Goal: Information Seeking & Learning: Learn about a topic

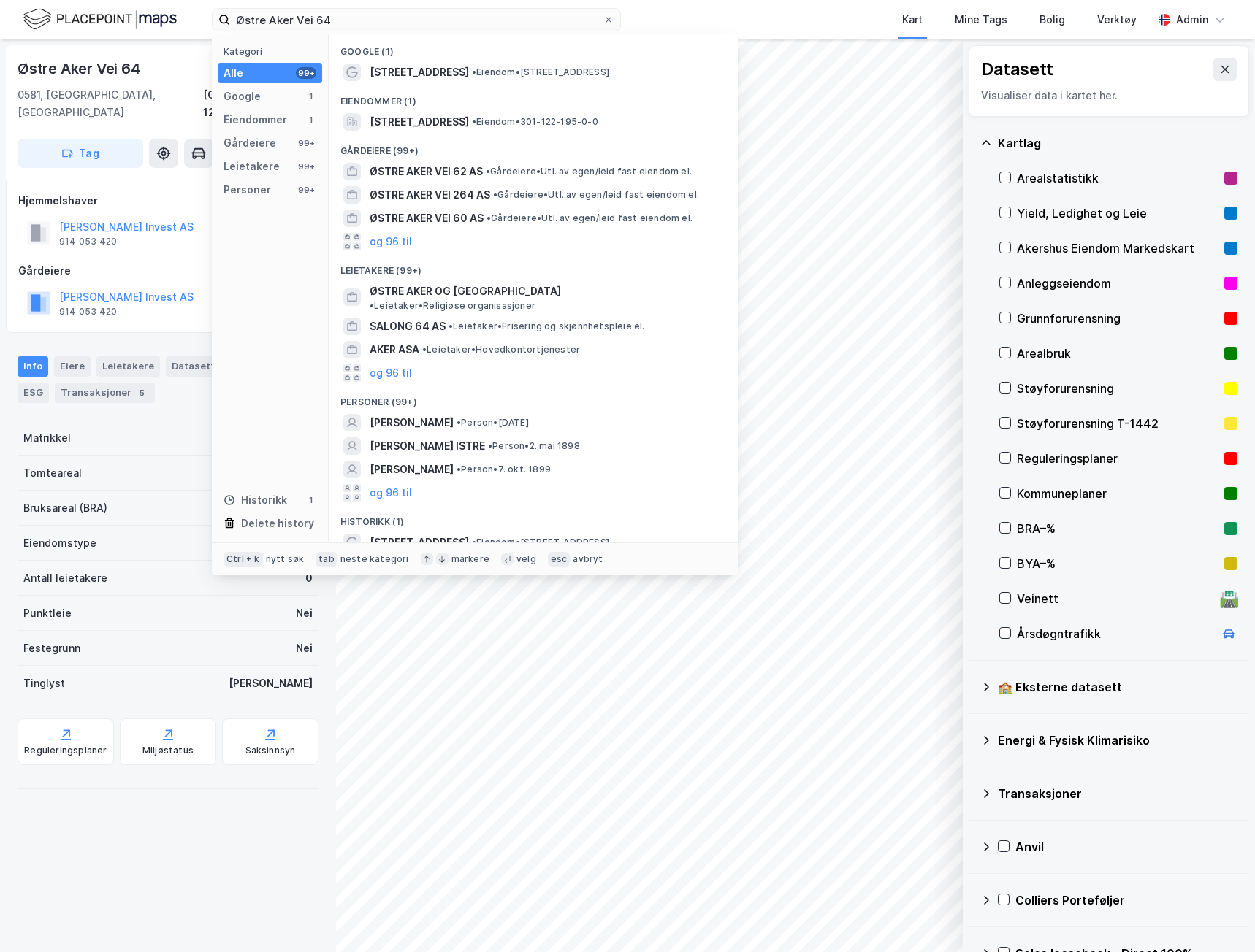
click at [177, 34] on div "Østre Aker Vei 64 Kategori Alle 99+ Google 1 Eiendommer 1 Gårdeiere 99+ Leietak…" at bounding box center [628, 19] width 1255 height 39
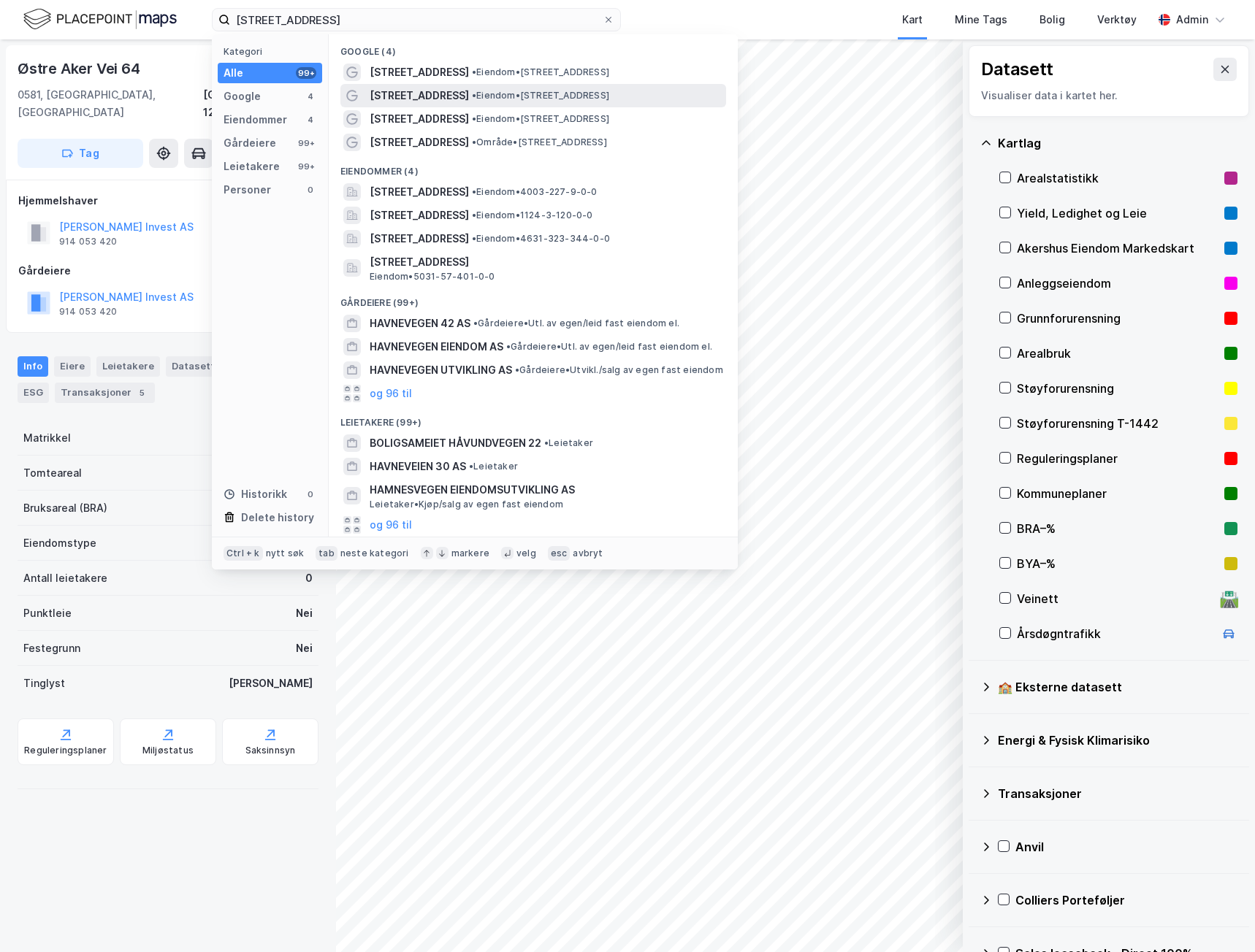
click at [505, 93] on span "• Eiendom • [STREET_ADDRESS]" at bounding box center [540, 96] width 137 height 12
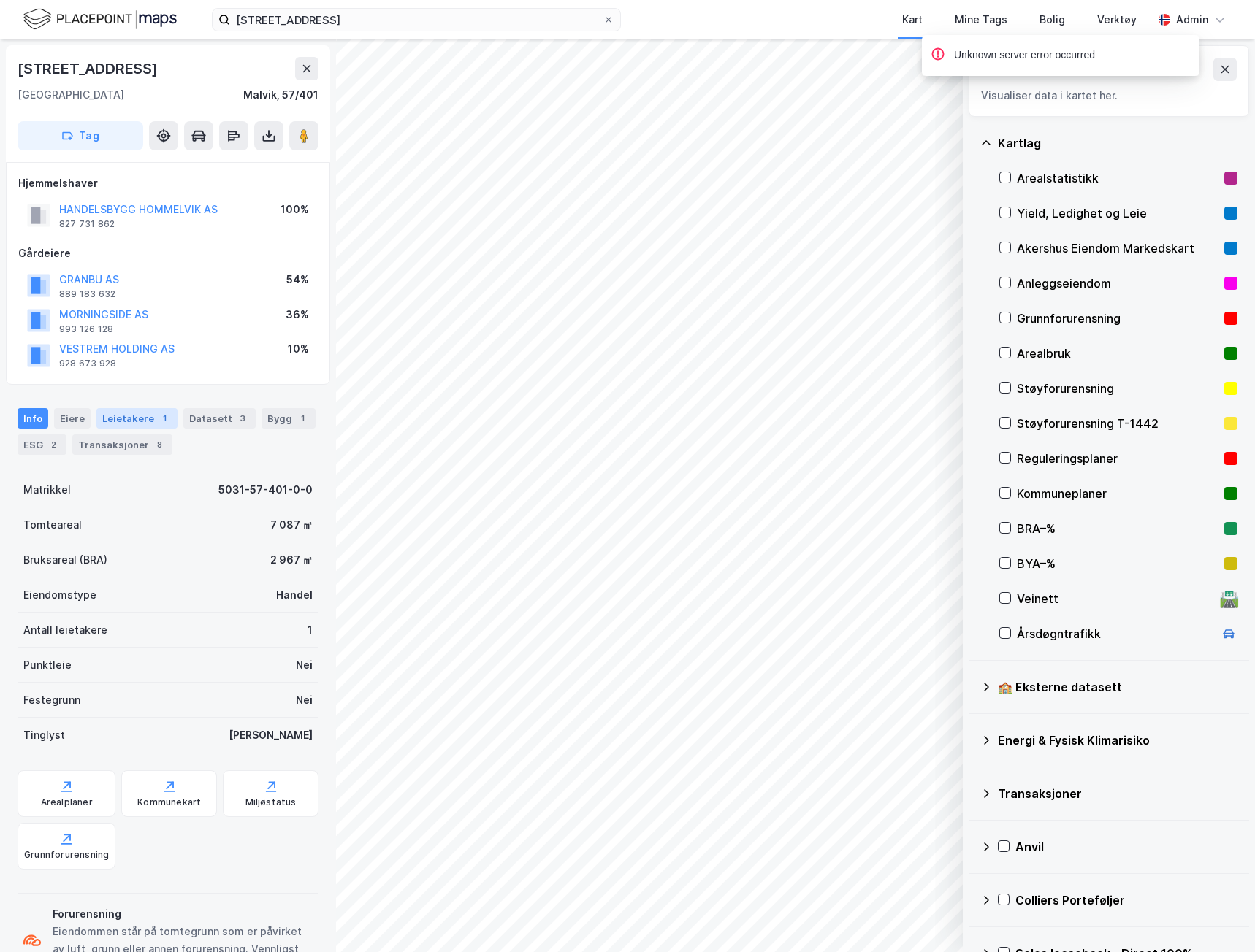
click at [121, 414] on div "Leietakere 1" at bounding box center [137, 418] width 81 height 21
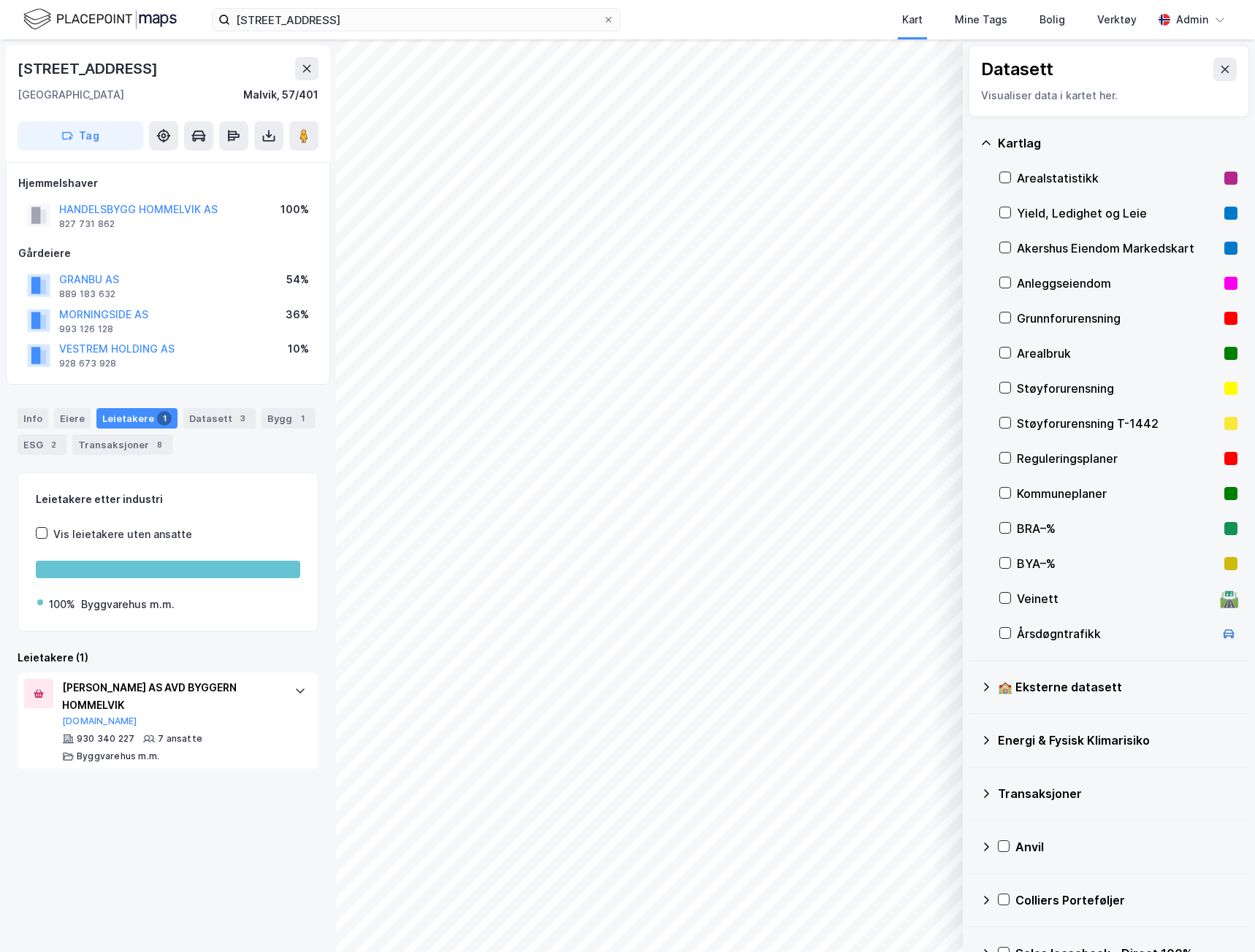
drag, startPoint x: 33, startPoint y: 417, endPoint x: 14, endPoint y: 428, distance: 22.0
click at [33, 417] on div "Info" at bounding box center [33, 418] width 30 height 21
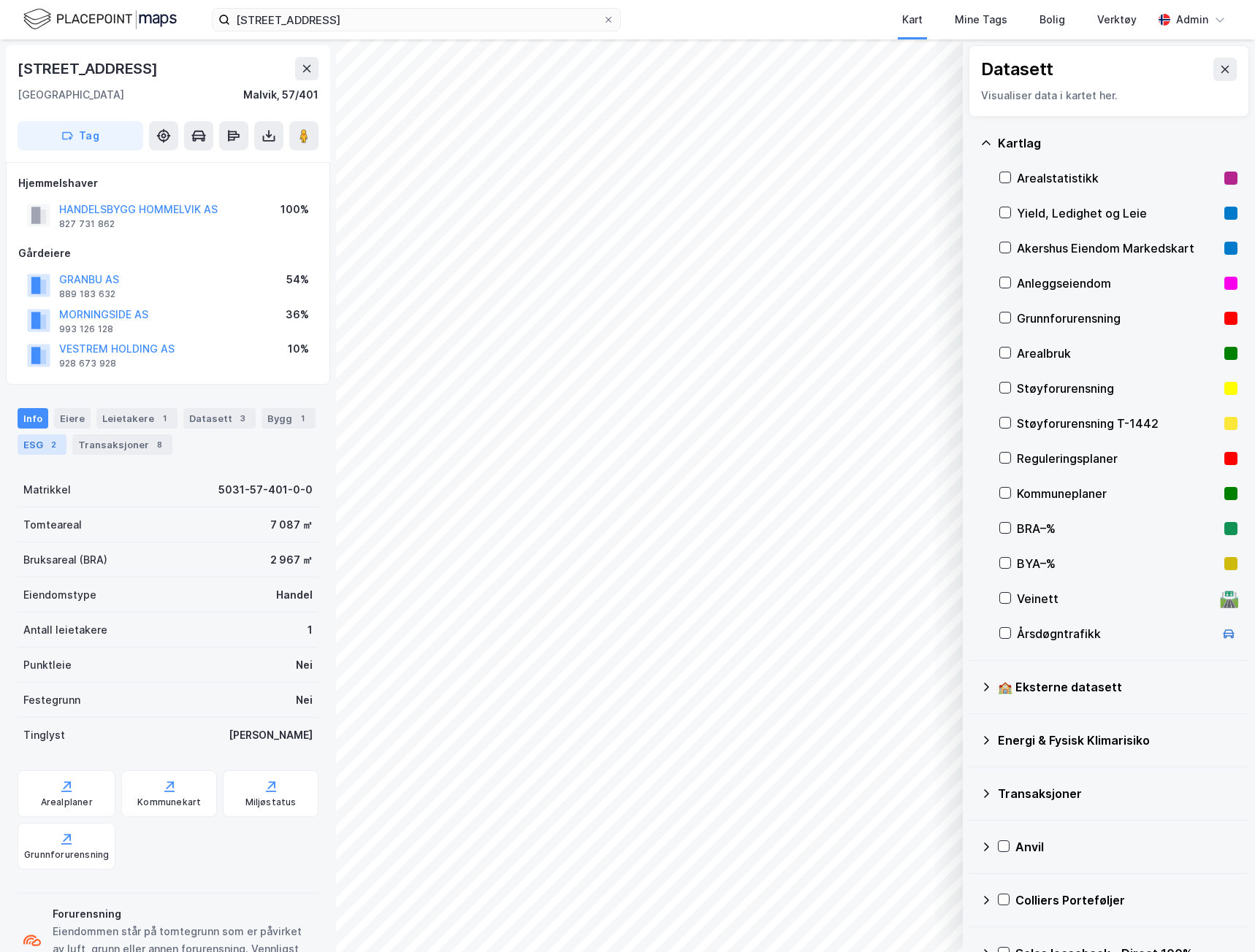
click at [33, 436] on div "ESG 2" at bounding box center [42, 444] width 49 height 21
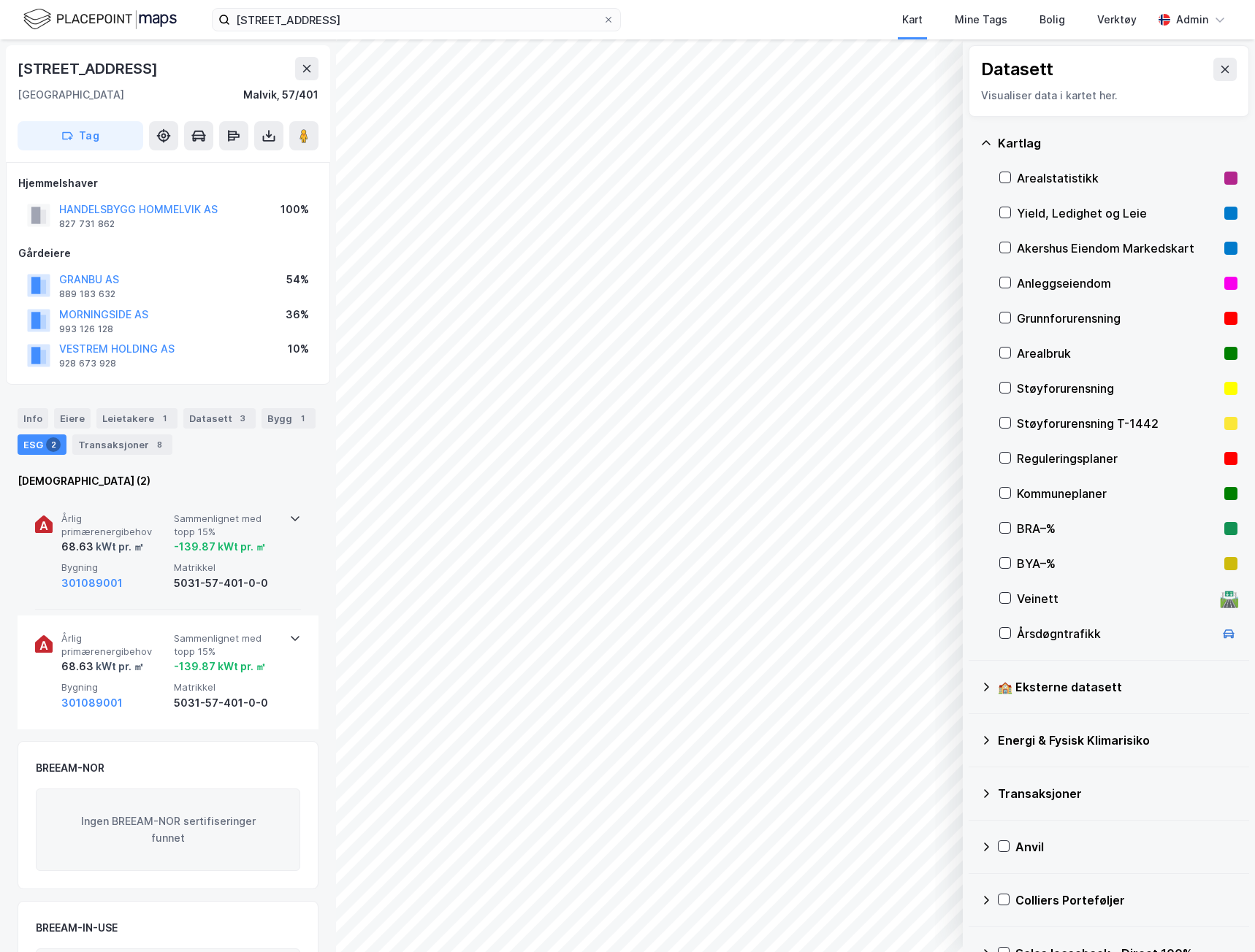
click at [140, 579] on div "301089001" at bounding box center [115, 583] width 107 height 18
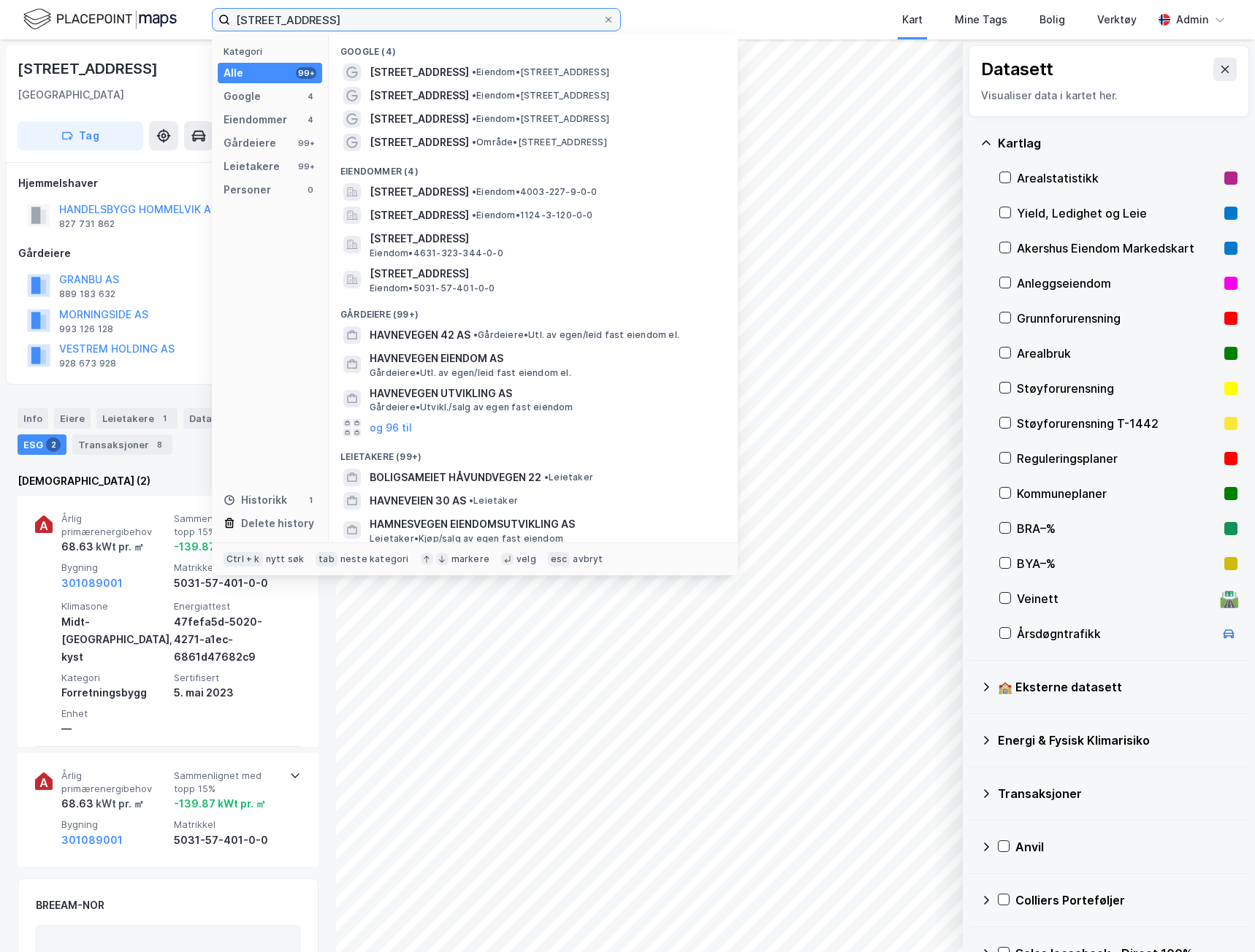
drag, startPoint x: 326, startPoint y: 22, endPoint x: 186, endPoint y: 45, distance: 141.9
click at [186, 45] on div "Havnevegen 22 Kategori Alle 99+ Google 4 Eiendommer 4 Gårdeiere 99+ Leietakere …" at bounding box center [628, 476] width 1255 height 952
paste input "[STREET_ADDRESS]"
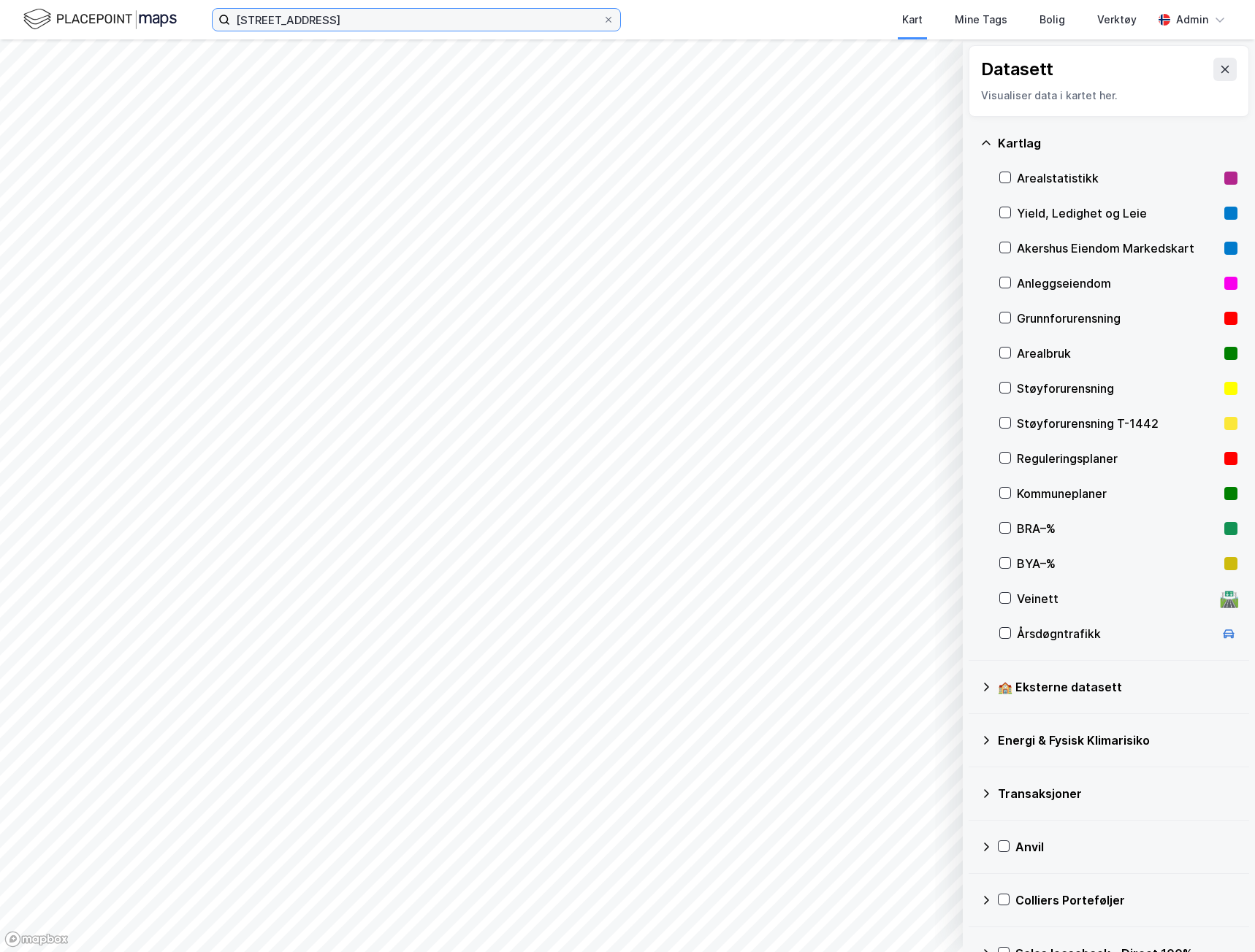
click at [362, 15] on input "[STREET_ADDRESS]" at bounding box center [416, 19] width 373 height 22
click at [344, 27] on input "[STREET_ADDRESS]" at bounding box center [416, 19] width 373 height 22
click at [347, 14] on input "[STREET_ADDRESS]" at bounding box center [416, 19] width 373 height 22
click at [331, 19] on input "[STREET_ADDRESS]" at bounding box center [416, 19] width 373 height 22
type input "[STREET_ADDRESS]"
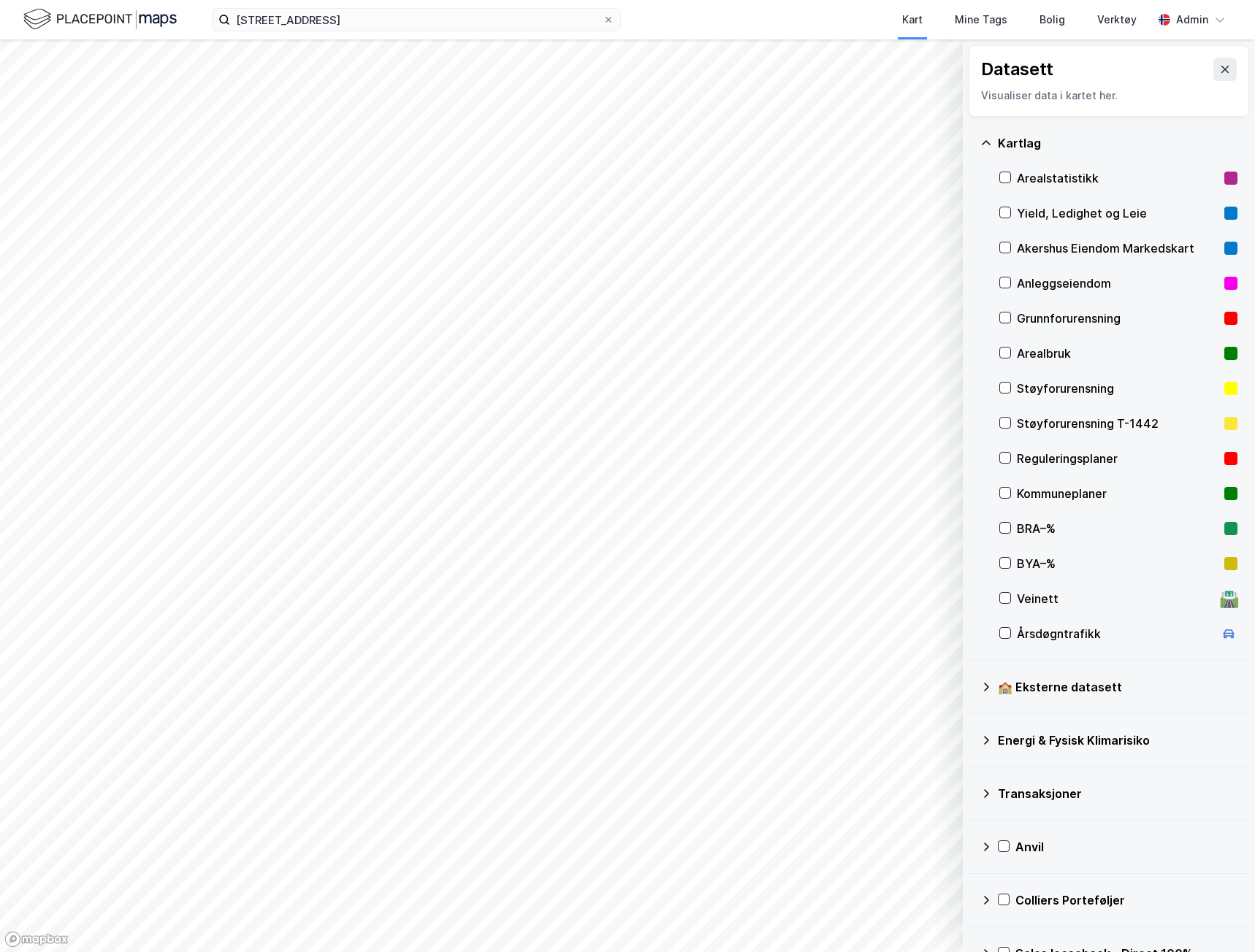
drag, startPoint x: 1219, startPoint y: 76, endPoint x: 1210, endPoint y: 75, distance: 9.1
click at [1217, 75] on button at bounding box center [1225, 69] width 23 height 23
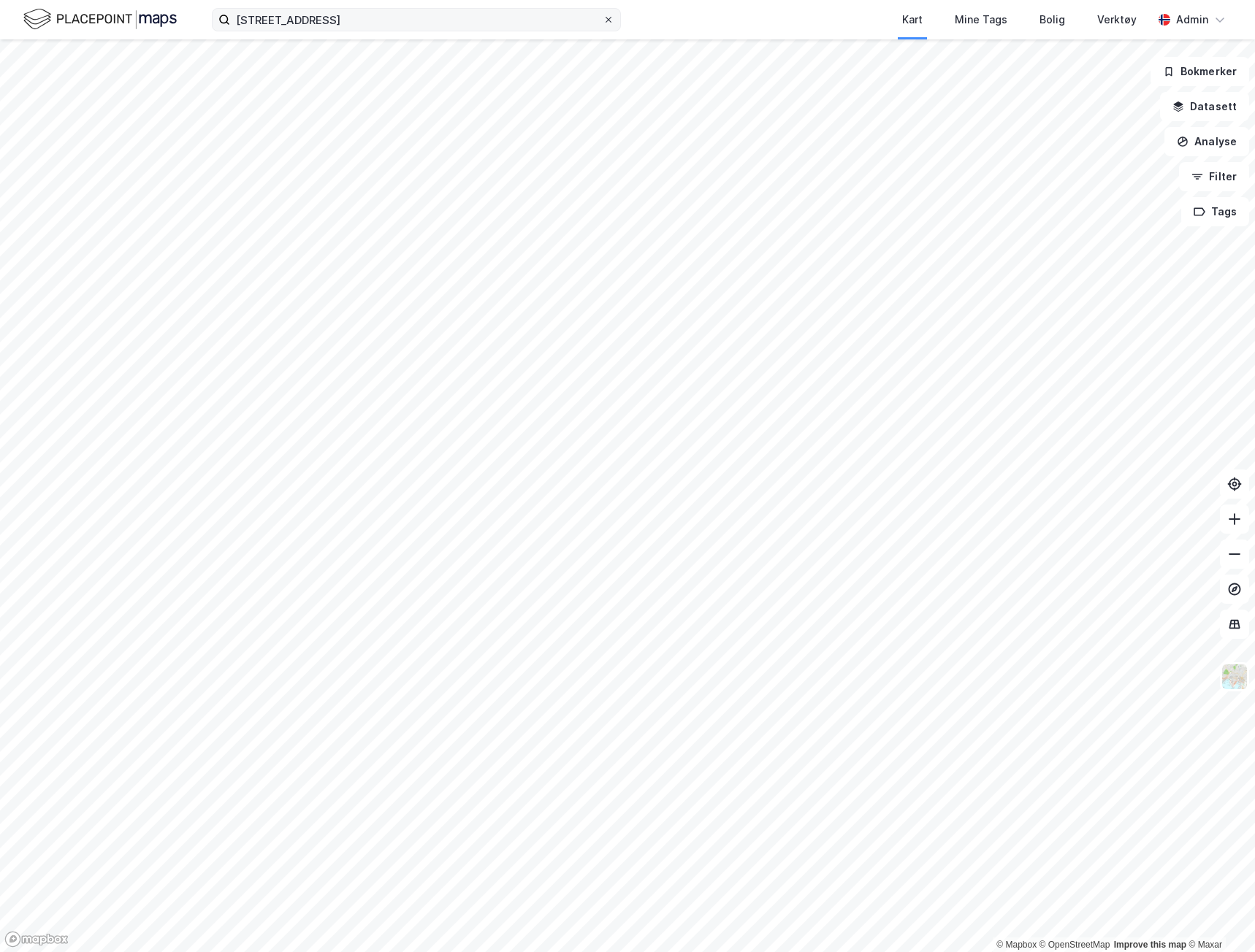
click at [613, 18] on span at bounding box center [608, 19] width 12 height 12
click at [603, 18] on input "[STREET_ADDRESS]" at bounding box center [416, 19] width 373 height 22
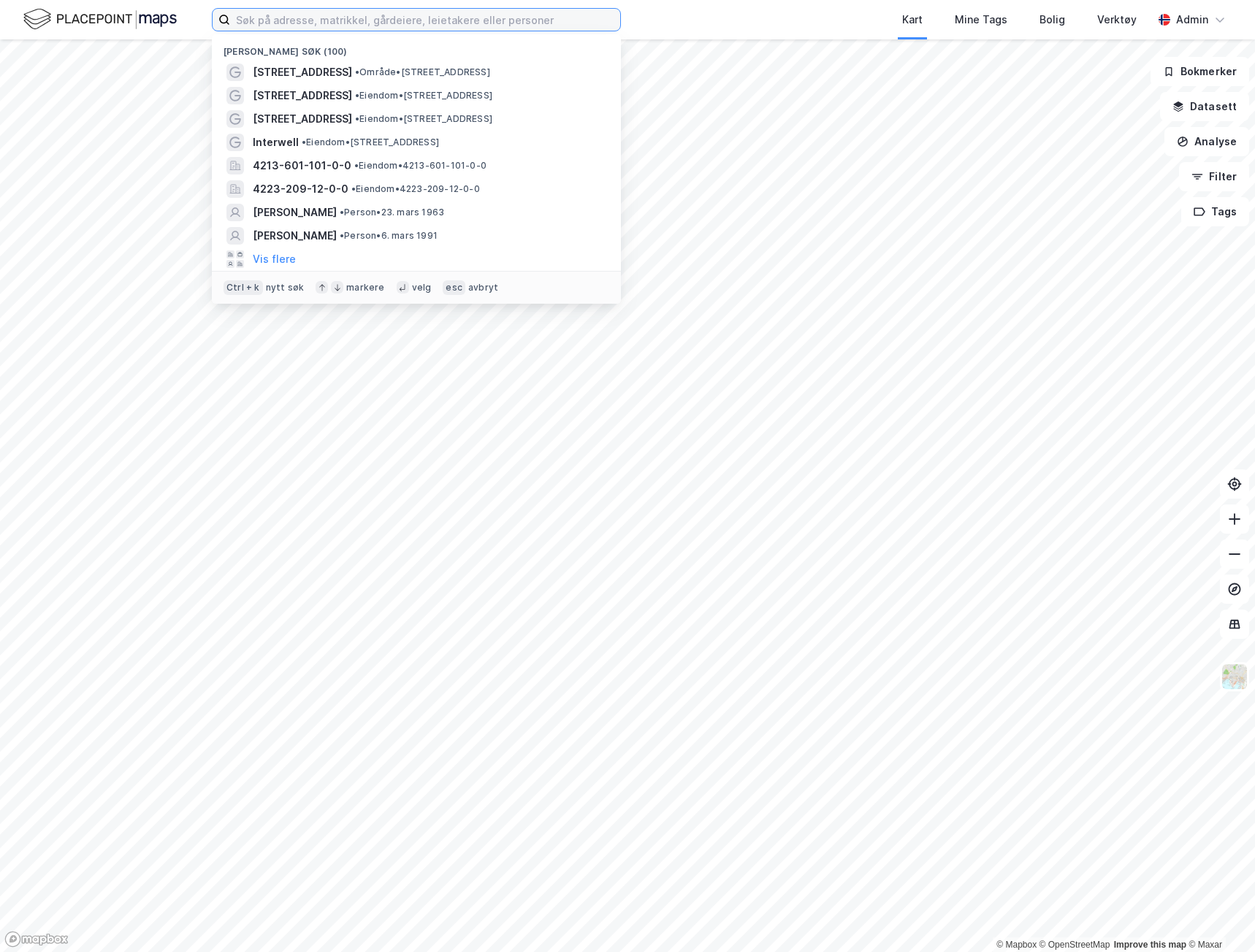
paste input "[STREET_ADDRESS]"
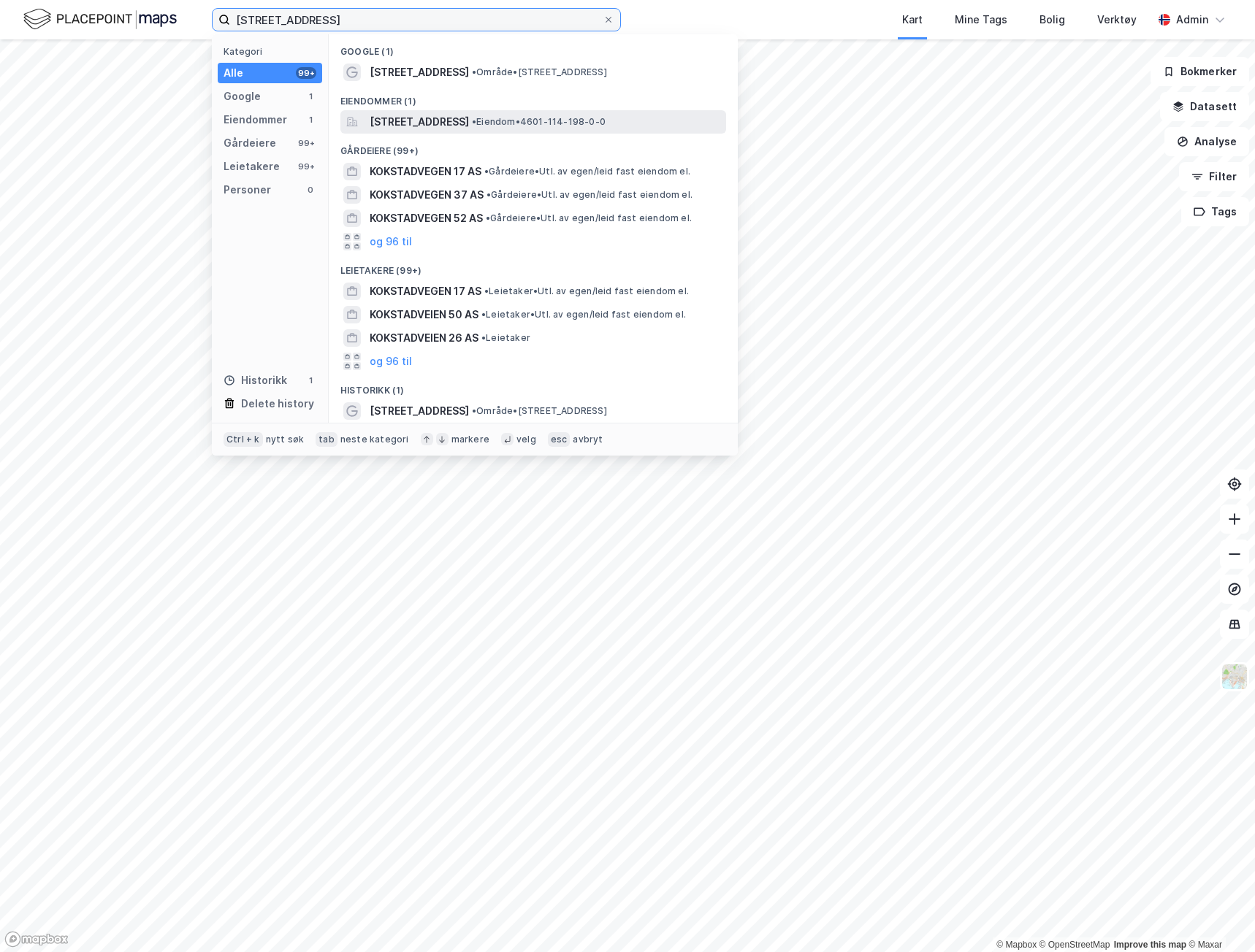
type input "[STREET_ADDRESS]"
click at [386, 118] on span "[STREET_ADDRESS]" at bounding box center [419, 122] width 99 height 18
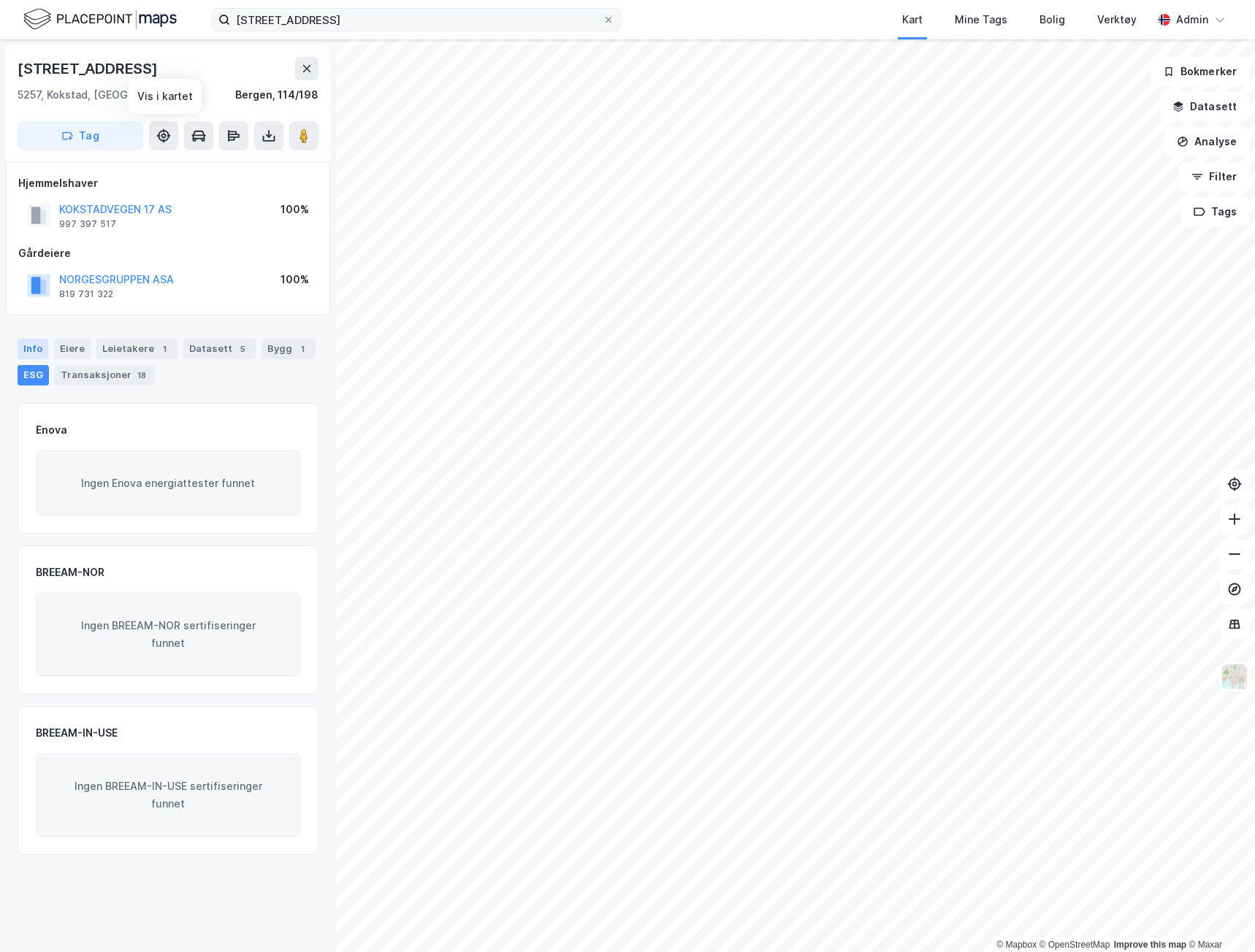
click at [36, 347] on div "Info" at bounding box center [33, 350] width 30 height 21
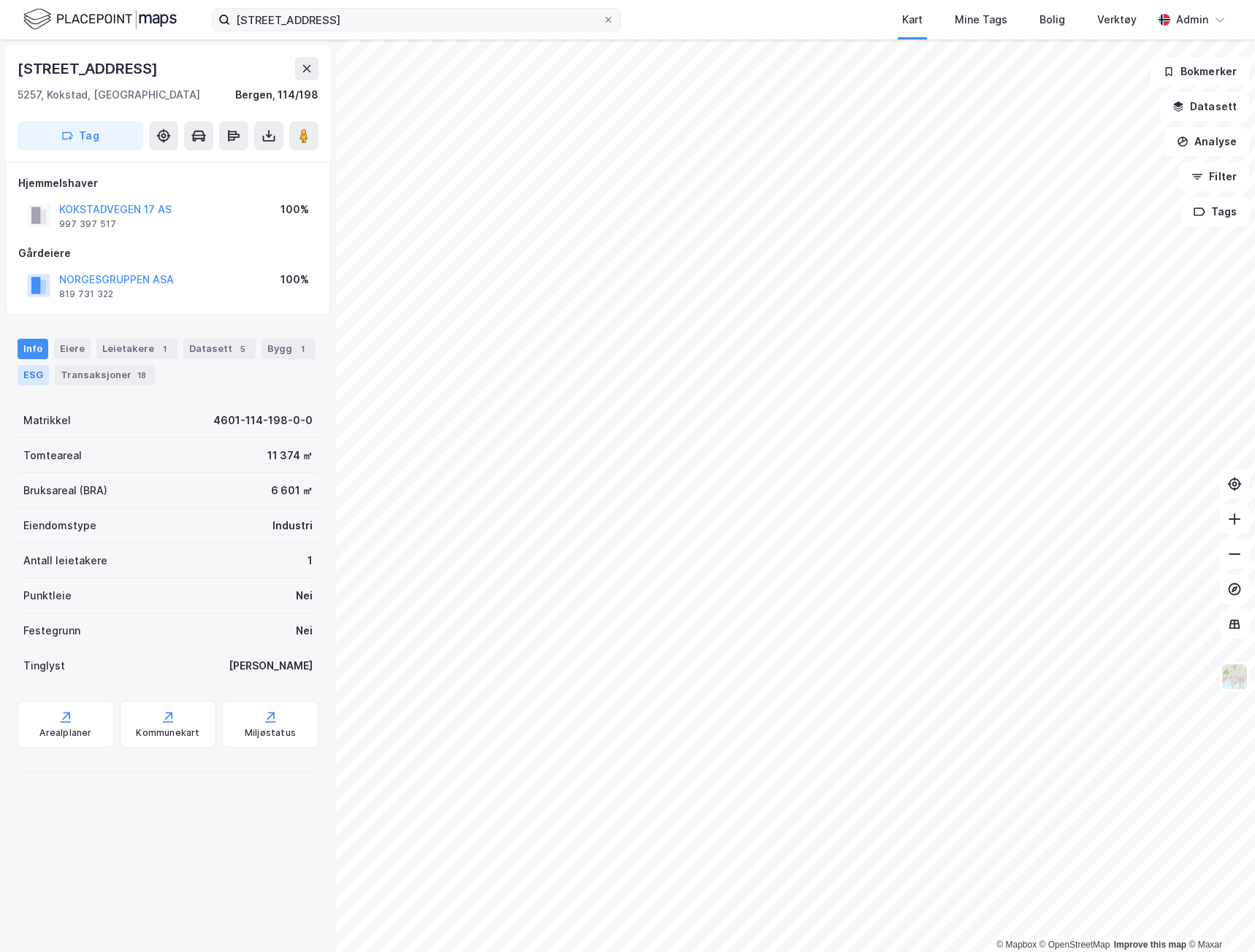
click at [29, 376] on div "ESG" at bounding box center [33, 375] width 31 height 21
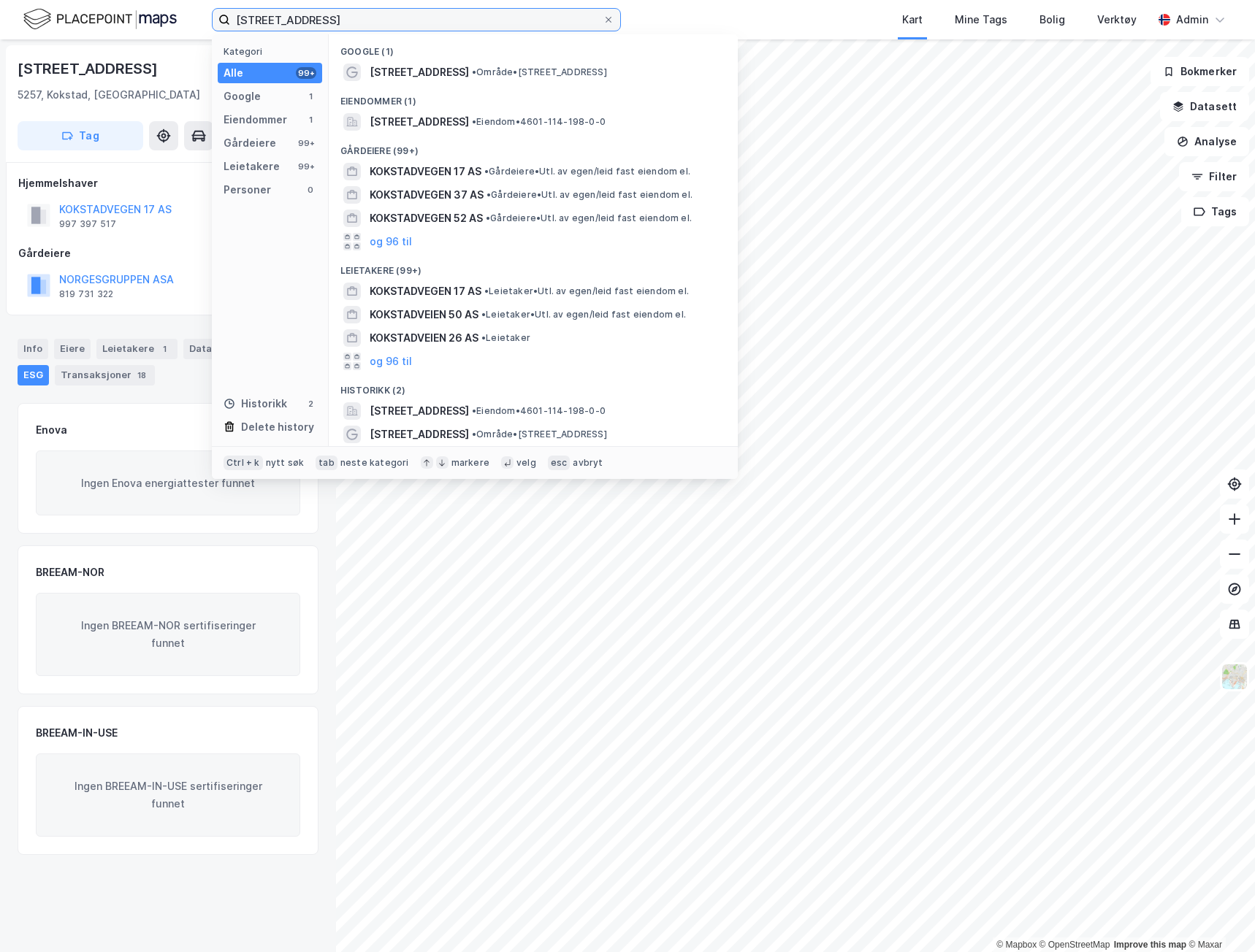
drag, startPoint x: 327, startPoint y: 17, endPoint x: 164, endPoint y: 26, distance: 163.2
click at [165, 26] on div "Kokstadvegen 17 Kategori Alle 99+ Google 1 Eiendommer 1 Gårdeiere 99+ Leietaker…" at bounding box center [628, 19] width 1255 height 39
paste input "Hamn"
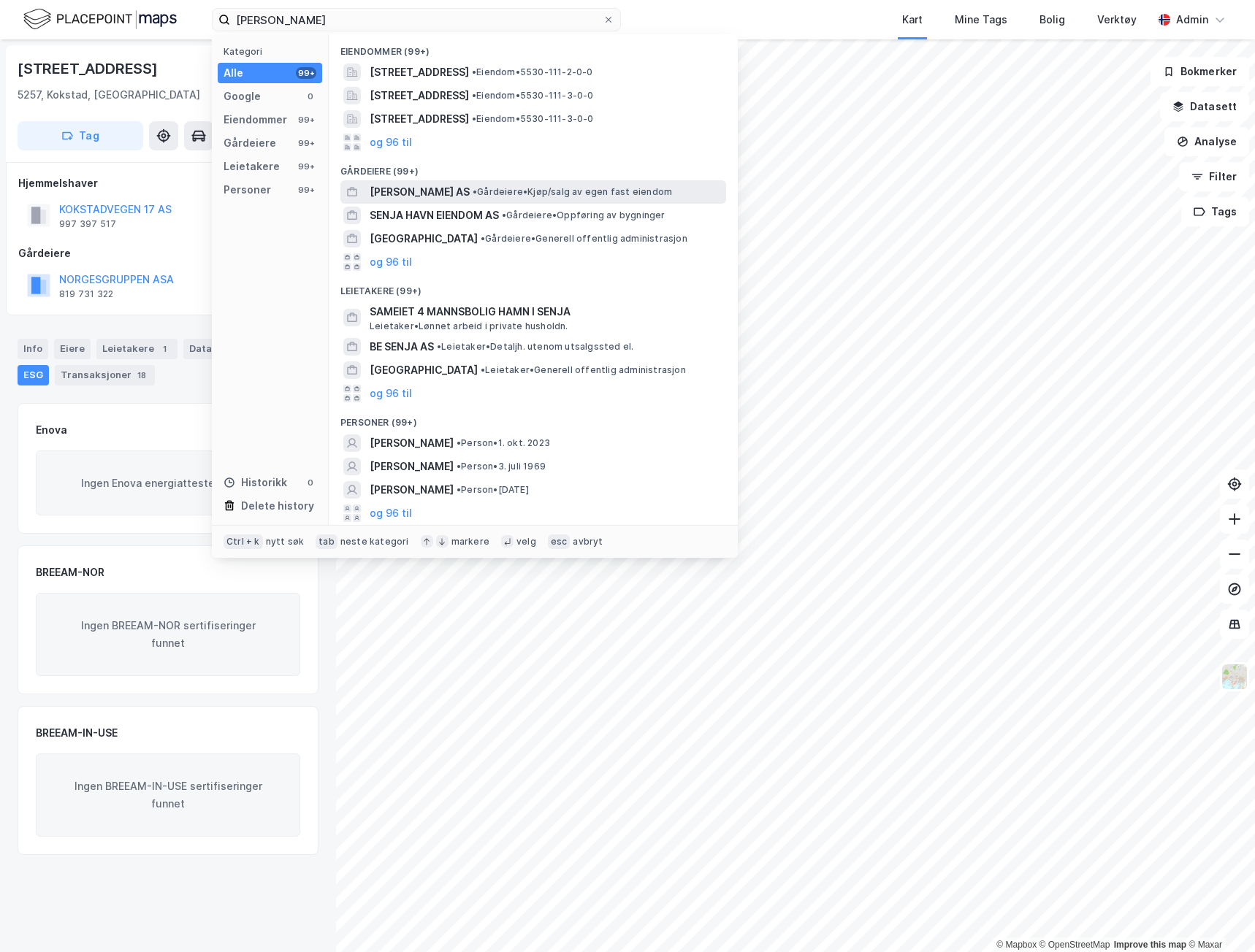
click at [473, 189] on span "• Gårdeiere • Kjøp/salg av egen fast eiendom" at bounding box center [572, 192] width 200 height 12
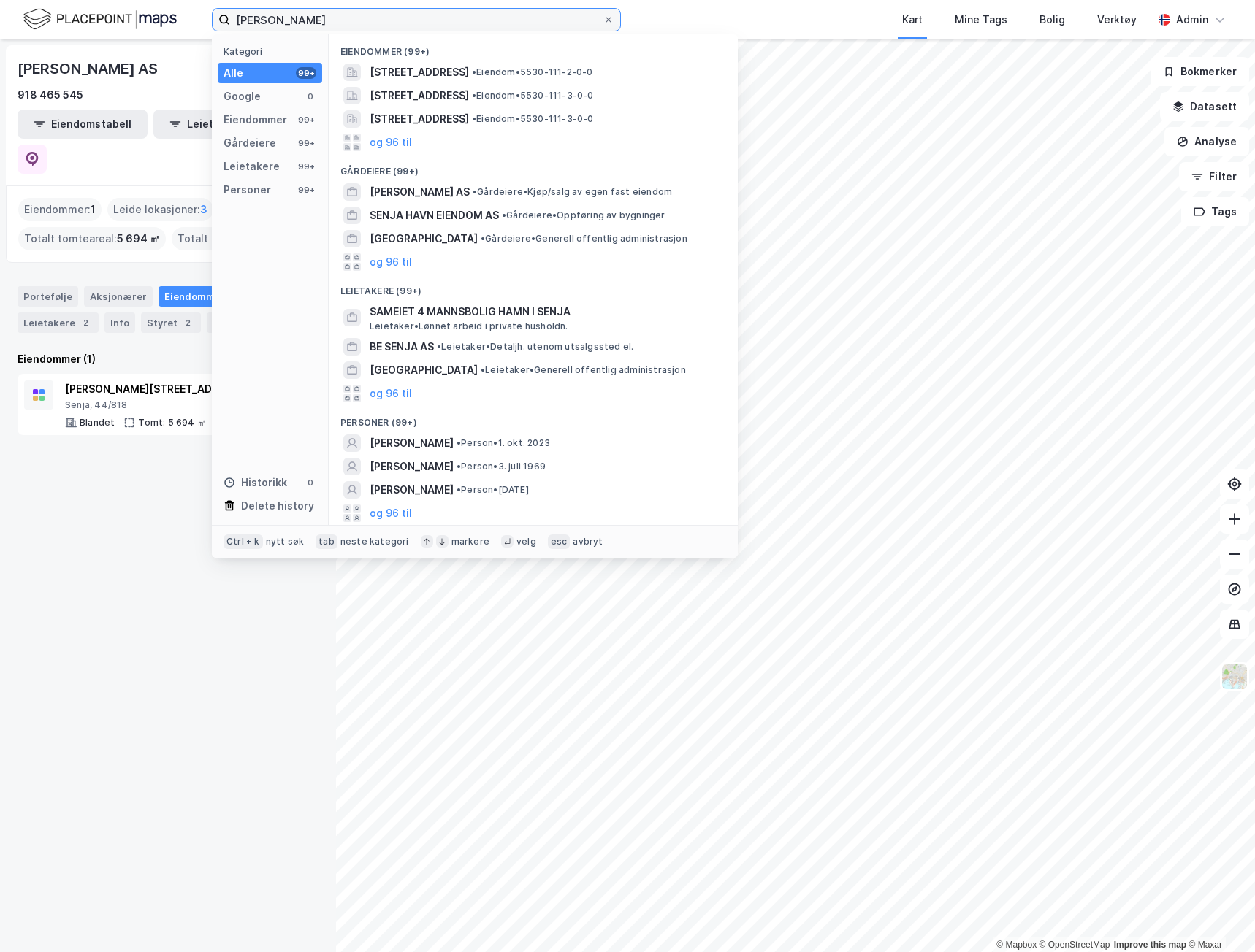
drag, startPoint x: 308, startPoint y: 18, endPoint x: 120, endPoint y: 31, distance: 188.4
click at [120, 31] on div "Hamn senja Kategori Alle 99+ Google 0 Eiendommer 99+ Gårdeiere 99+ Leietakere 9…" at bounding box center [628, 19] width 1255 height 39
paste input "Iko Holding"
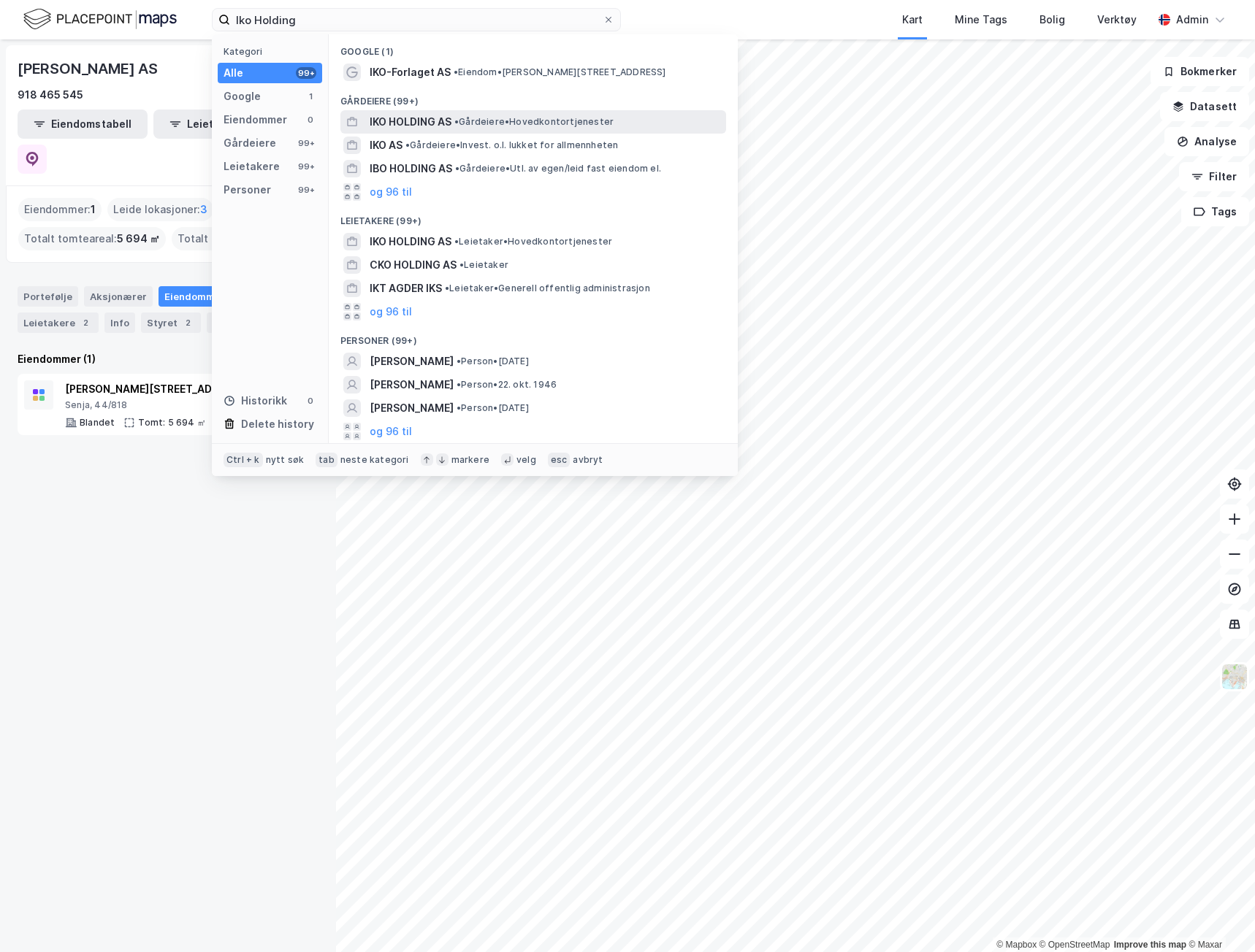
click at [394, 120] on span "IKO HOLDING AS" at bounding box center [410, 122] width 81 height 18
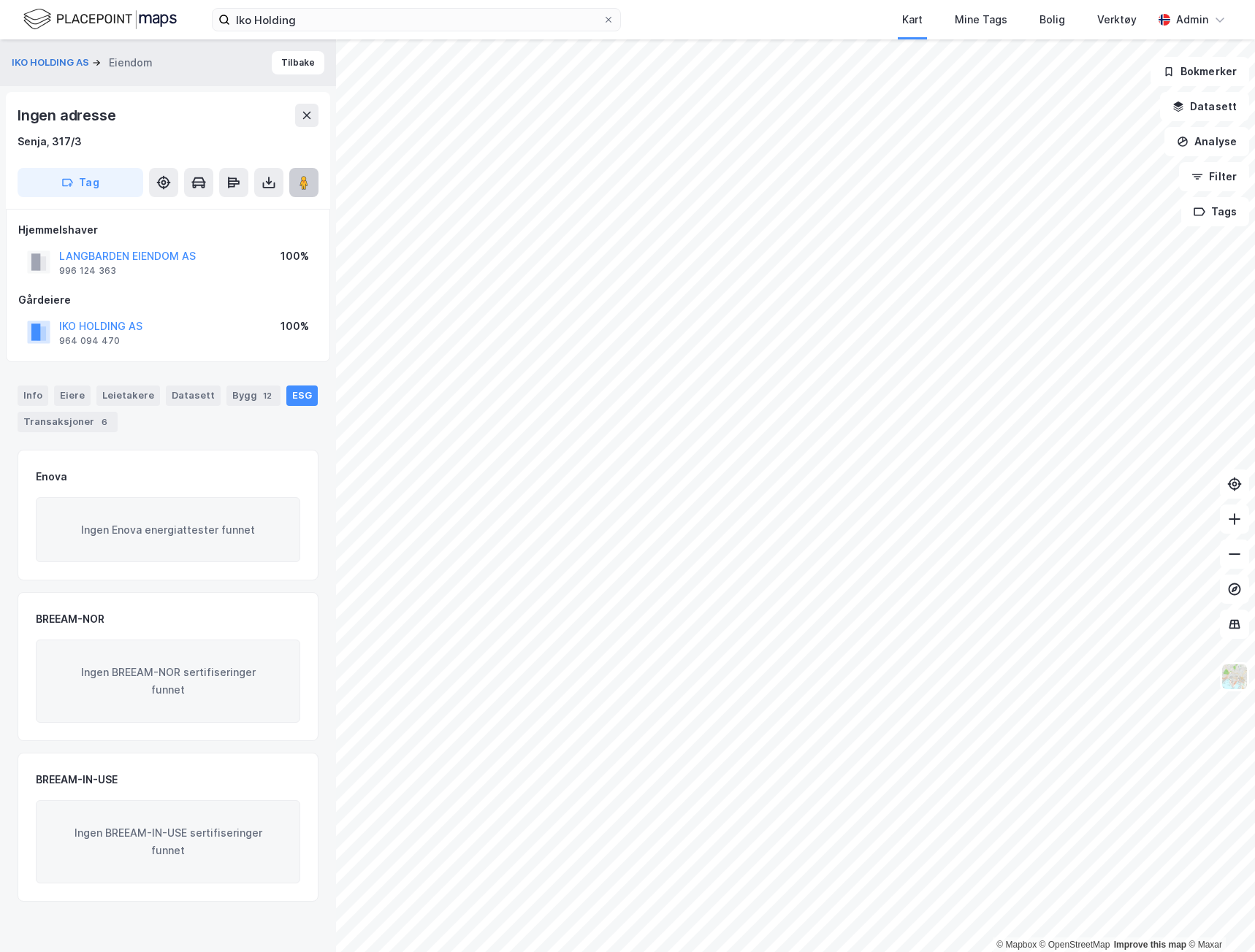
click at [307, 184] on image at bounding box center [303, 183] width 9 height 14
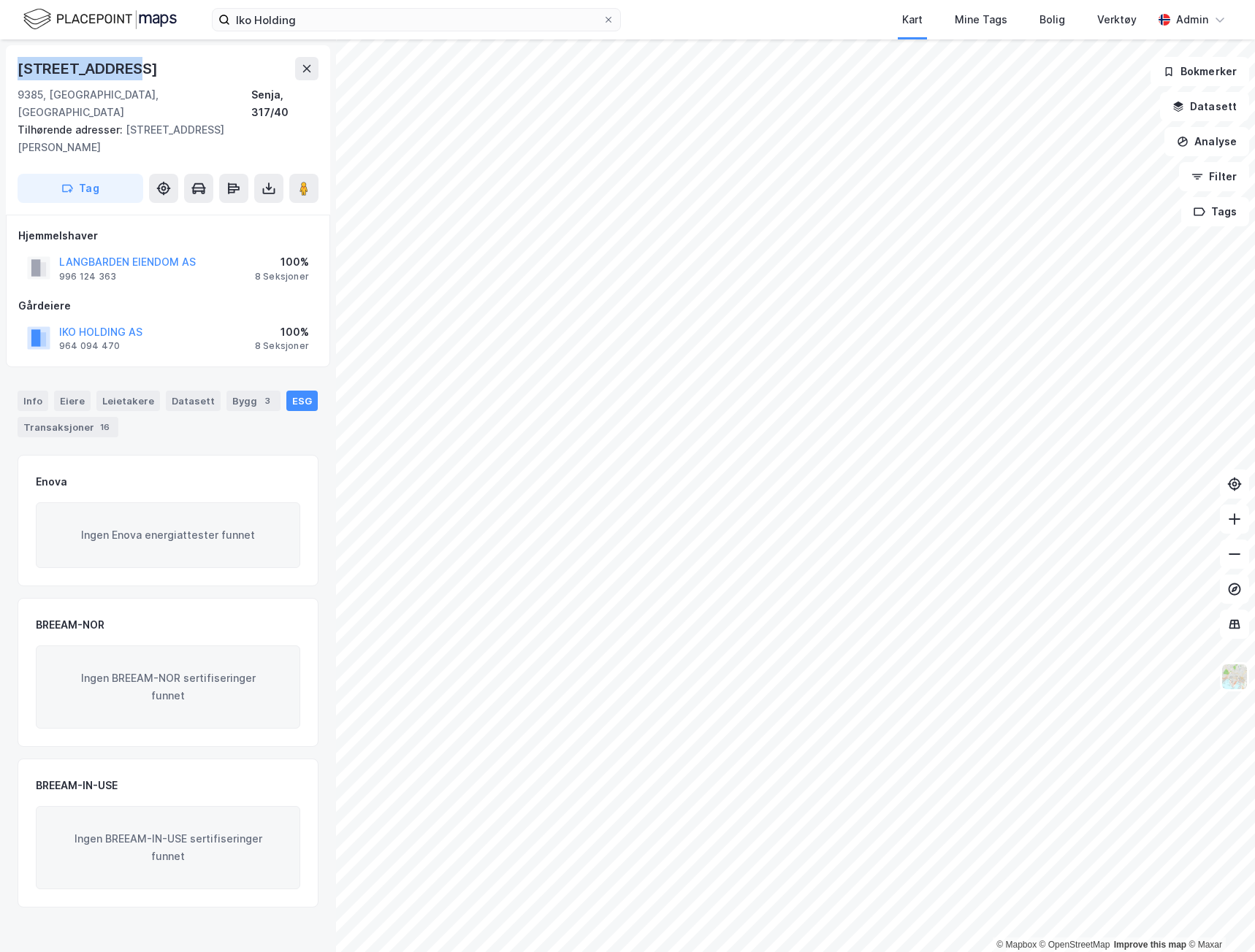
drag, startPoint x: 141, startPoint y: 68, endPoint x: 11, endPoint y: 65, distance: 130.0
click at [11, 65] on div "Hamnveien [STREET_ADDRESS], 317/40 Tilhørende adresser: [STREET_ADDRESS][PERSON…" at bounding box center [168, 130] width 324 height 169
copy div "[STREET_ADDRESS]"
click at [178, 390] on div "Datasett" at bounding box center [193, 401] width 55 height 21
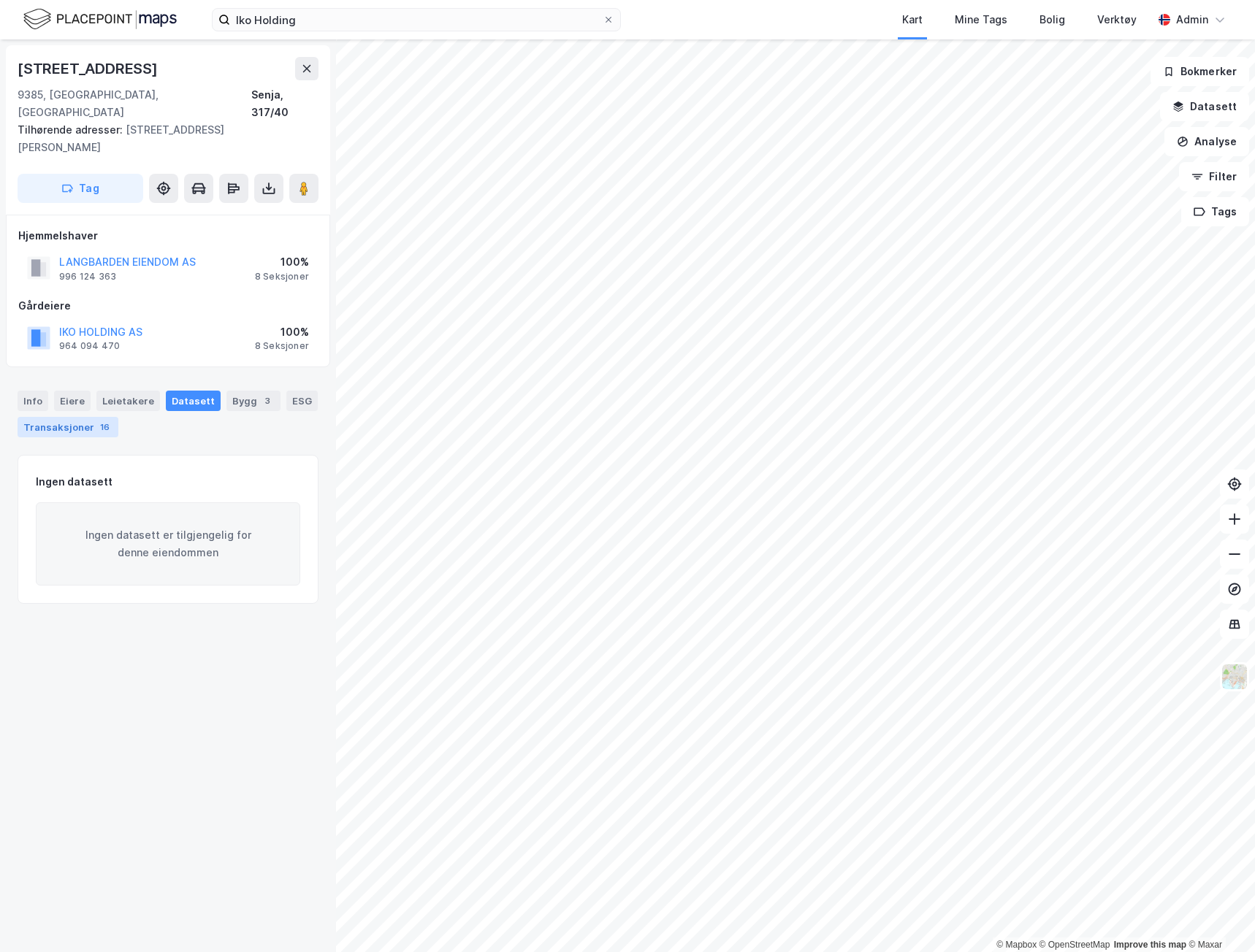
click at [81, 417] on div "Transaksjoner 16" at bounding box center [68, 427] width 101 height 21
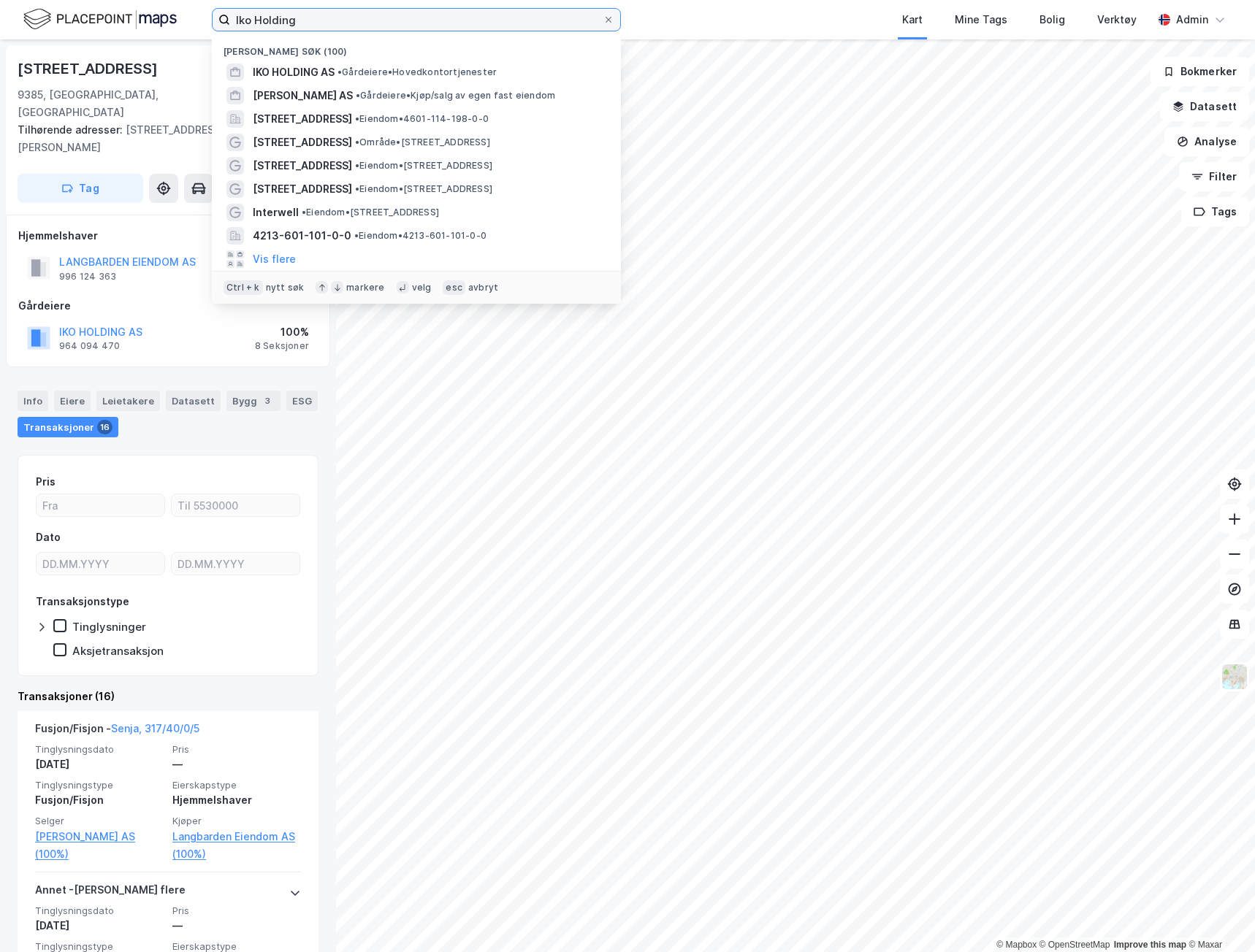
drag, startPoint x: 317, startPoint y: 25, endPoint x: 81, endPoint y: 26, distance: 236.0
click at [81, 26] on div "Iko Holding Nylige søk (100) IKO HOLDING AS • Gårdeiere • Hovedkontortjenester …" at bounding box center [628, 19] width 1255 height 39
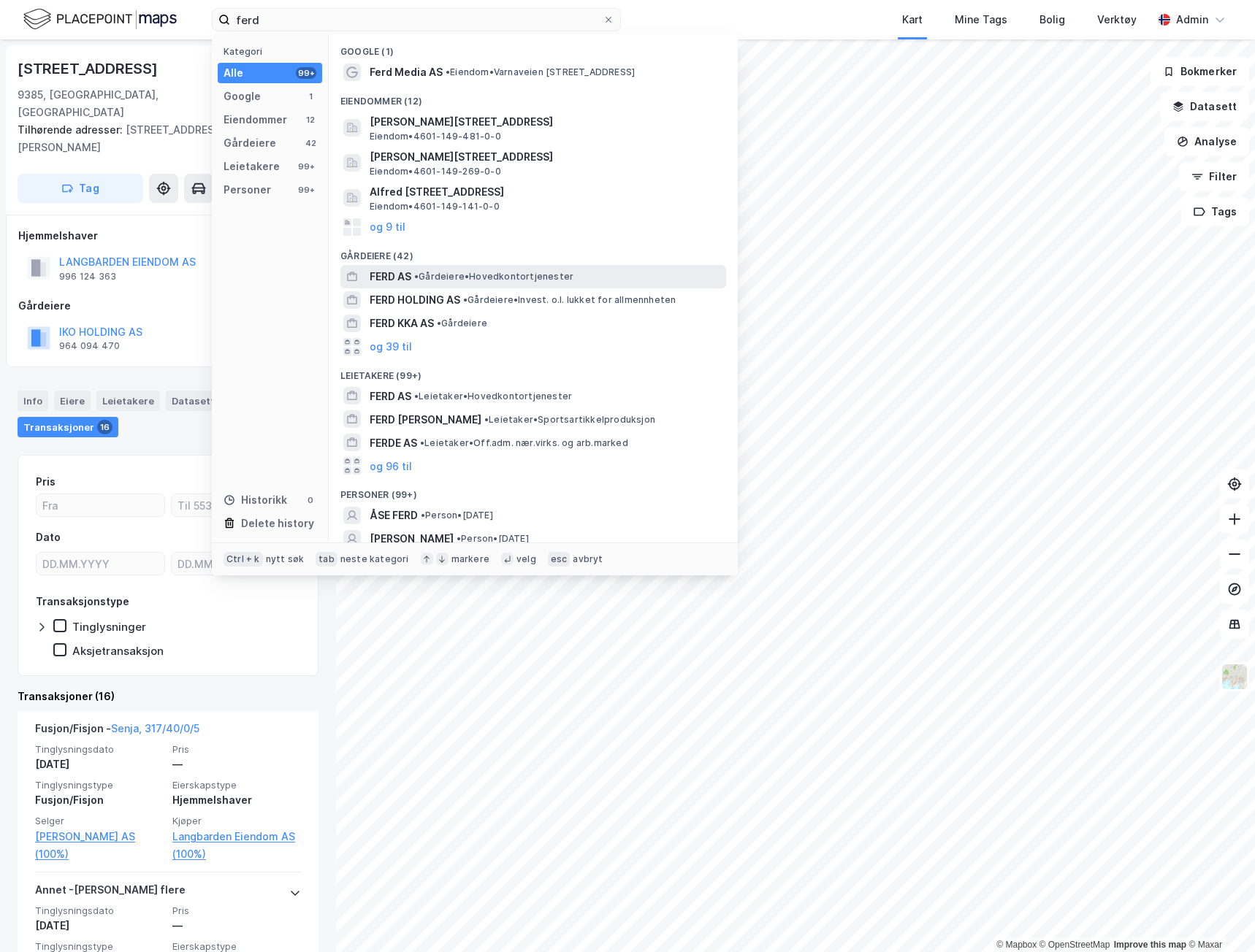
click at [426, 275] on span "• Gårdeiere • Hovedkontortjenester" at bounding box center [493, 276] width 159 height 12
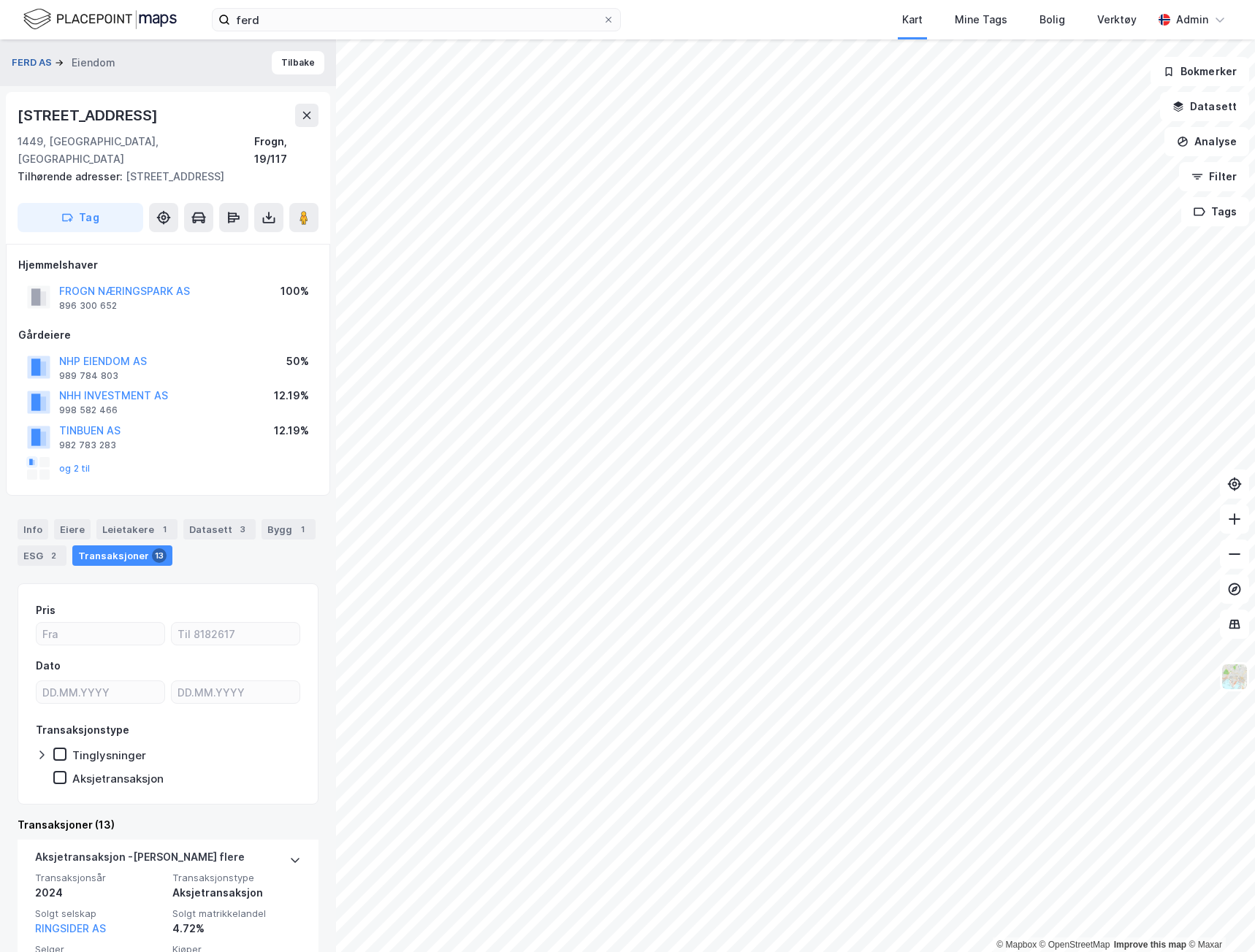
click at [43, 61] on button "FERD AS" at bounding box center [34, 63] width 43 height 14
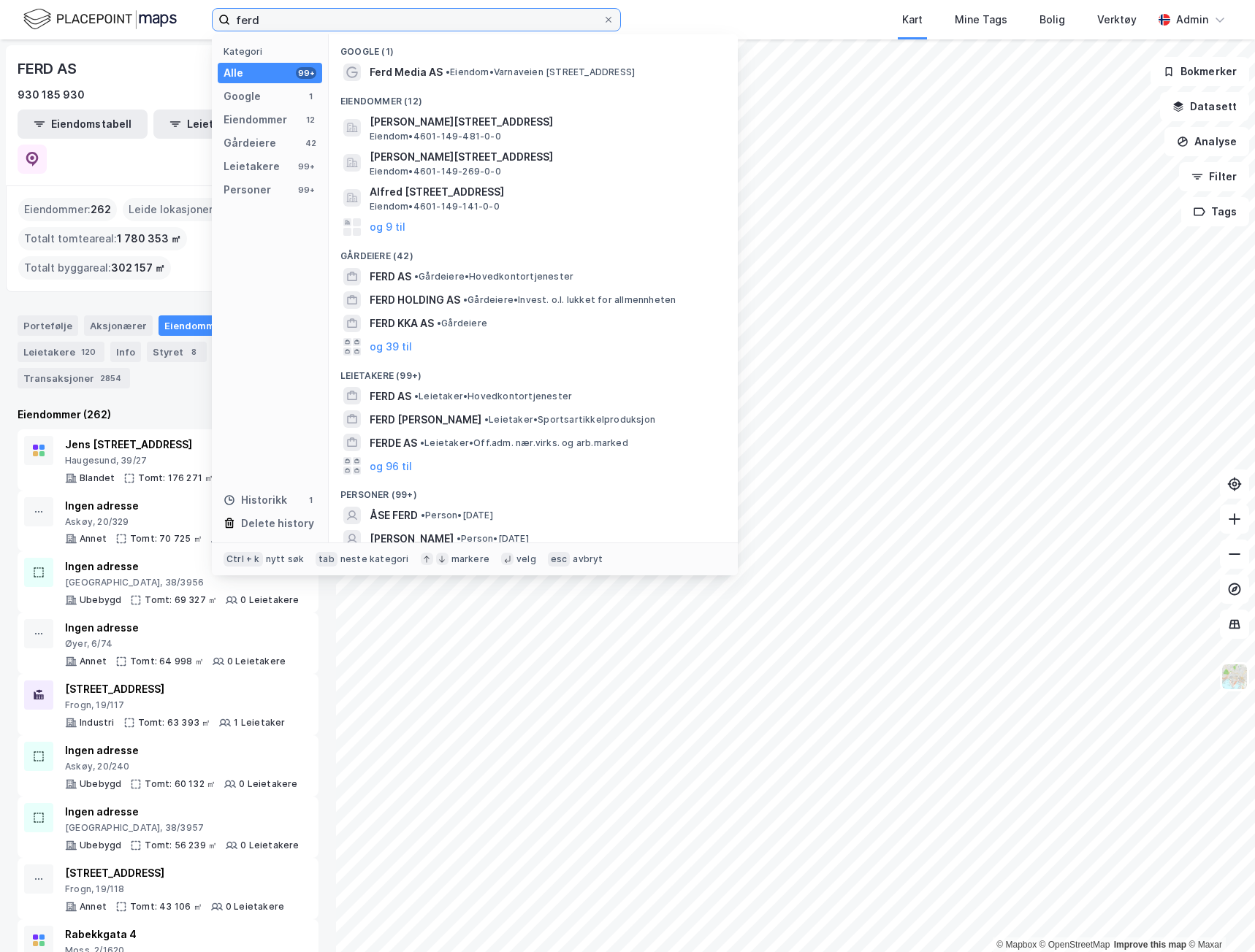
drag, startPoint x: 307, startPoint y: 17, endPoint x: 141, endPoint y: -3, distance: 167.2
click at [141, 0] on html "ferd Kategori Alle 99+ Google 1 Eiendommer 12 Gårdeiere 42 Leietakere 99+ Perso…" at bounding box center [628, 476] width 1255 height 952
paste input "Sanderveien"
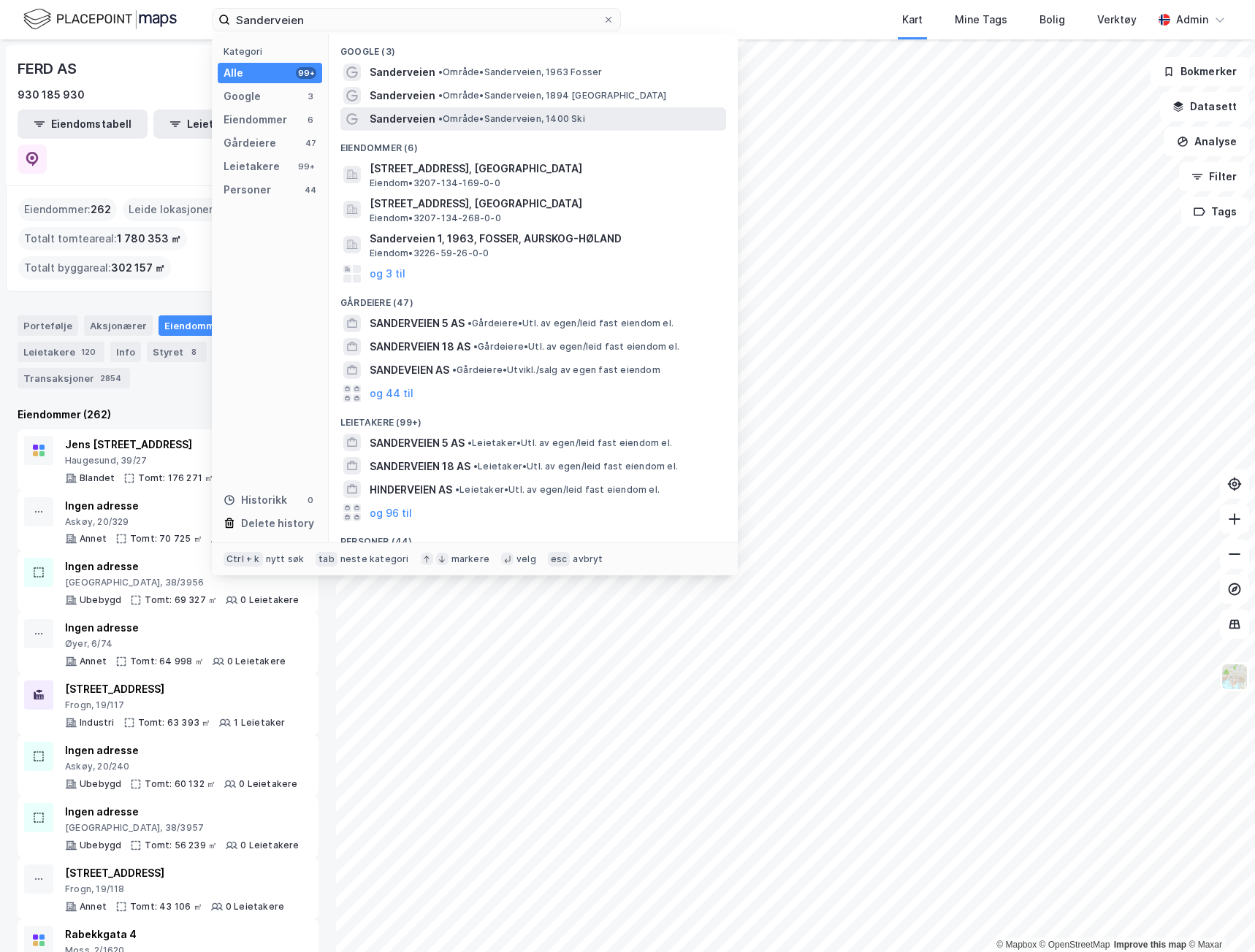
click at [453, 117] on span "• Område • Sanderveien, 1400 Ski" at bounding box center [512, 119] width 147 height 12
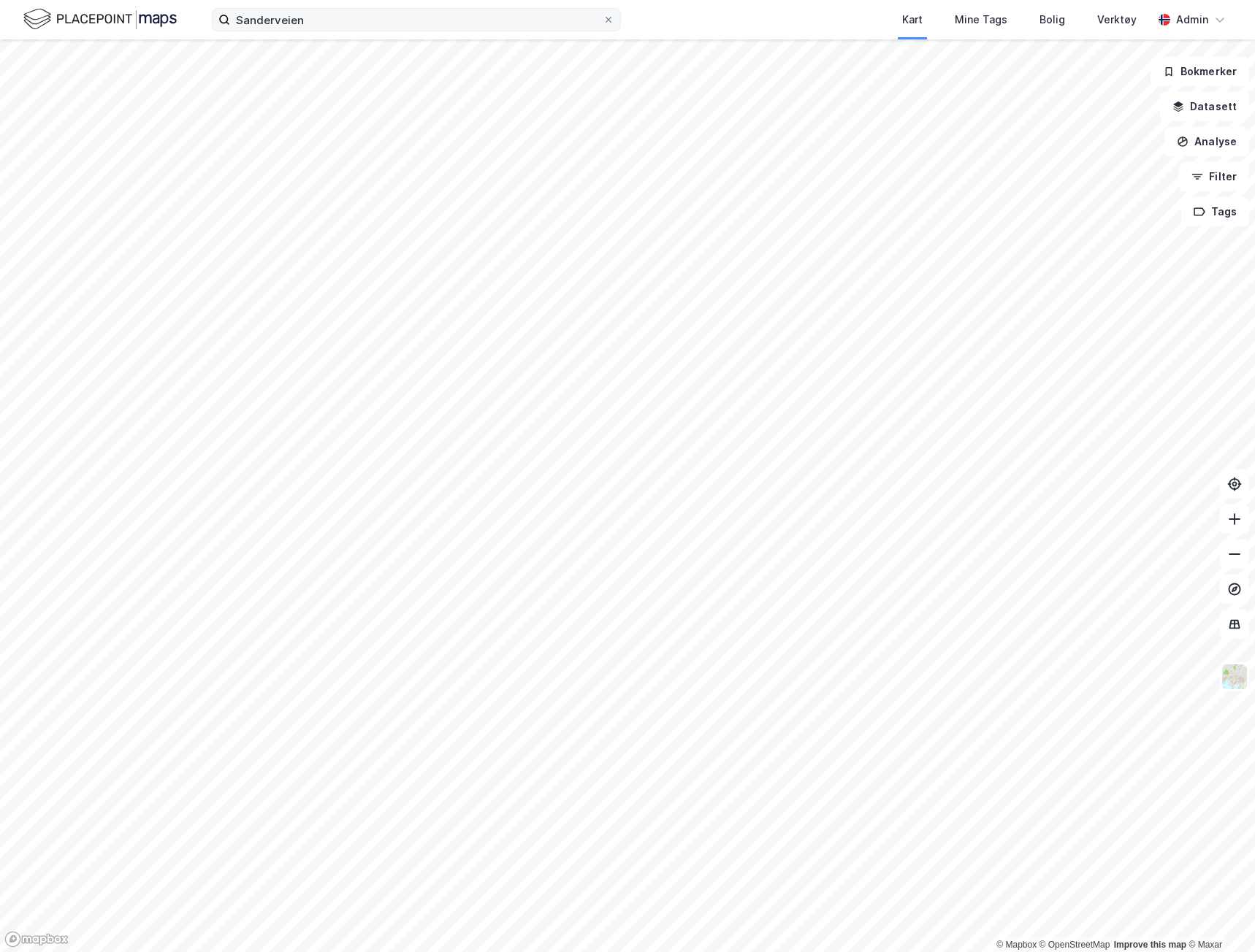
click at [339, 31] on div "Sanderveien Kart Mine Tags Bolig Verktøy Admin" at bounding box center [628, 19] width 1255 height 39
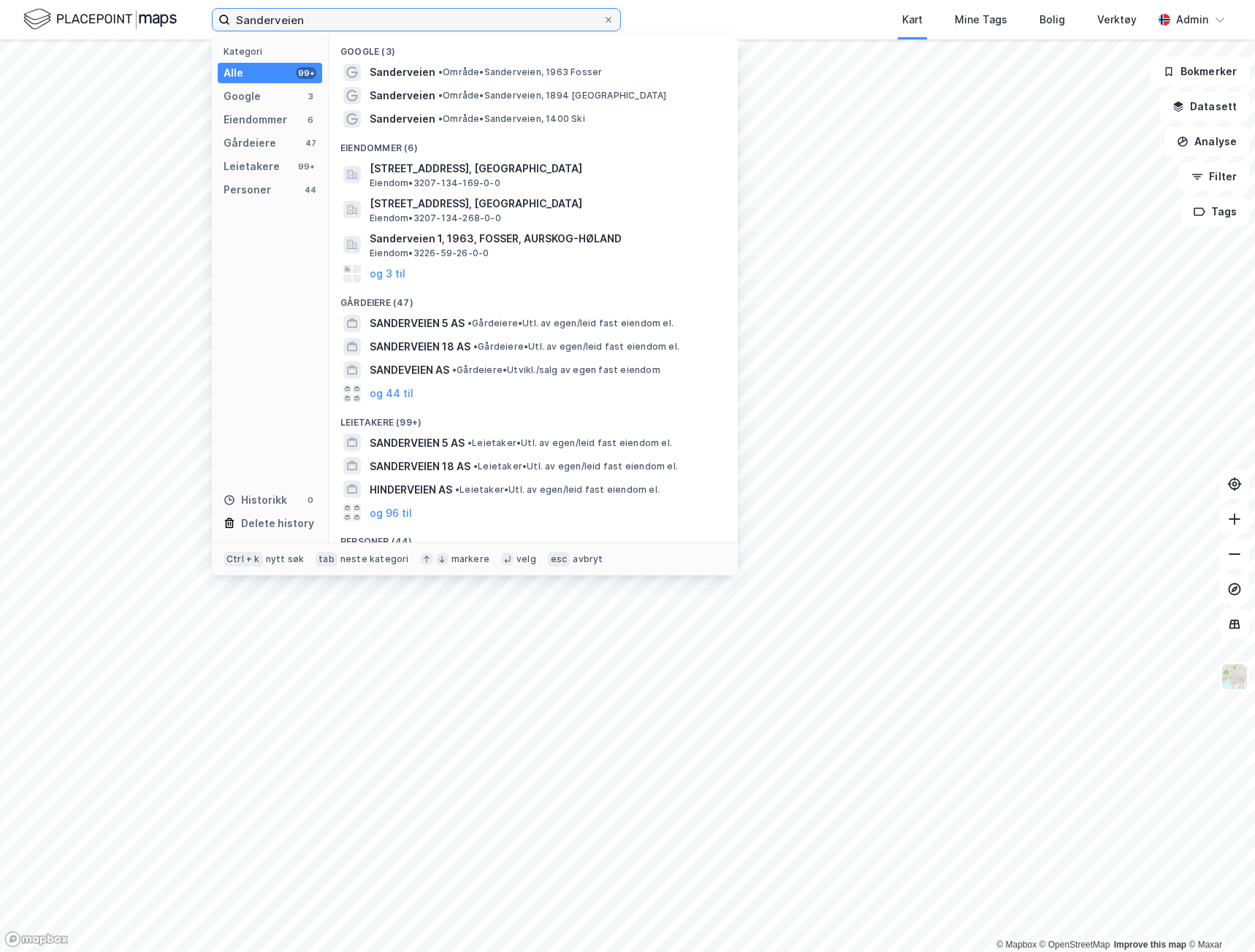
drag, startPoint x: 331, startPoint y: 21, endPoint x: 126, endPoint y: 21, distance: 205.0
click at [126, 21] on div "Sanderveien Kategori Alle 99+ Google 3 Eiendommer 6 Gårdeiere 47 Leietakere 99+…" at bounding box center [628, 19] width 1255 height 39
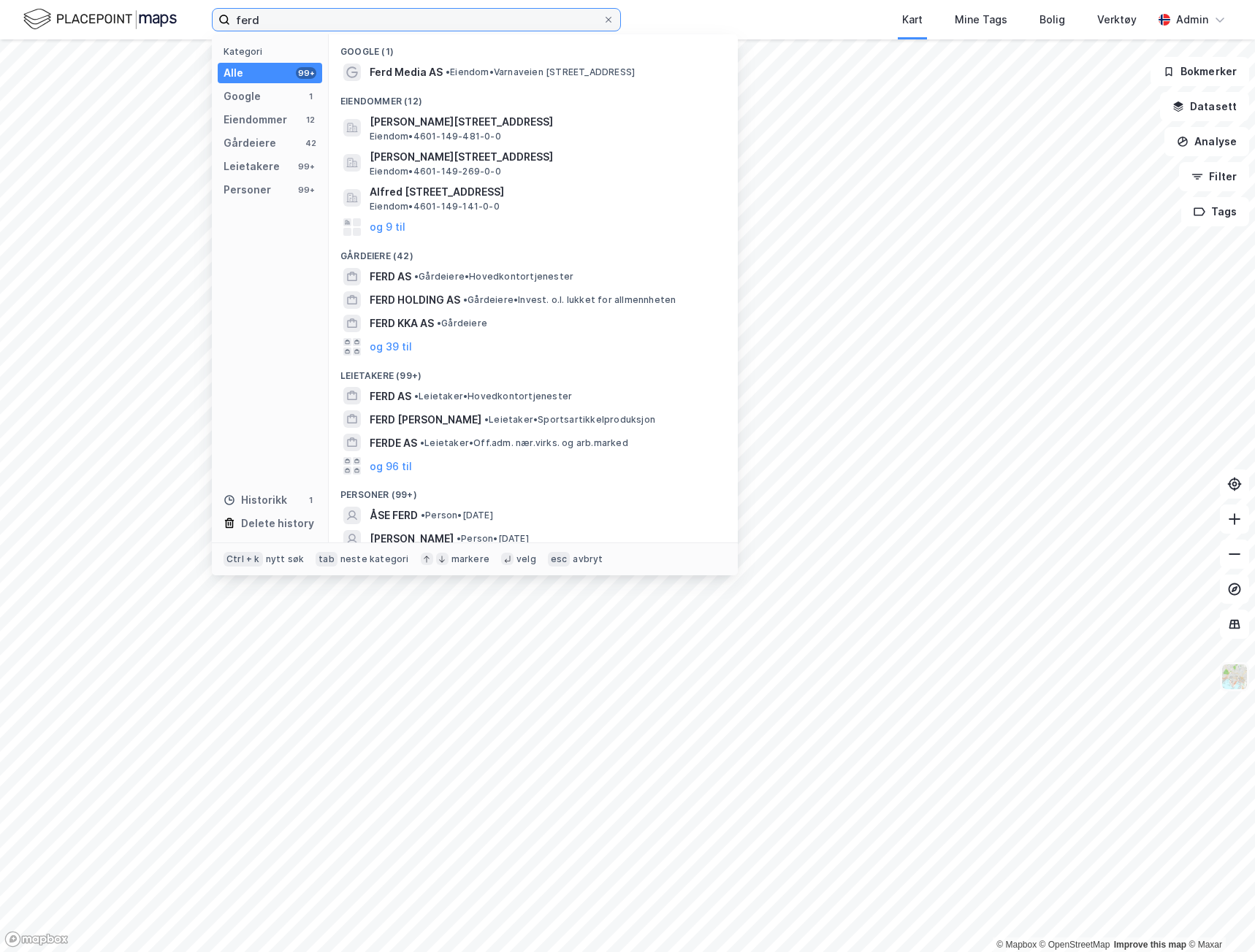
type input "ferd"
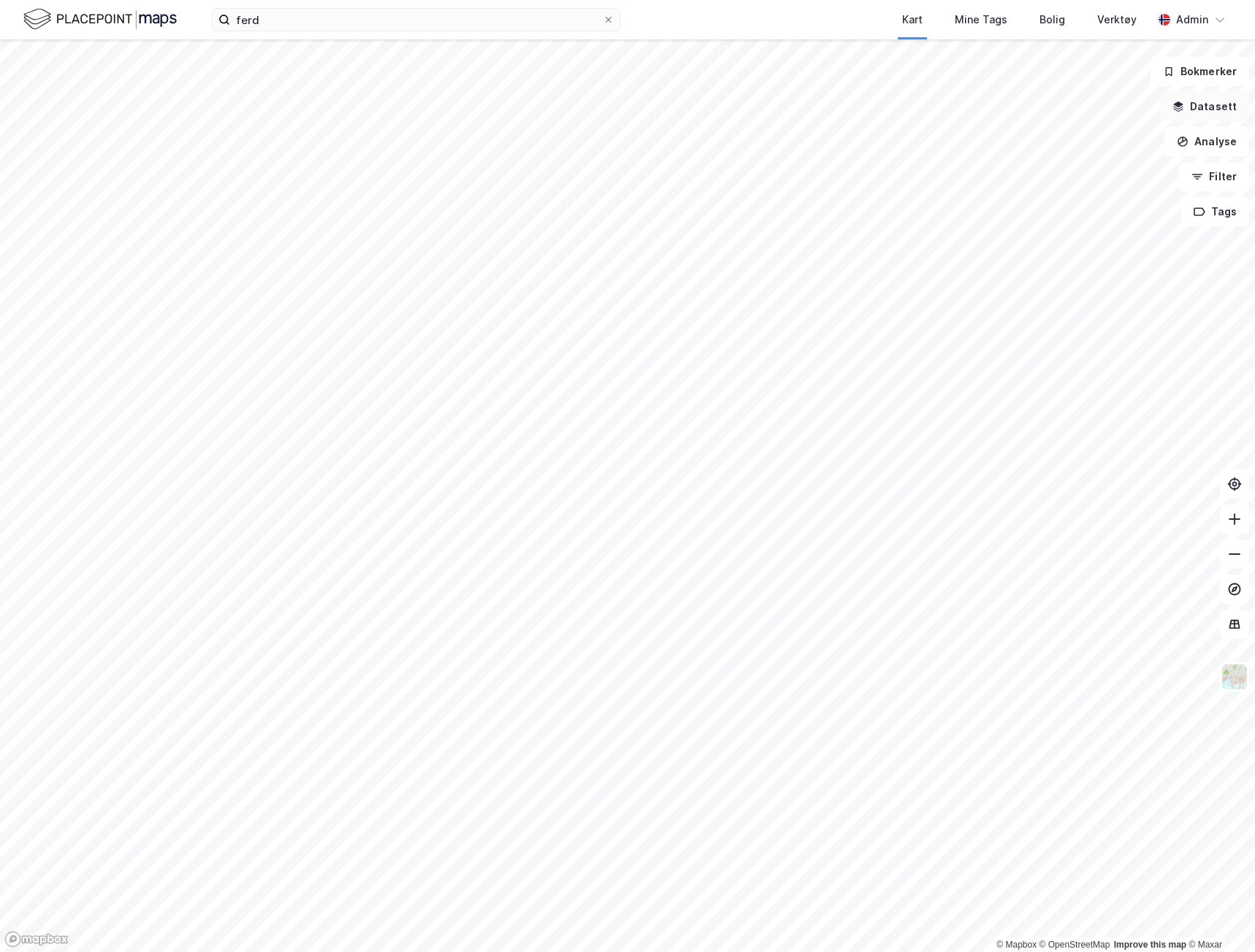
click at [1226, 105] on button "Datasett" at bounding box center [1205, 106] width 89 height 30
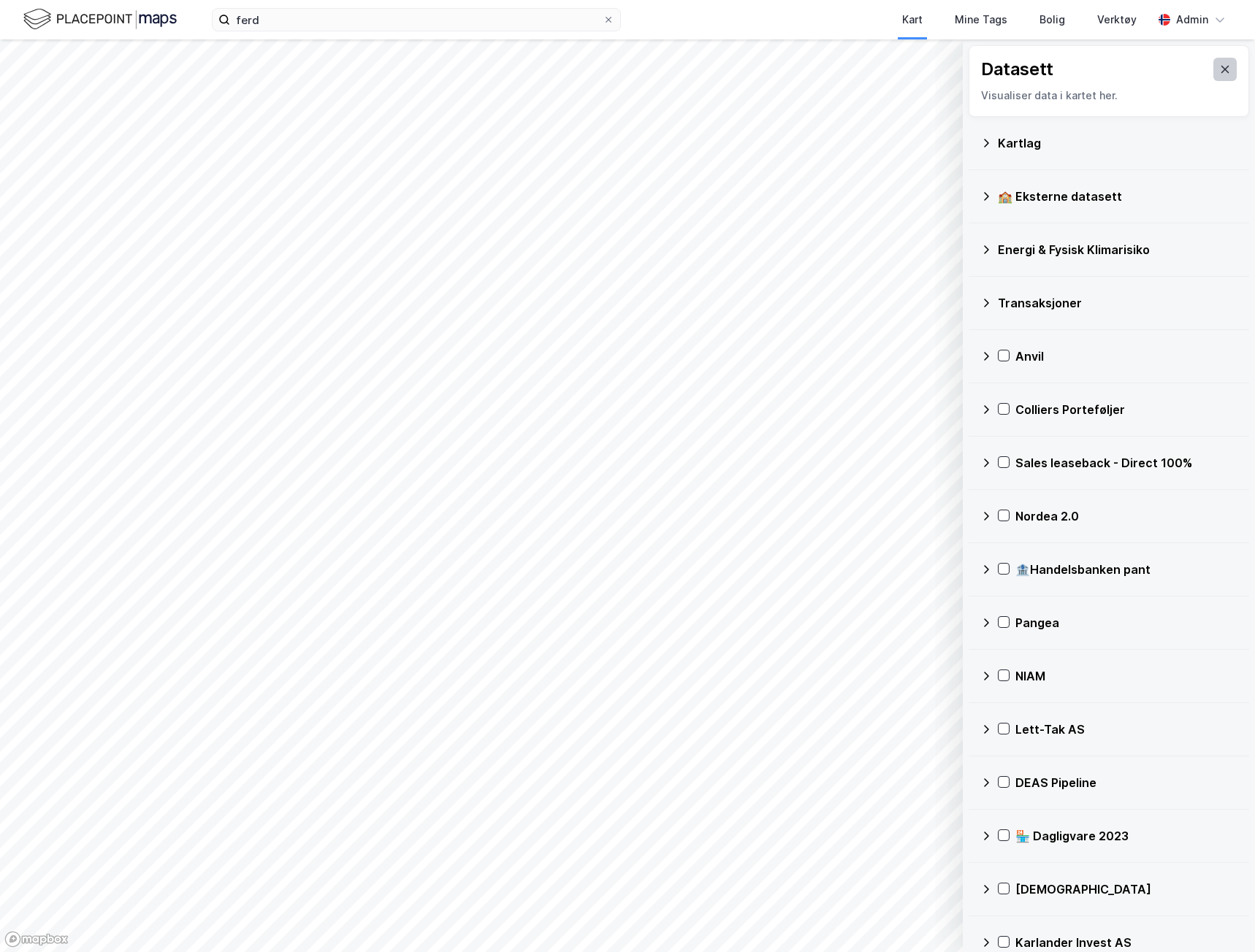
click at [1223, 69] on button at bounding box center [1225, 69] width 23 height 23
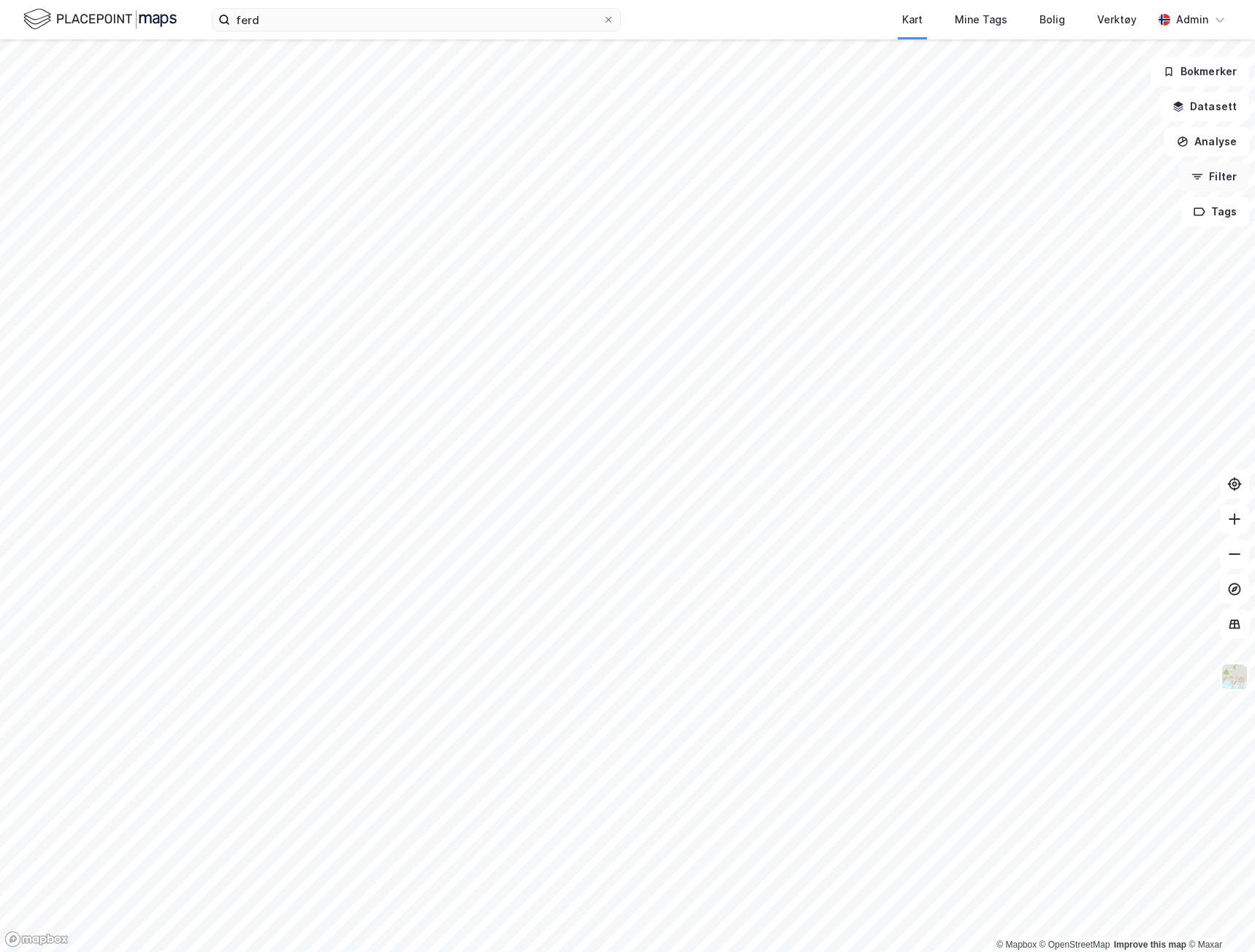
click at [1208, 178] on button "Filter" at bounding box center [1214, 176] width 70 height 30
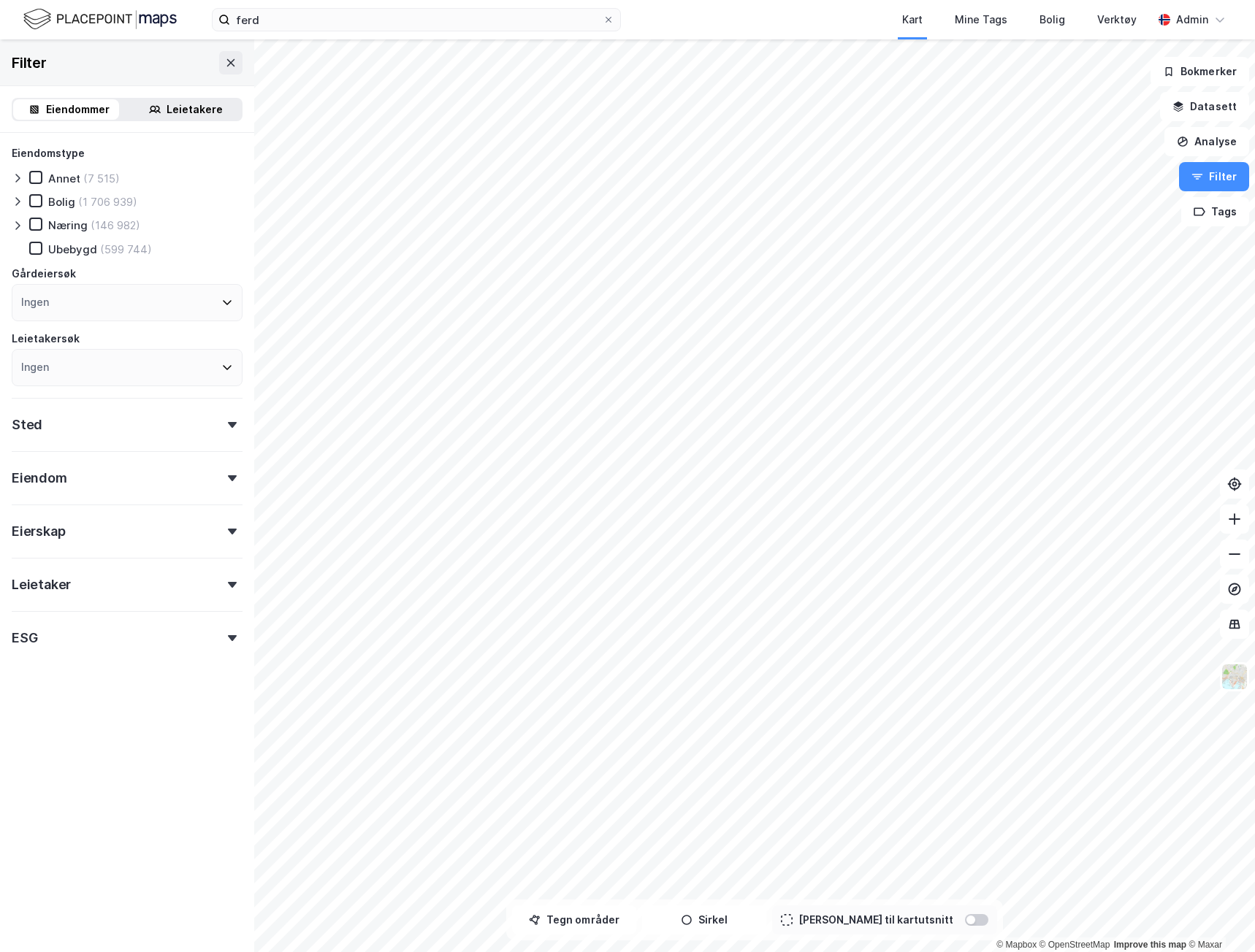
click at [63, 427] on div "Sted" at bounding box center [127, 419] width 231 height 41
click at [57, 292] on div "Ingen" at bounding box center [127, 302] width 231 height 38
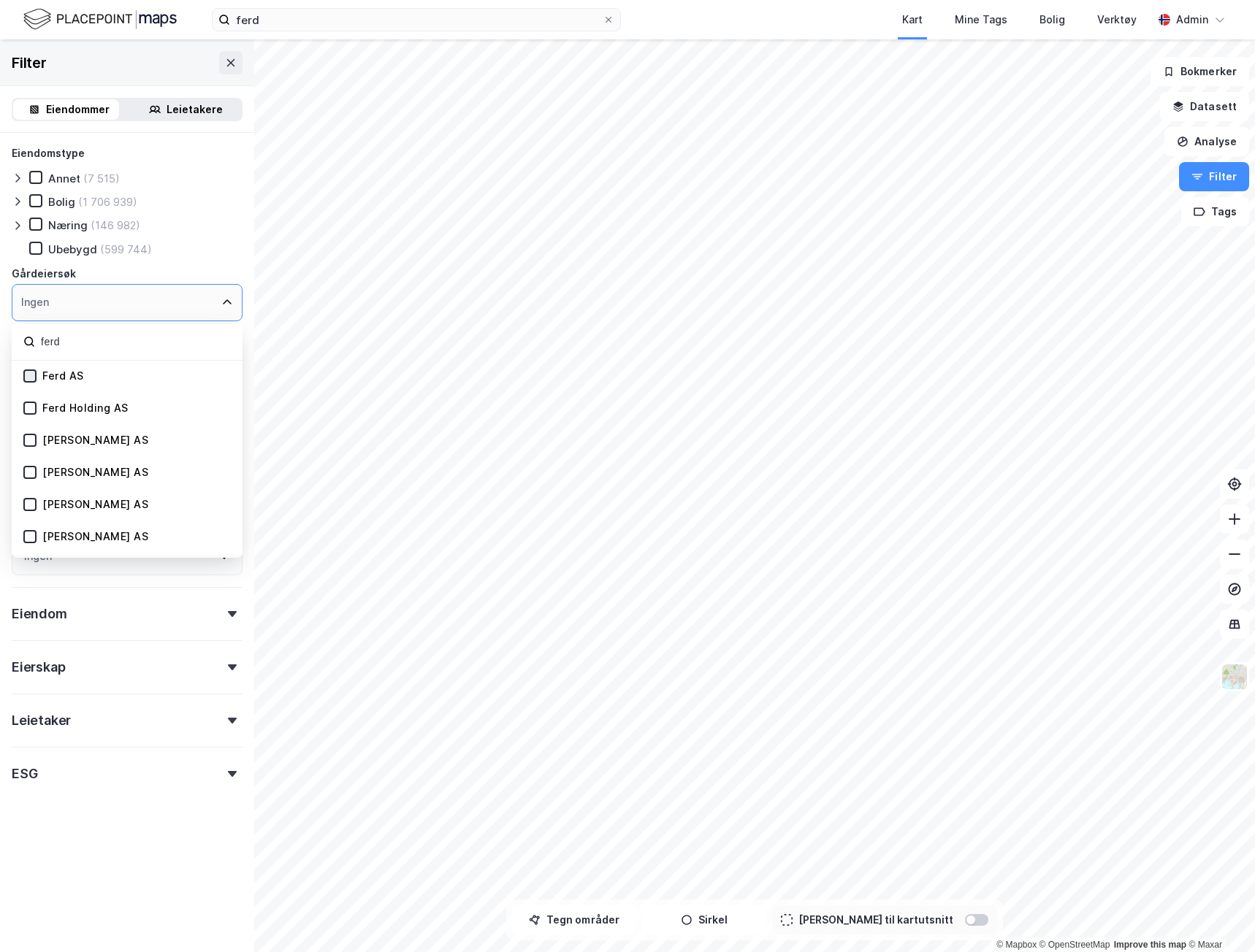
type input "ferd"
click at [32, 377] on icon at bounding box center [30, 376] width 10 height 10
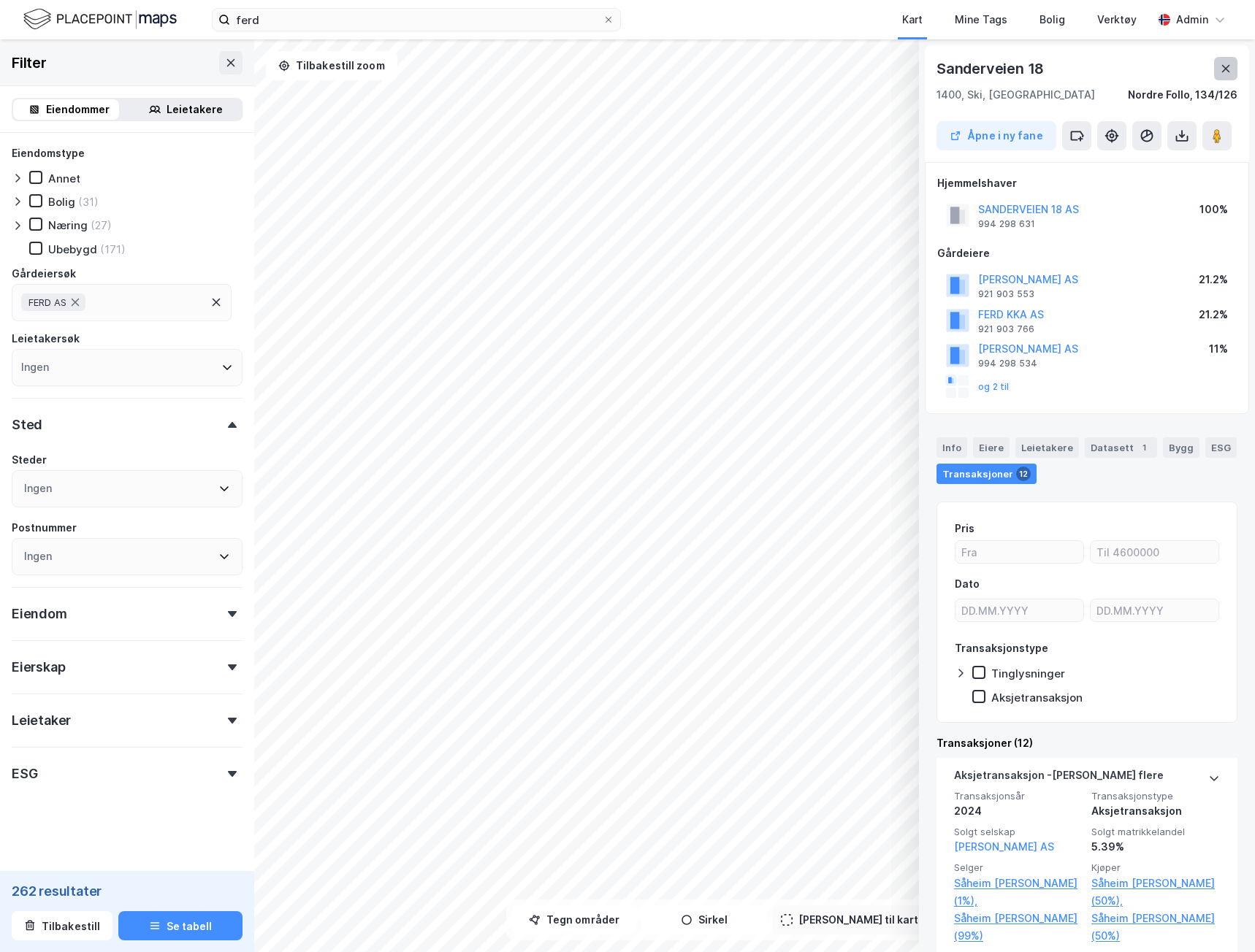
click at [1226, 60] on button at bounding box center [1225, 68] width 23 height 23
click at [844, 57] on div "© Mapbox © OpenStreetMap Improve this map © [PERSON_NAME] 18 1400, Ski, [GEOGRA…" at bounding box center [628, 496] width 1255 height 913
click at [1059, 66] on div "Sanderveien 18" at bounding box center [1087, 68] width 301 height 23
click at [1060, 69] on div "Sanderveien 18" at bounding box center [1087, 68] width 301 height 23
drag, startPoint x: 1047, startPoint y: 70, endPoint x: 938, endPoint y: 65, distance: 109.1
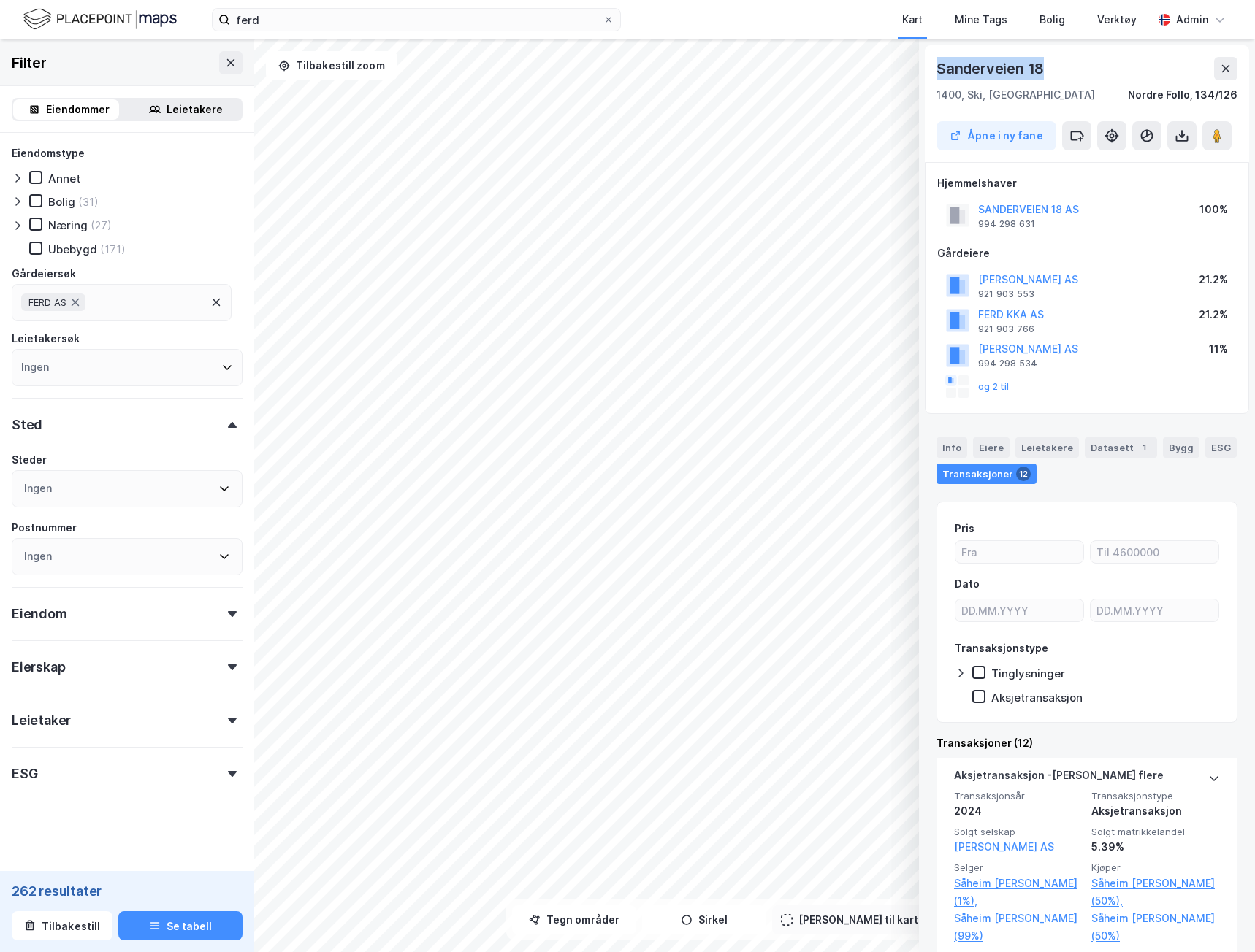
click at [938, 65] on div "Sanderveien 18" at bounding box center [1087, 68] width 301 height 23
click at [1115, 450] on div "Datasett 1" at bounding box center [1121, 448] width 73 height 21
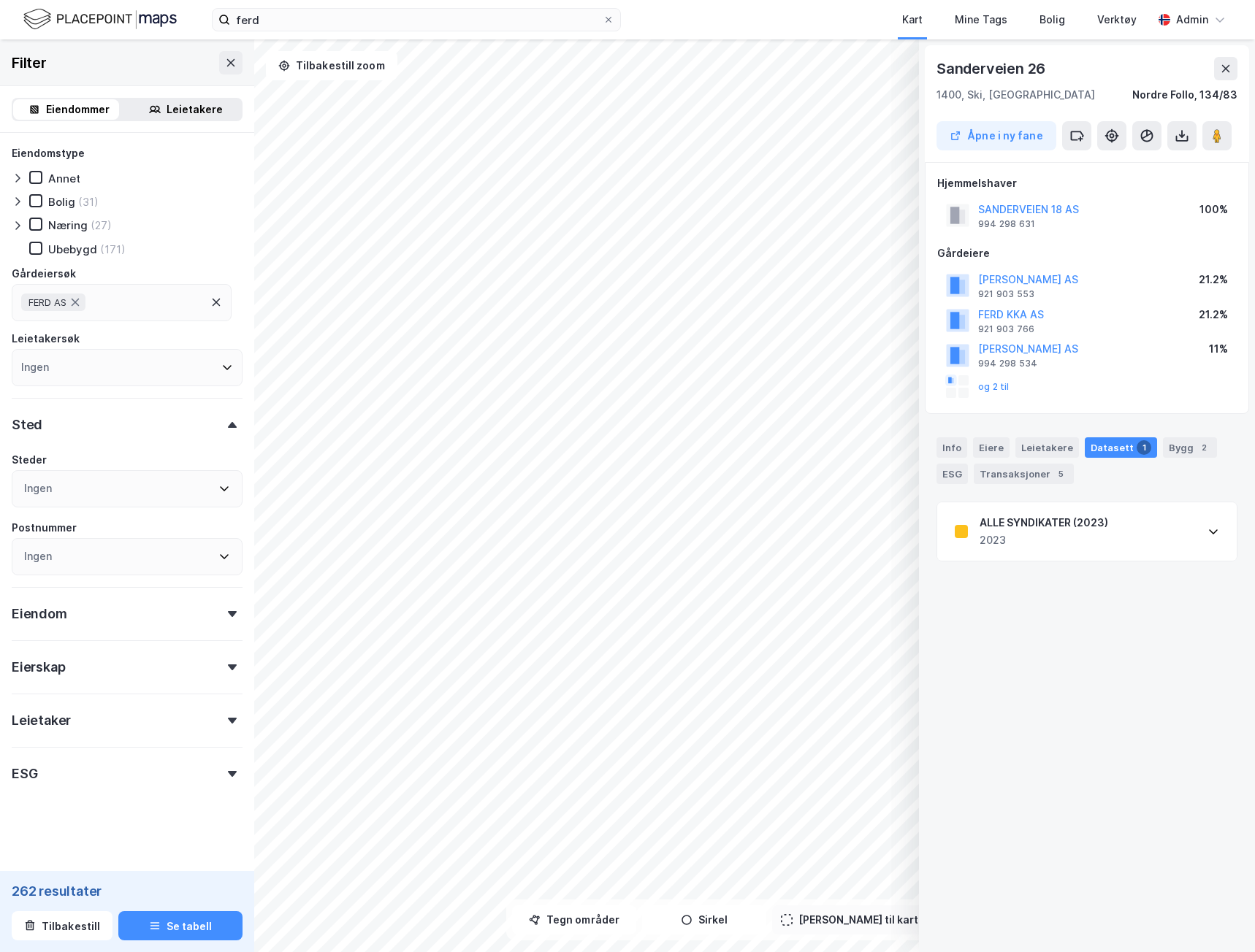
click at [1050, 525] on div "ALLE SYNDIKATER (2023)" at bounding box center [1043, 523] width 129 height 18
click at [1027, 480] on div "Transaksjoner 9" at bounding box center [1041, 474] width 100 height 21
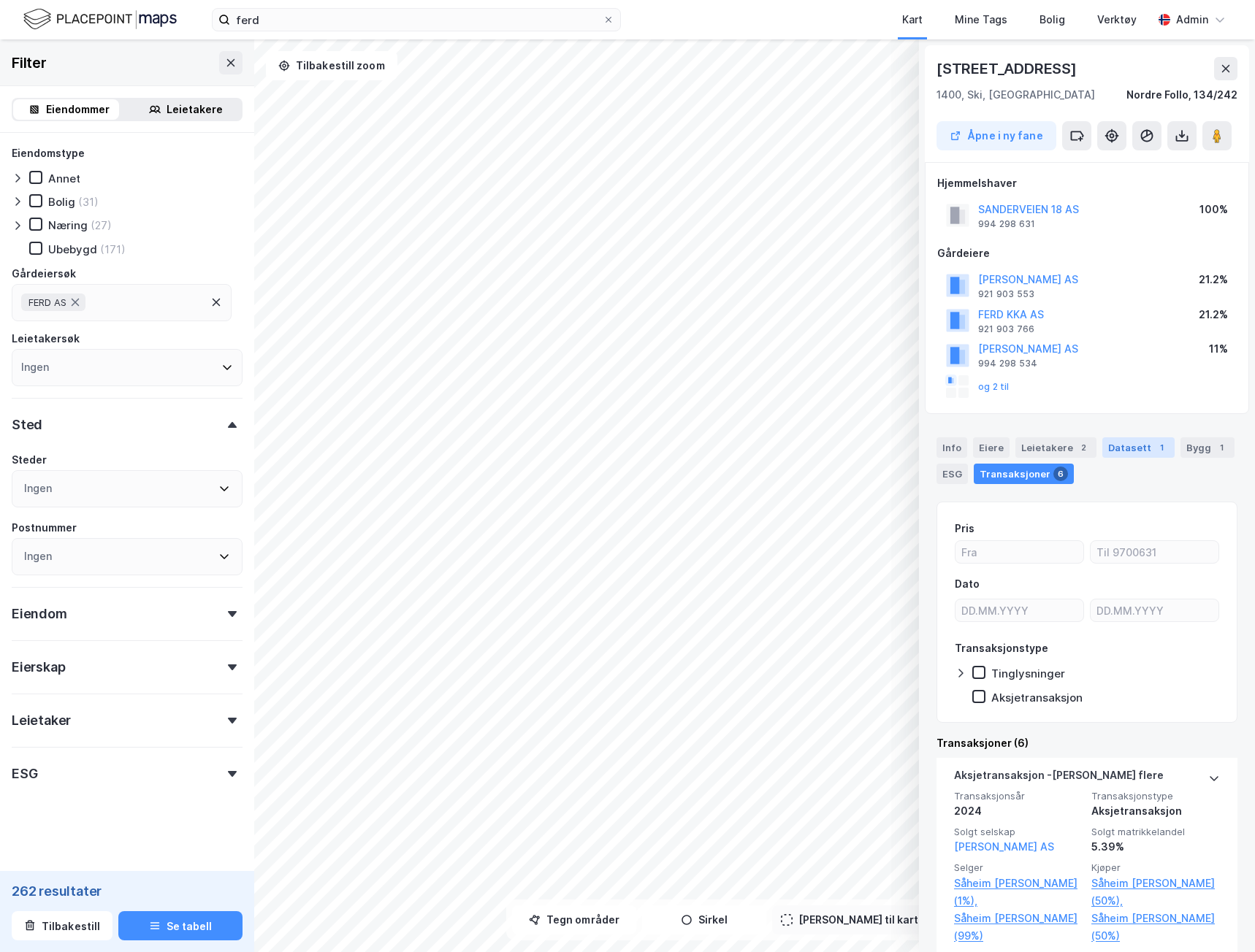
click at [1154, 446] on div "1" at bounding box center [1162, 448] width 14 height 14
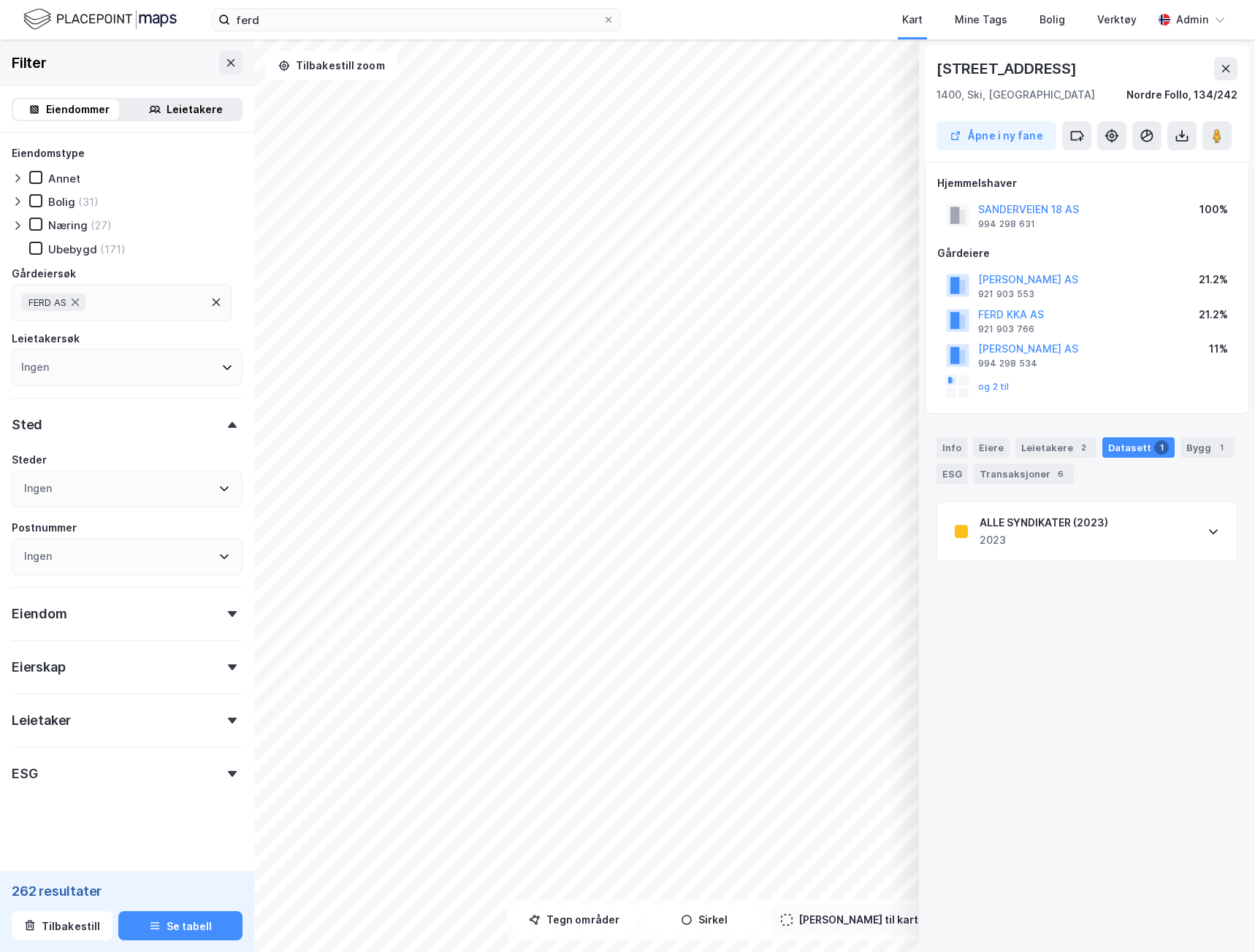
click at [1060, 520] on div "ALLE SYNDIKATER (2023)" at bounding box center [1043, 523] width 129 height 18
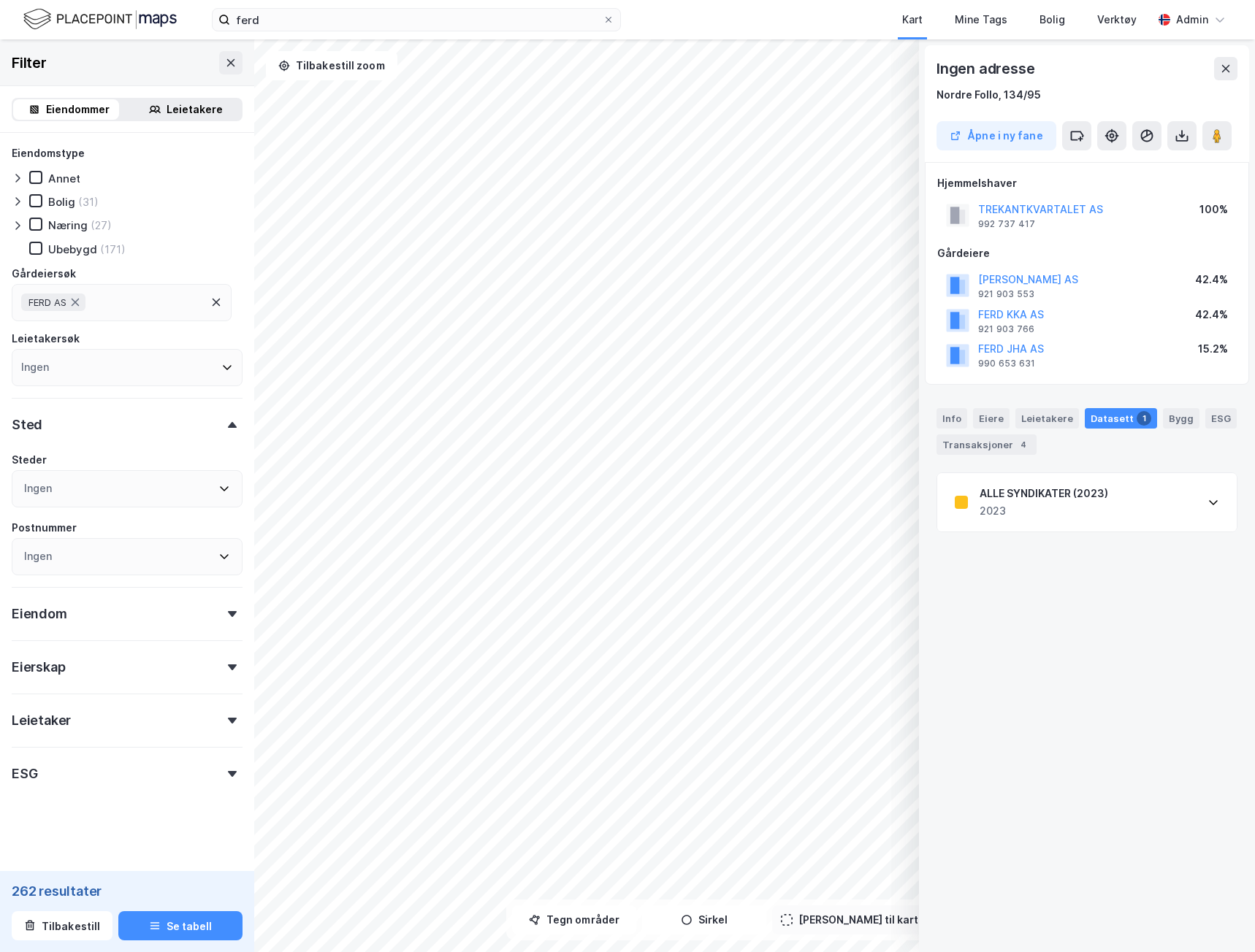
click at [1082, 502] on div "2023" at bounding box center [1043, 511] width 129 height 18
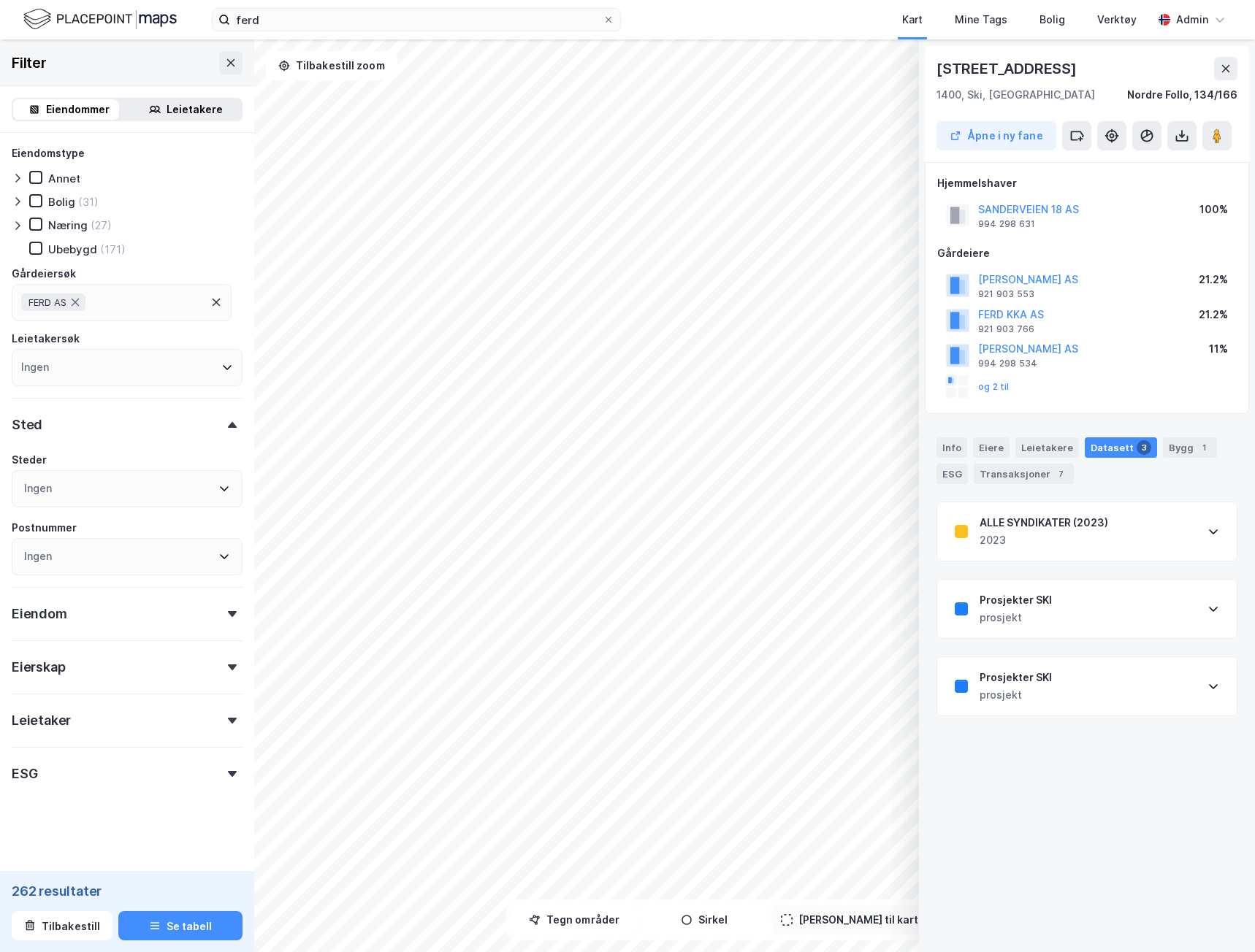
click at [1041, 622] on div "prosjekt" at bounding box center [1015, 618] width 73 height 18
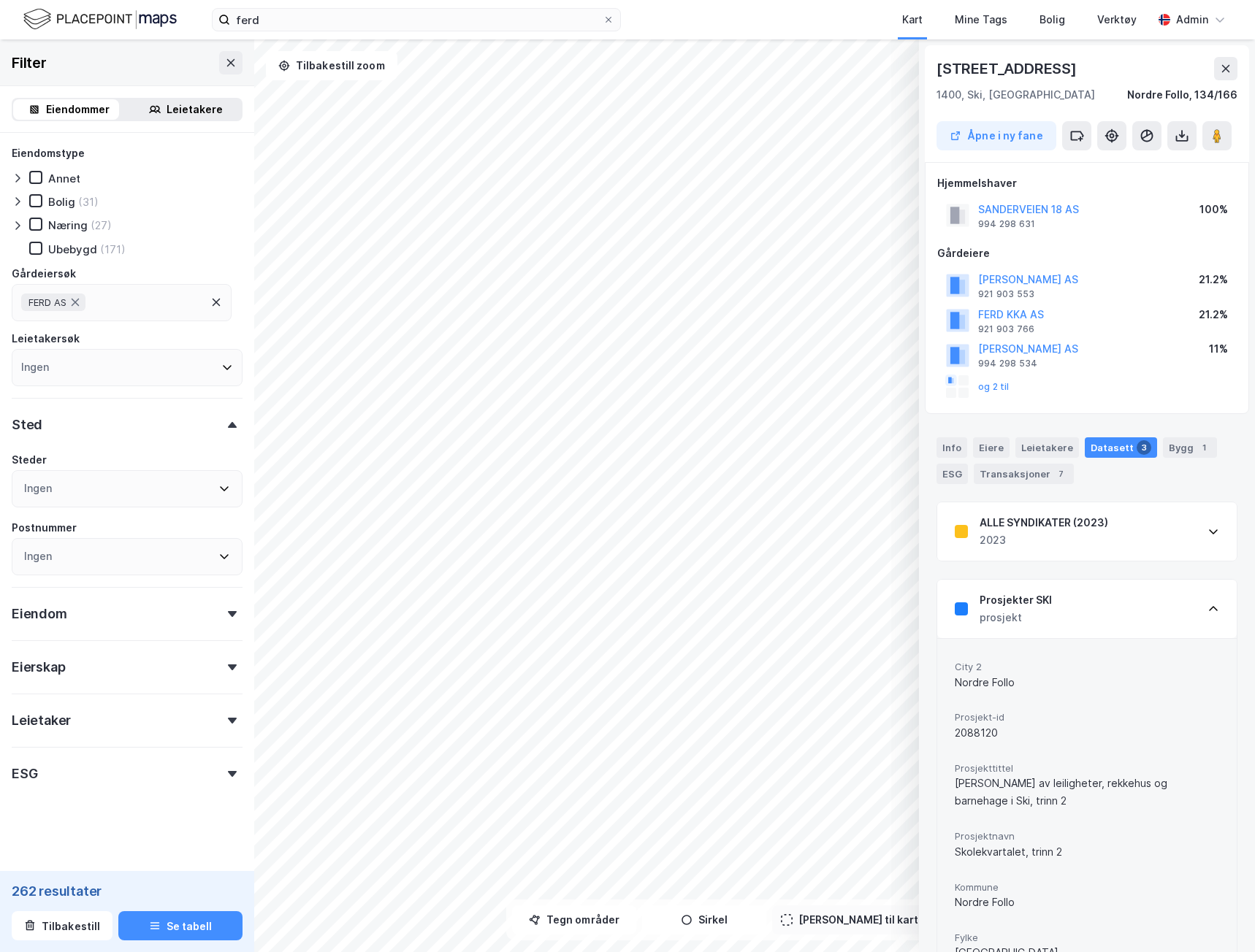
click at [1076, 508] on div "ALLE SYNDIKATER (2023) 2023" at bounding box center [1087, 531] width 299 height 58
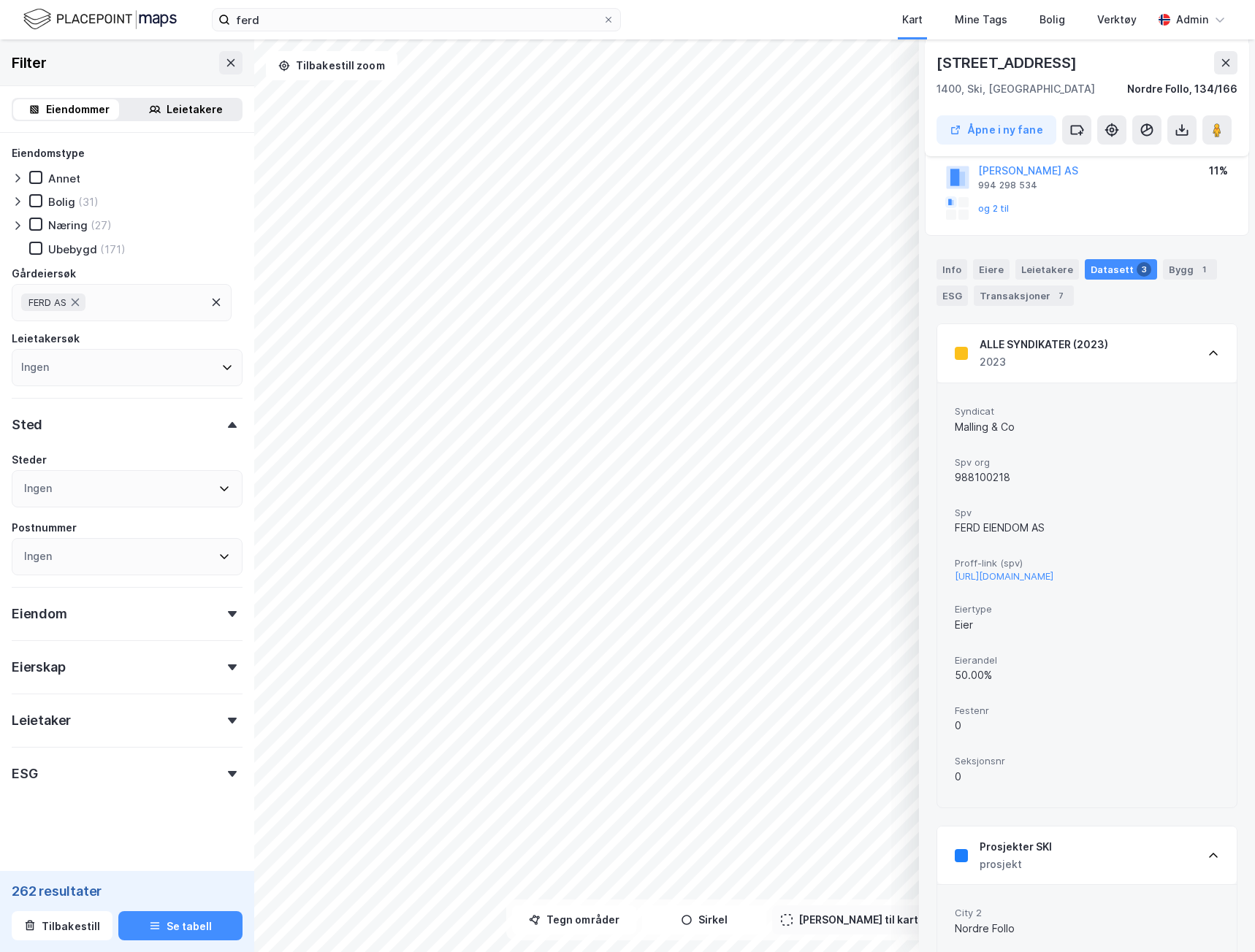
scroll to position [146, 0]
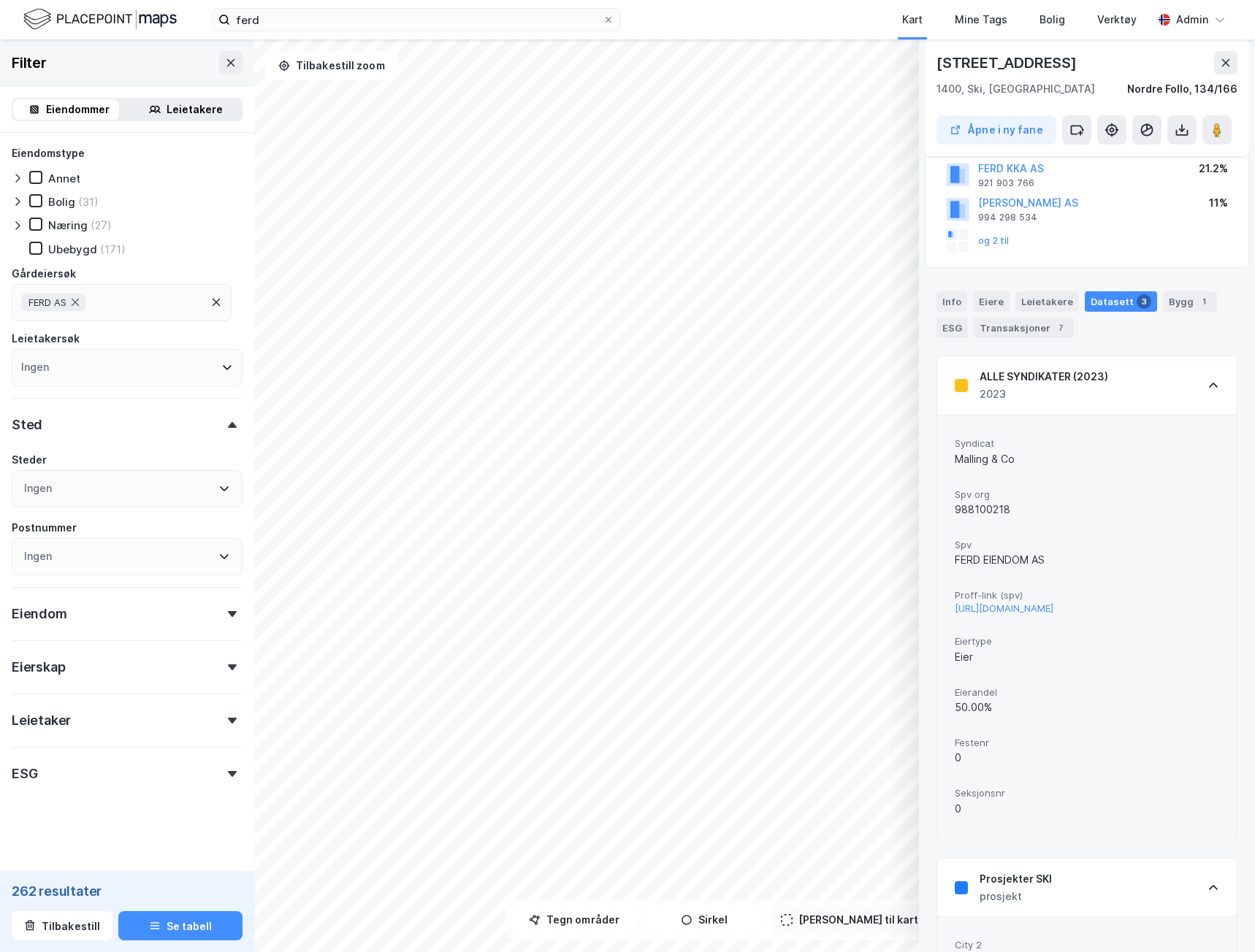
click at [952, 302] on div "Info" at bounding box center [952, 302] width 30 height 21
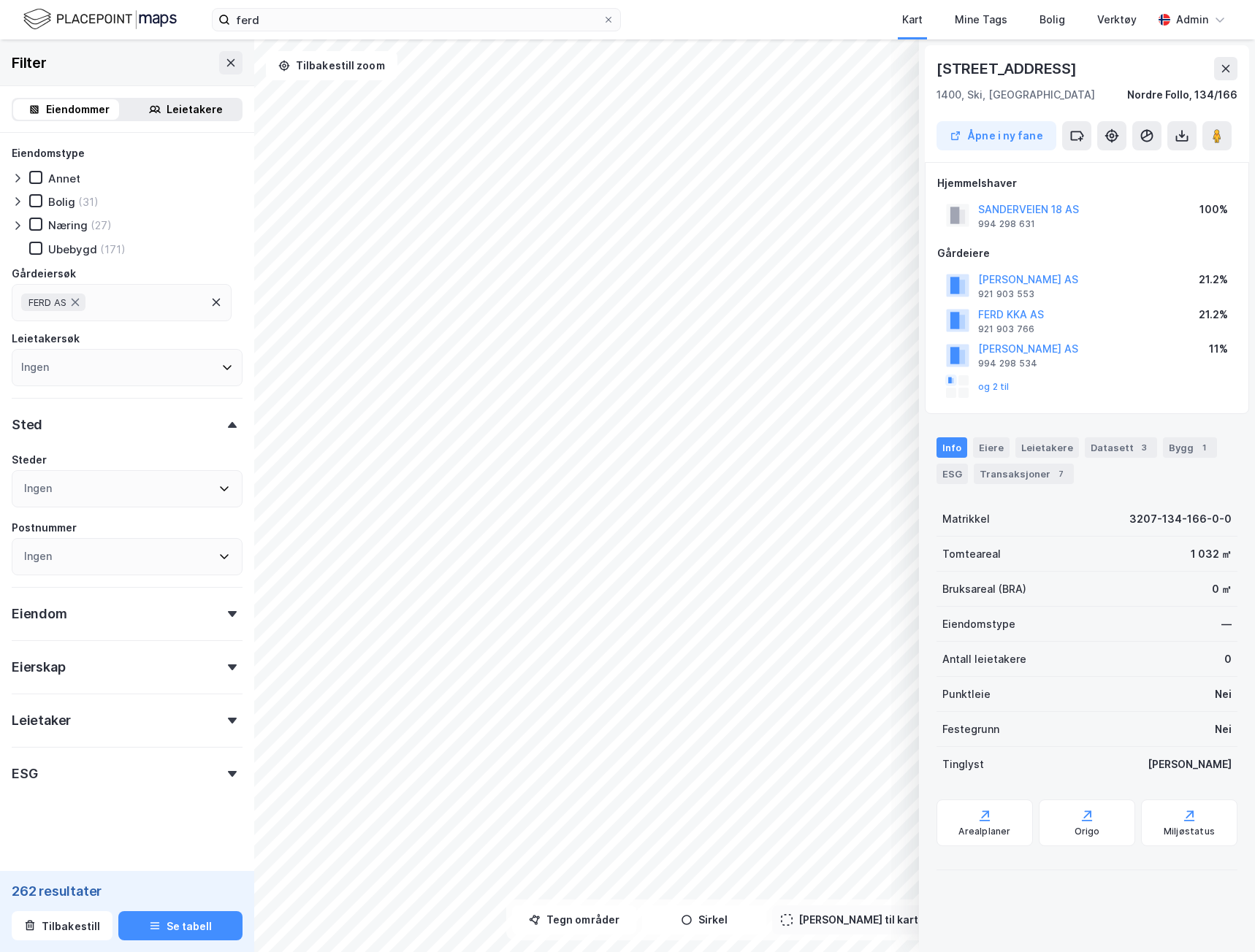
scroll to position [0, 0]
click at [1041, 476] on div "Transaksjoner 7" at bounding box center [1023, 474] width 100 height 21
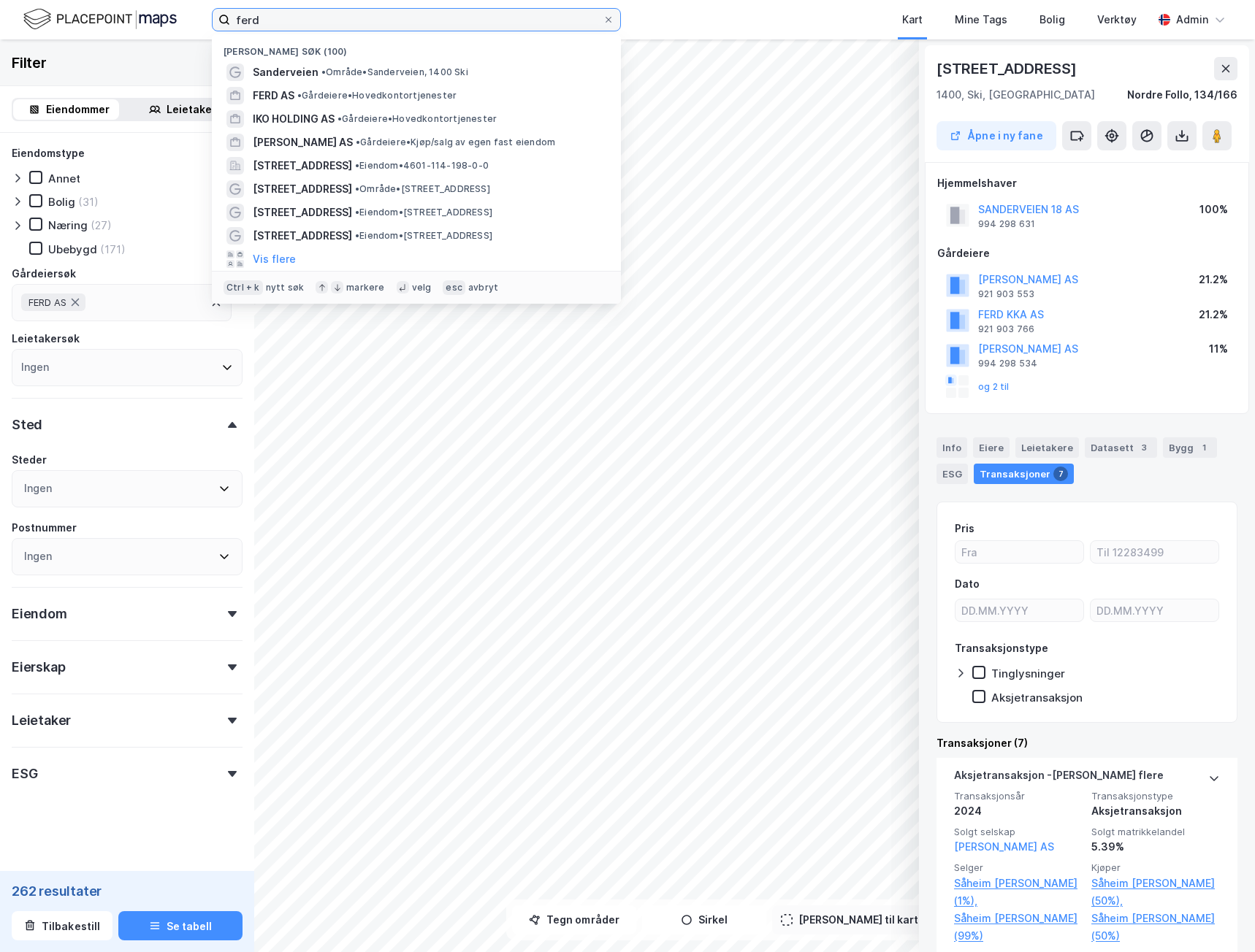
drag, startPoint x: 287, startPoint y: 18, endPoint x: 141, endPoint y: 22, distance: 146.1
click at [141, 22] on div "ferd Nylige søk (100) Sanderveien • Område • Sanderveien, 1400 Ski FERD AS • Gå…" at bounding box center [628, 19] width 1255 height 39
paste input "Ramme gå"
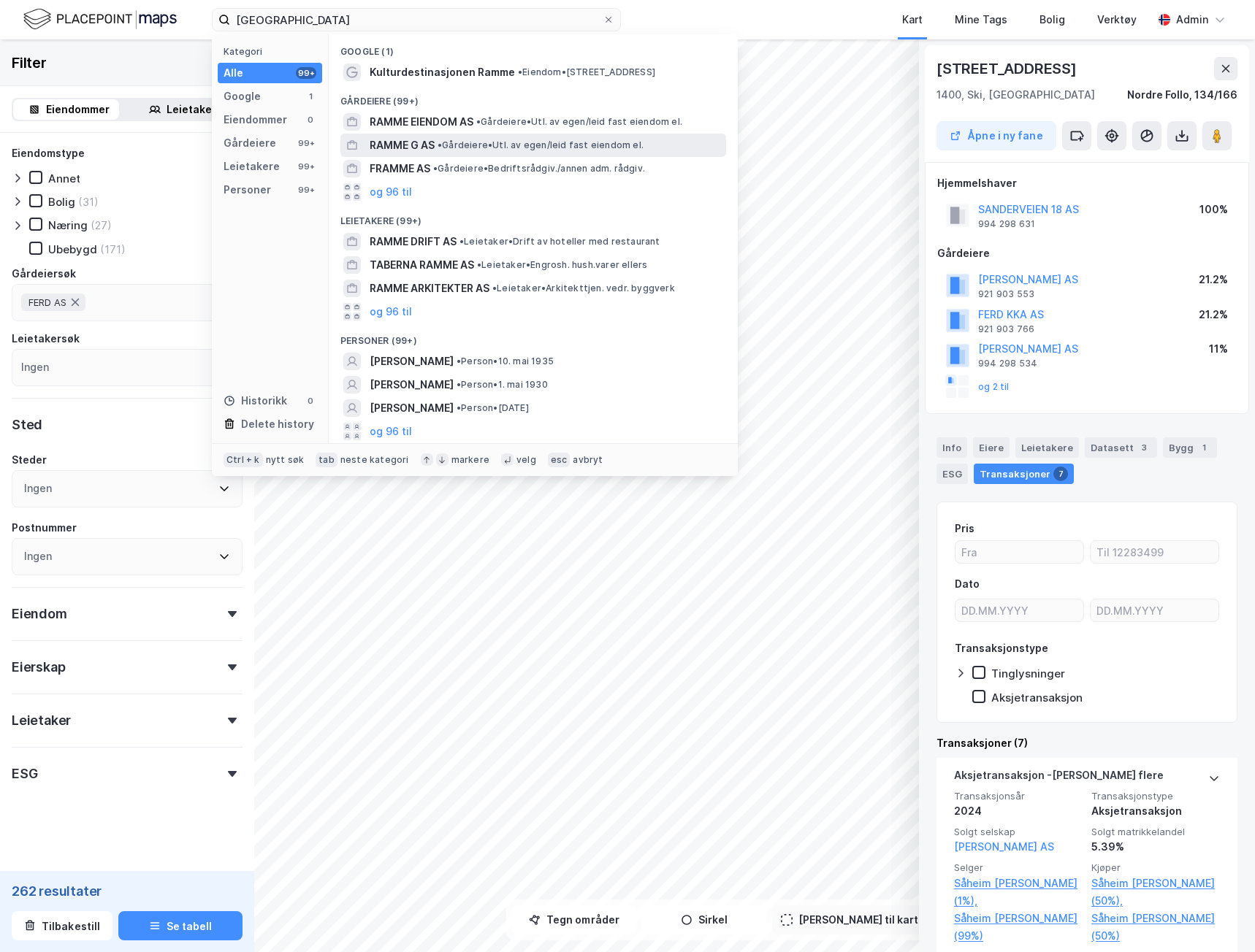
click at [425, 140] on span "RAMME G AS" at bounding box center [402, 145] width 65 height 18
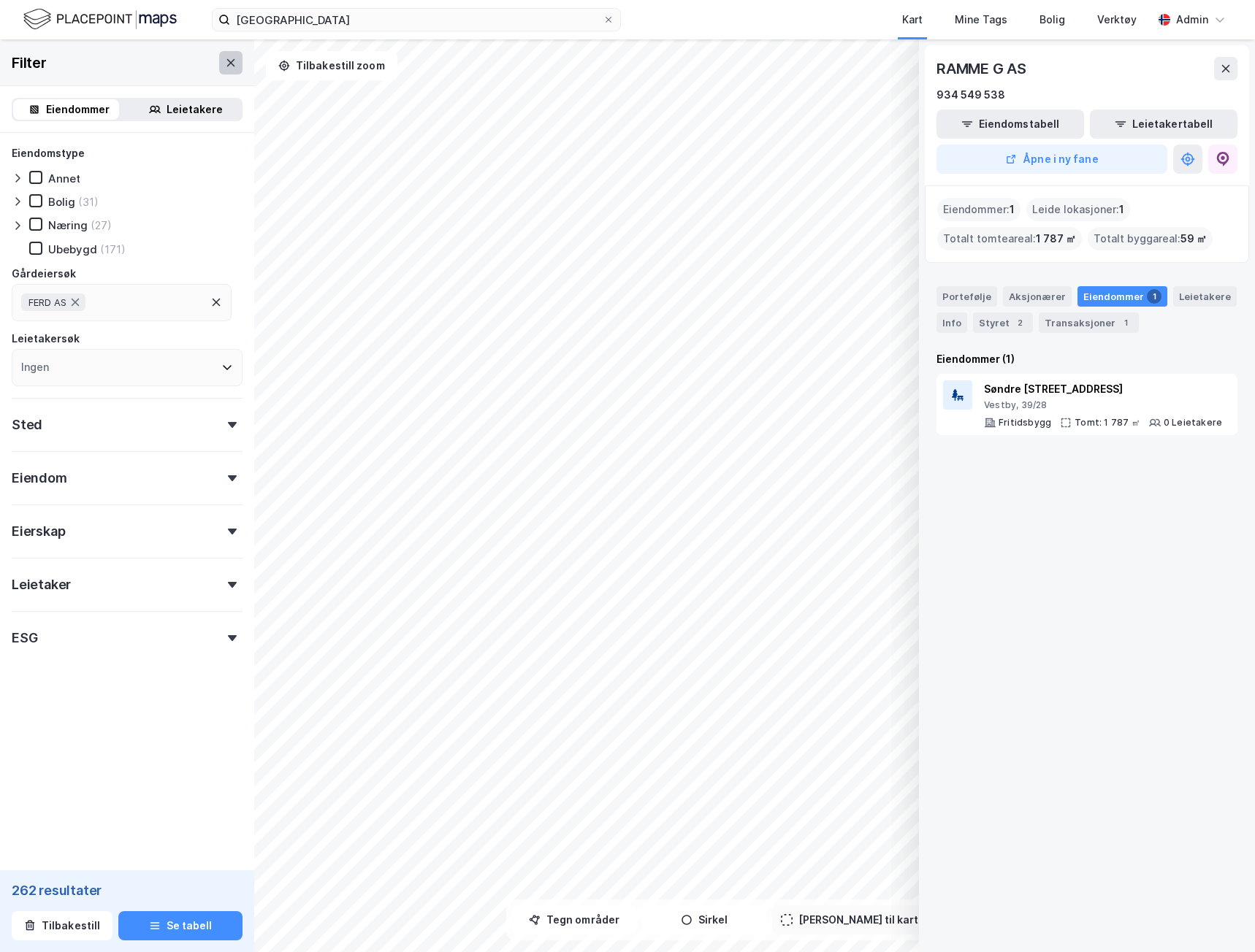
click at [226, 55] on button at bounding box center [230, 62] width 23 height 23
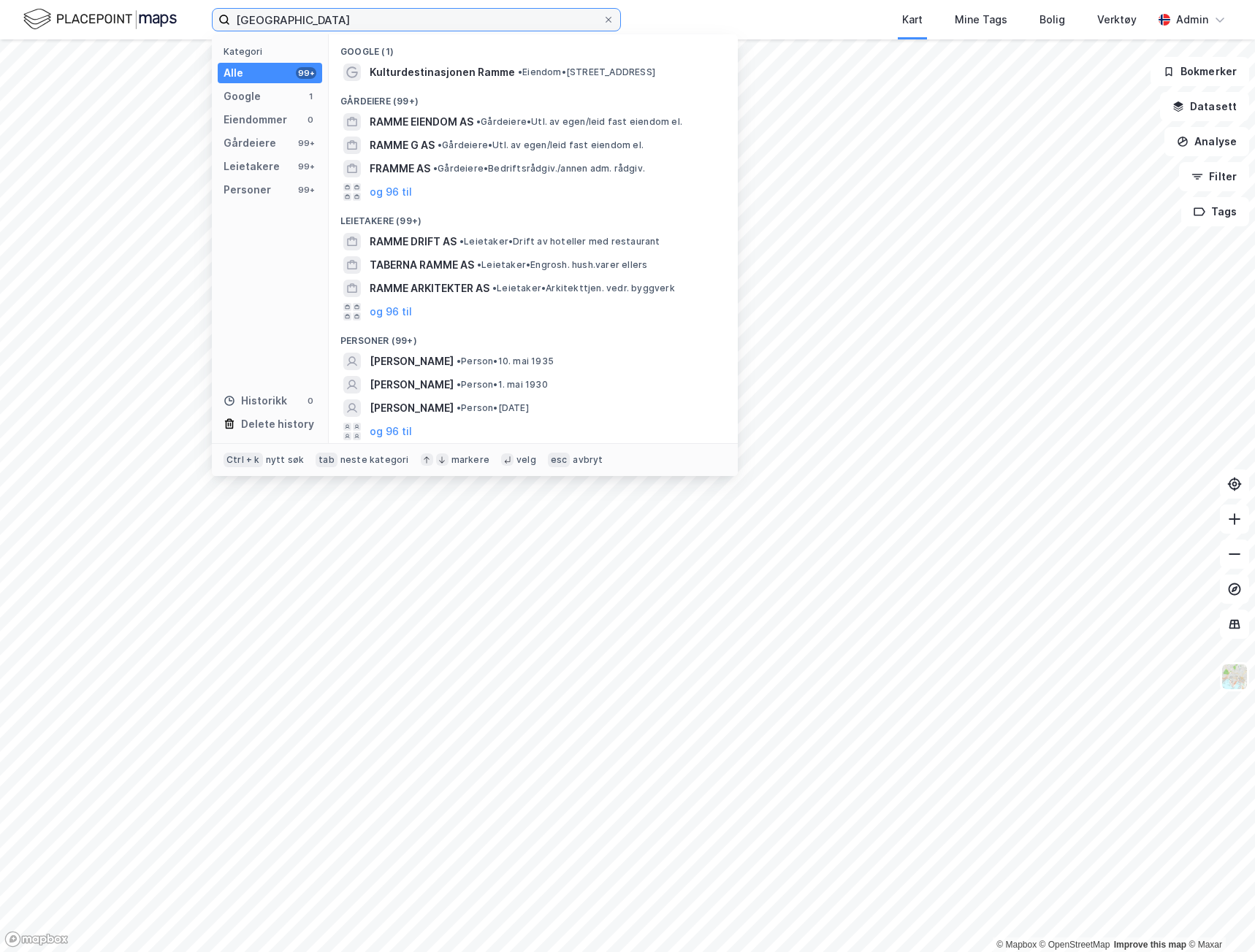
click at [341, 23] on input "[GEOGRAPHIC_DATA]" at bounding box center [416, 19] width 373 height 22
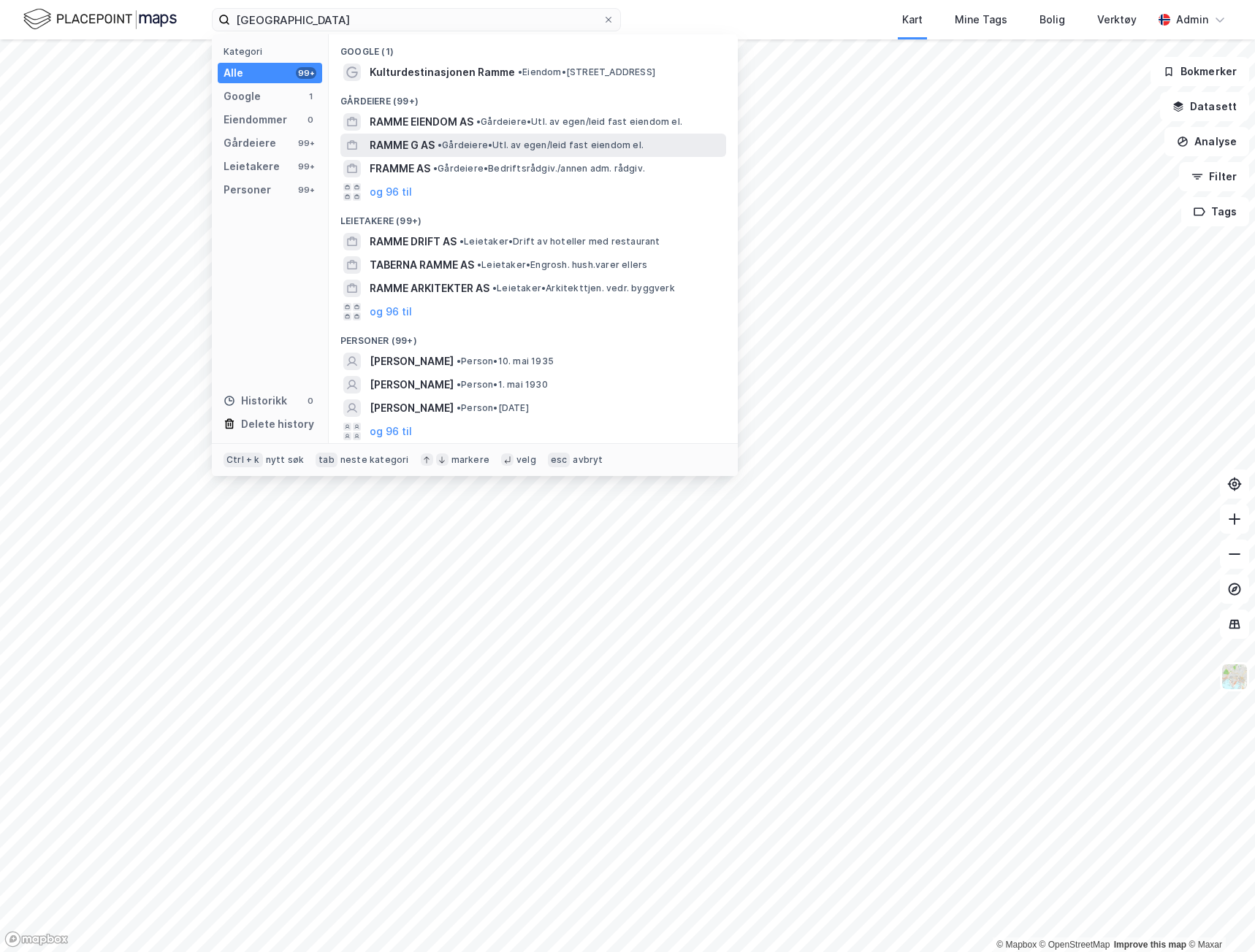
click at [404, 140] on span "RAMME G AS" at bounding box center [402, 145] width 65 height 18
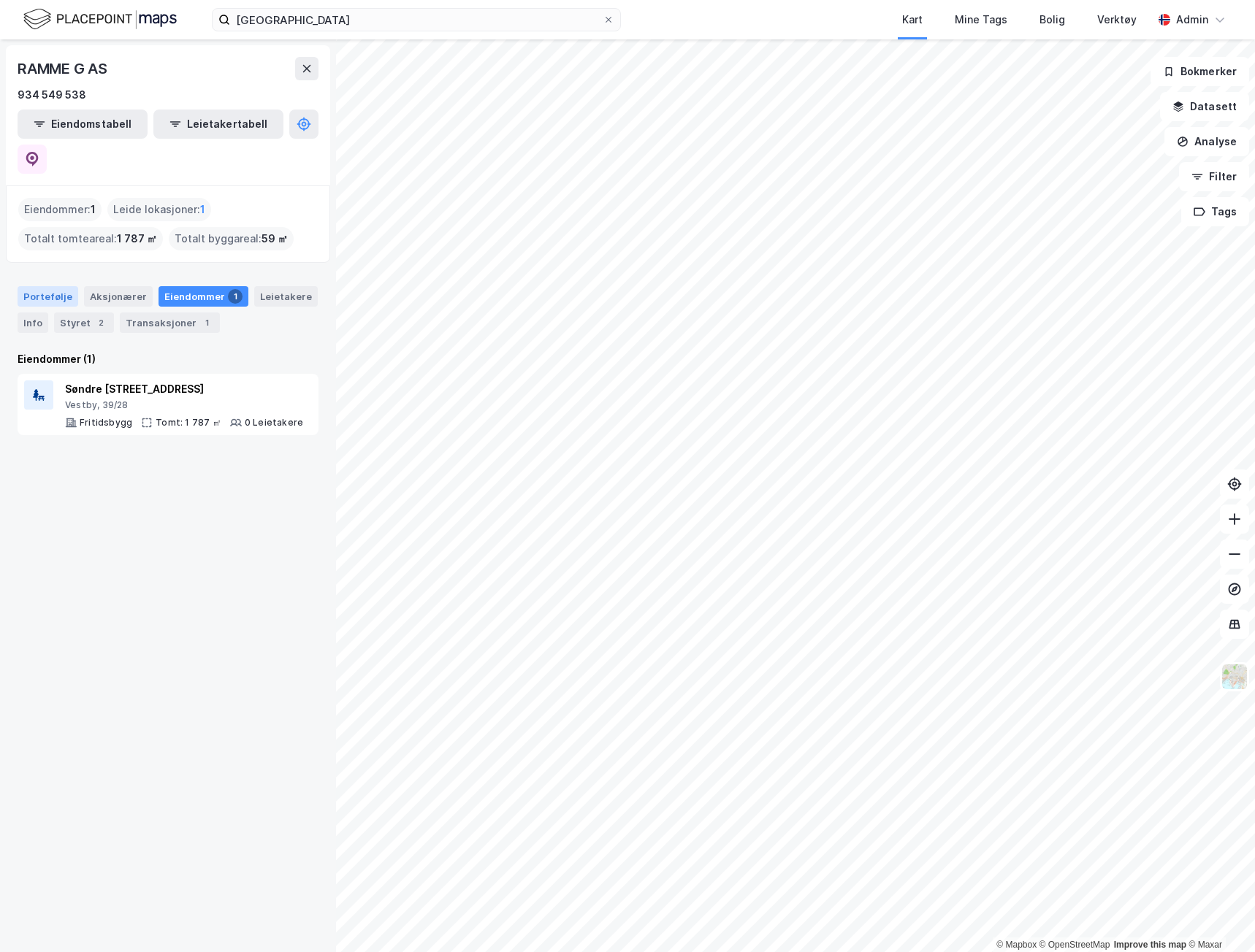
click at [35, 286] on div "Portefølje" at bounding box center [48, 297] width 61 height 21
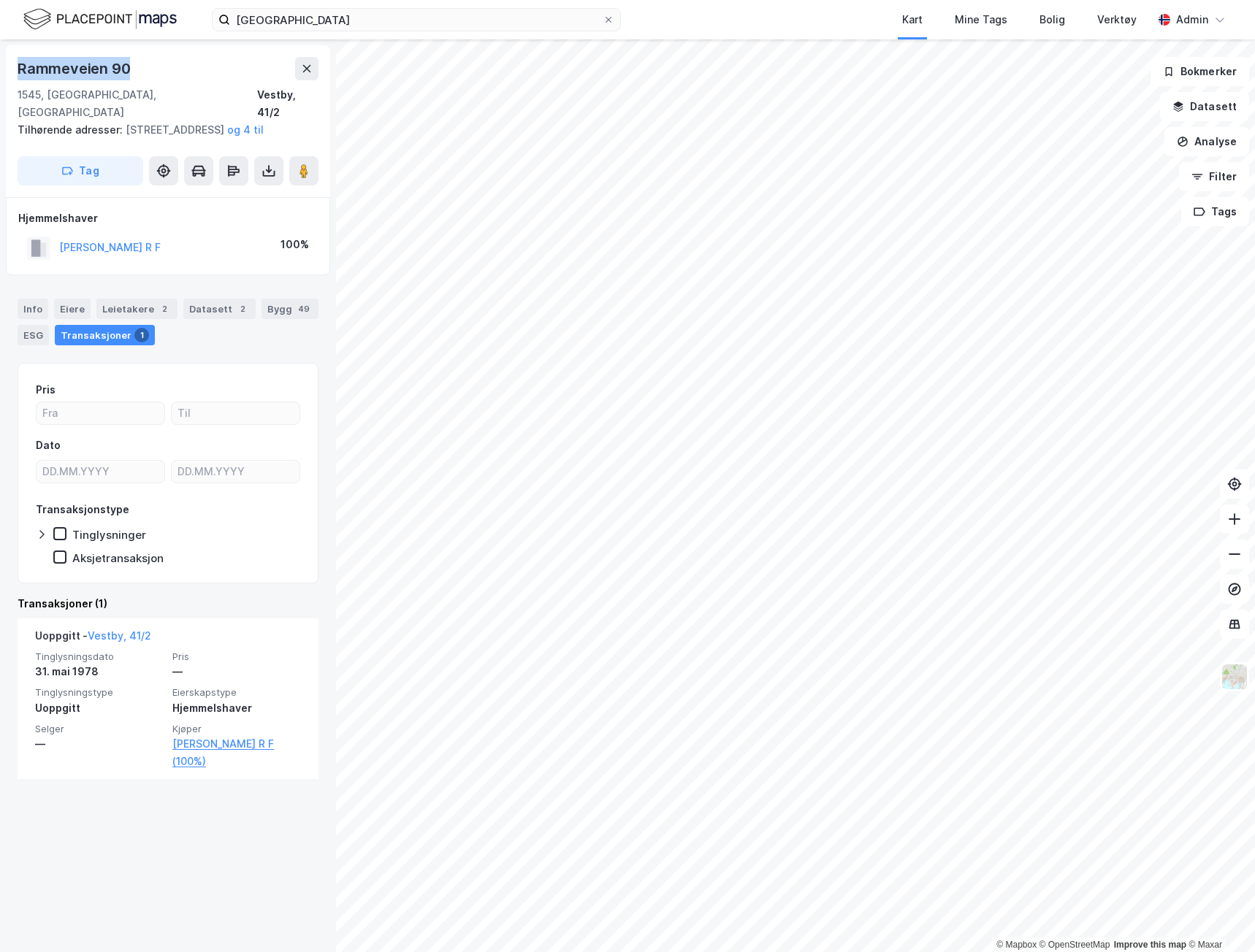
drag, startPoint x: 150, startPoint y: 66, endPoint x: 10, endPoint y: 61, distance: 140.1
click at [10, 61] on div "[STREET_ADDRESS] Tilhørende adresser: [STREET_ADDRESS], [STREET_ADDRESS], Ramme…" at bounding box center [168, 121] width 324 height 152
copy div "Rammeveien 90"
click at [31, 305] on div "Info" at bounding box center [33, 309] width 30 height 21
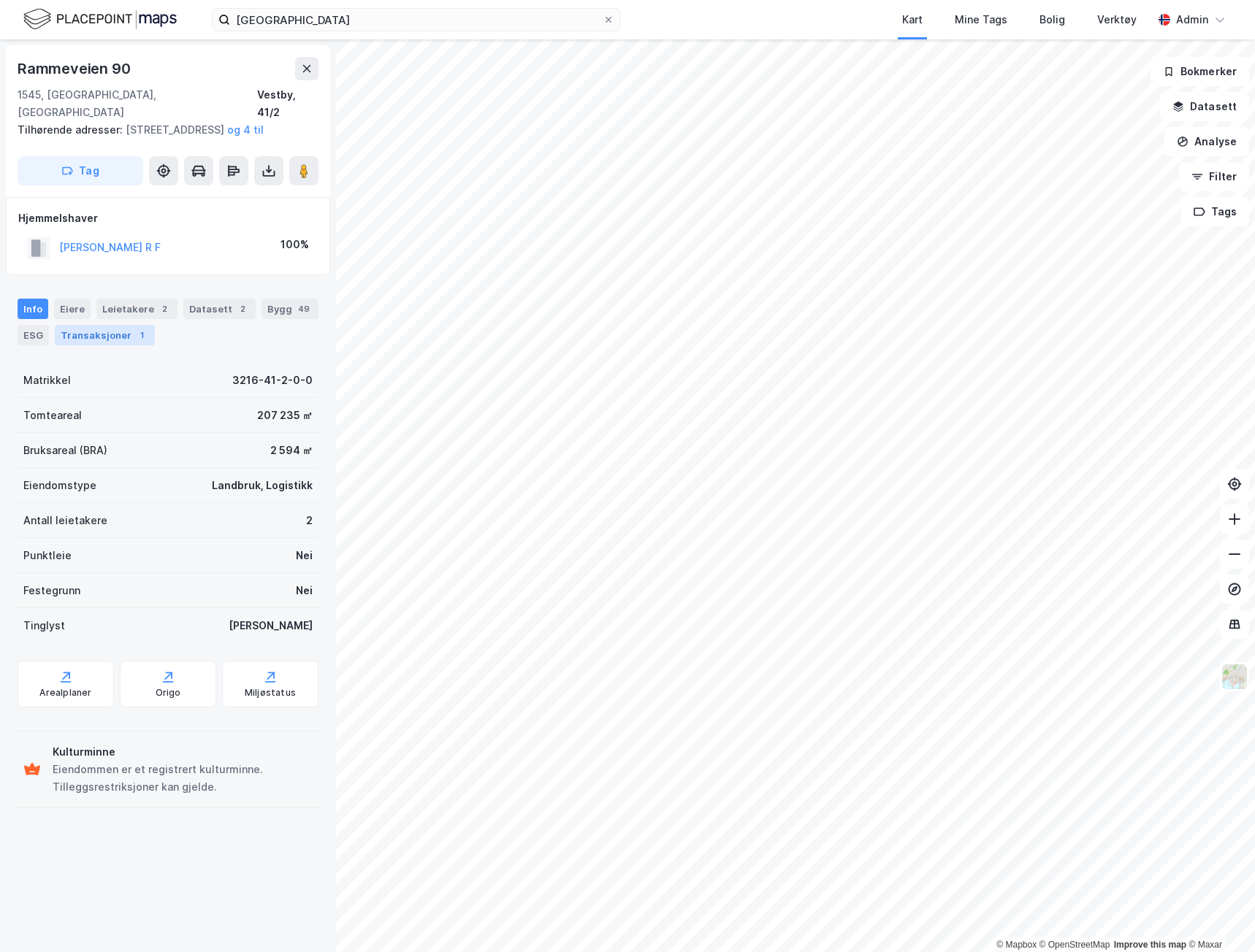
click at [116, 339] on div "Transaksjoner 1" at bounding box center [105, 335] width 100 height 21
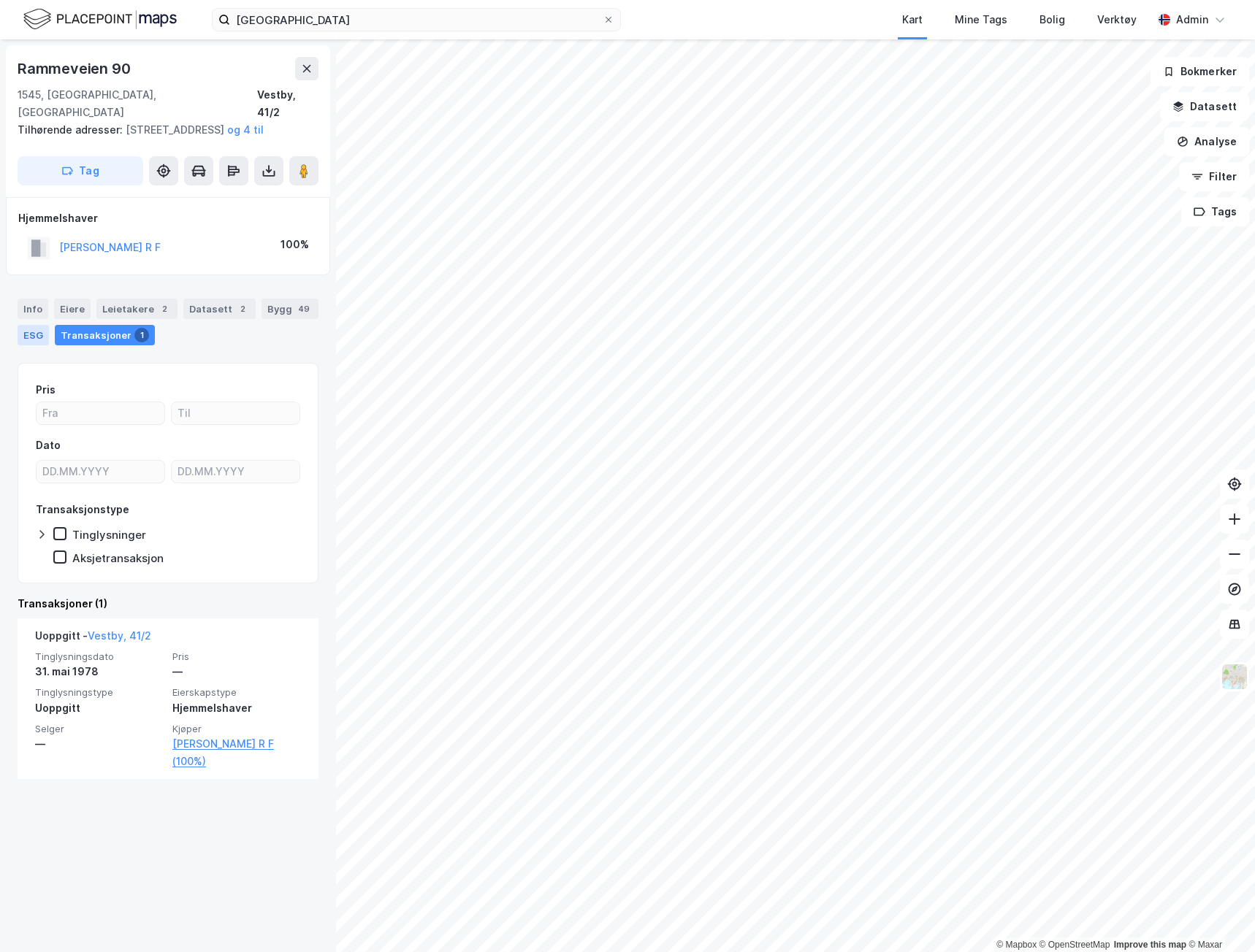
click at [41, 340] on div "ESG" at bounding box center [33, 335] width 31 height 21
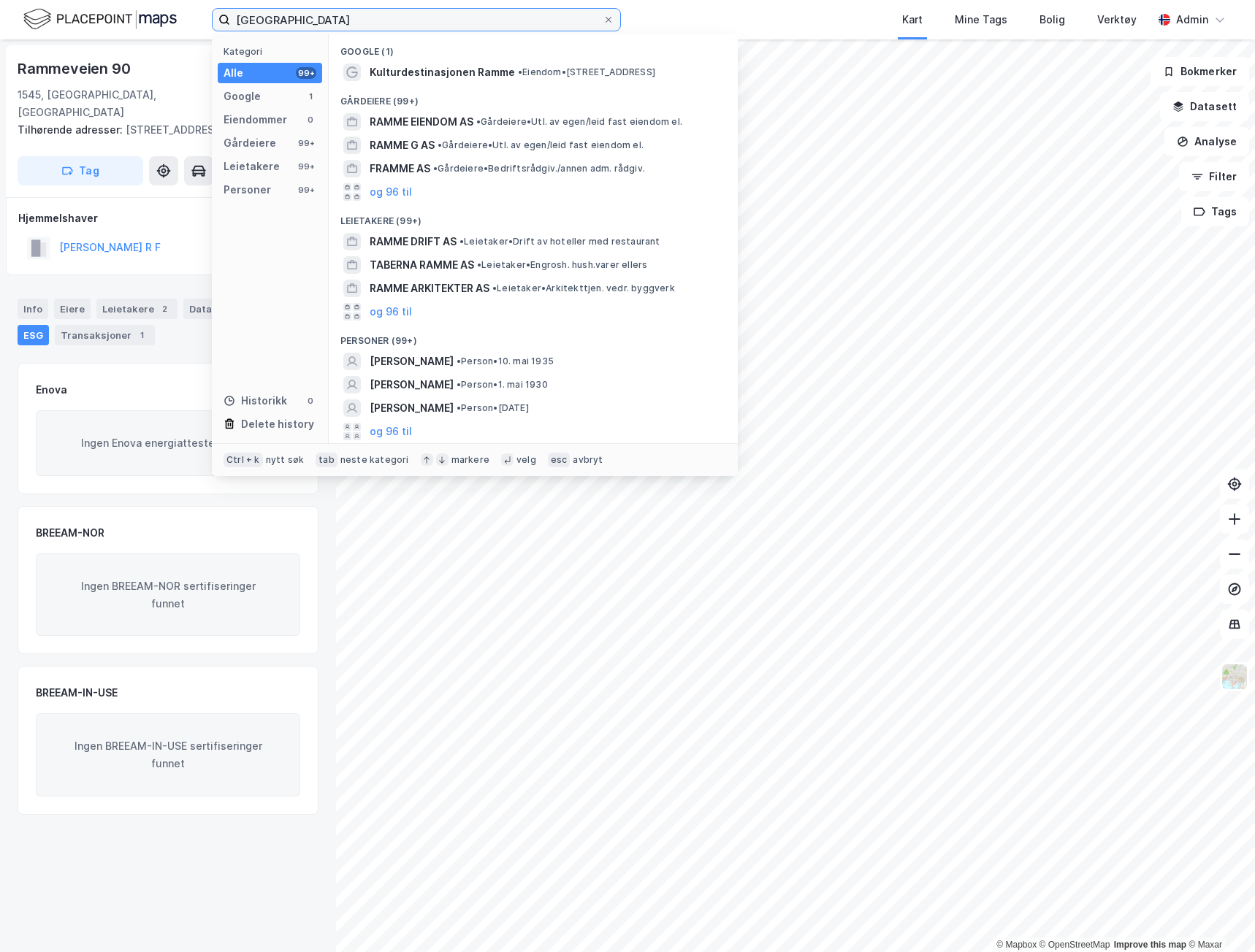
drag, startPoint x: 348, startPoint y: 22, endPoint x: 204, endPoint y: 28, distance: 144.1
click at [207, 28] on div "Ramme gård Kategori Alle 99+ Google 1 Eiendommer 0 Gårdeiere 99+ Leietakere 99+…" at bounding box center [628, 19] width 1255 height 39
paste input "[STREET_ADDRESS][PERSON_NAME]"
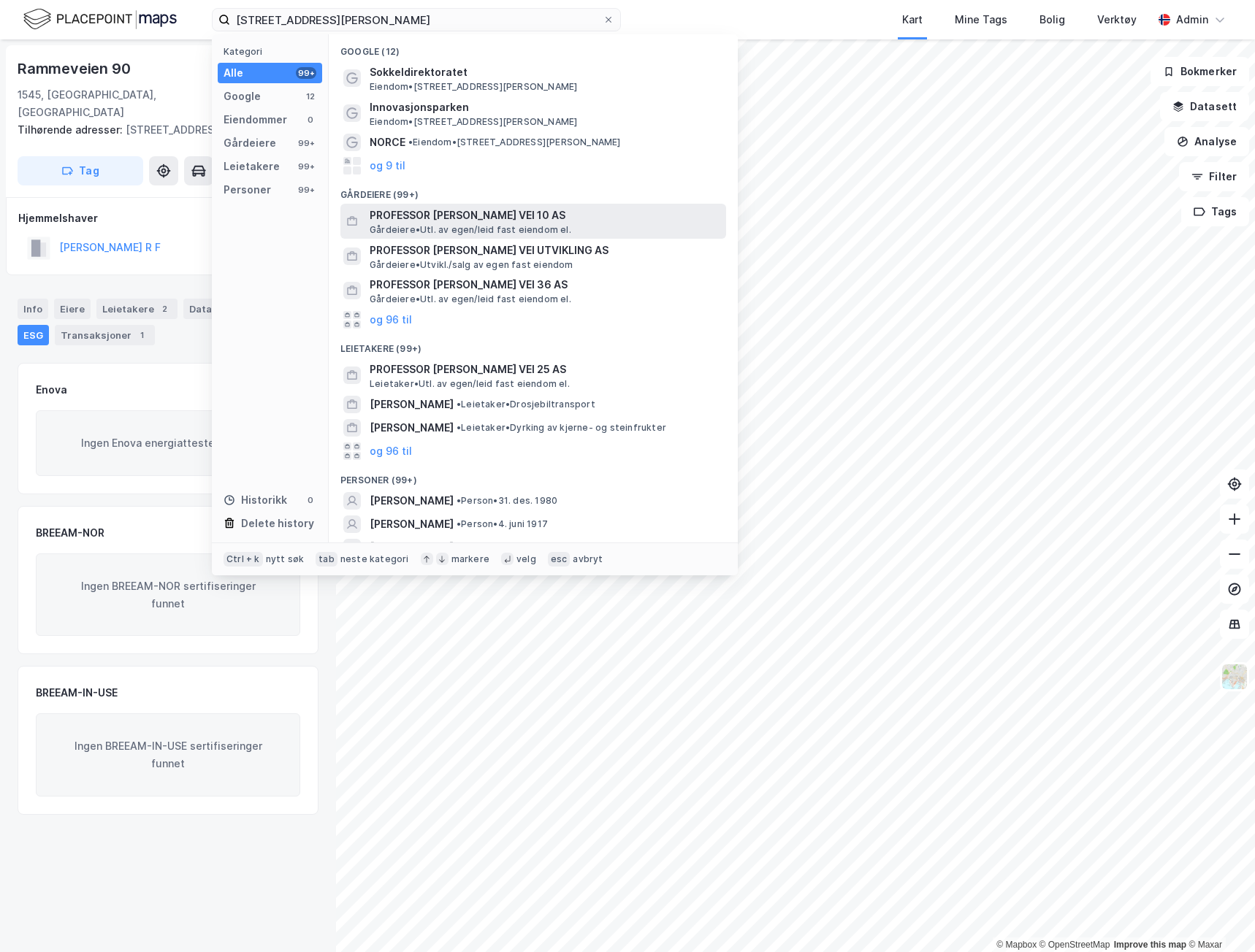
click at [502, 224] on span "Gårdeiere • Utl. av egen/leid fast eiendom el." at bounding box center [470, 230] width 202 height 12
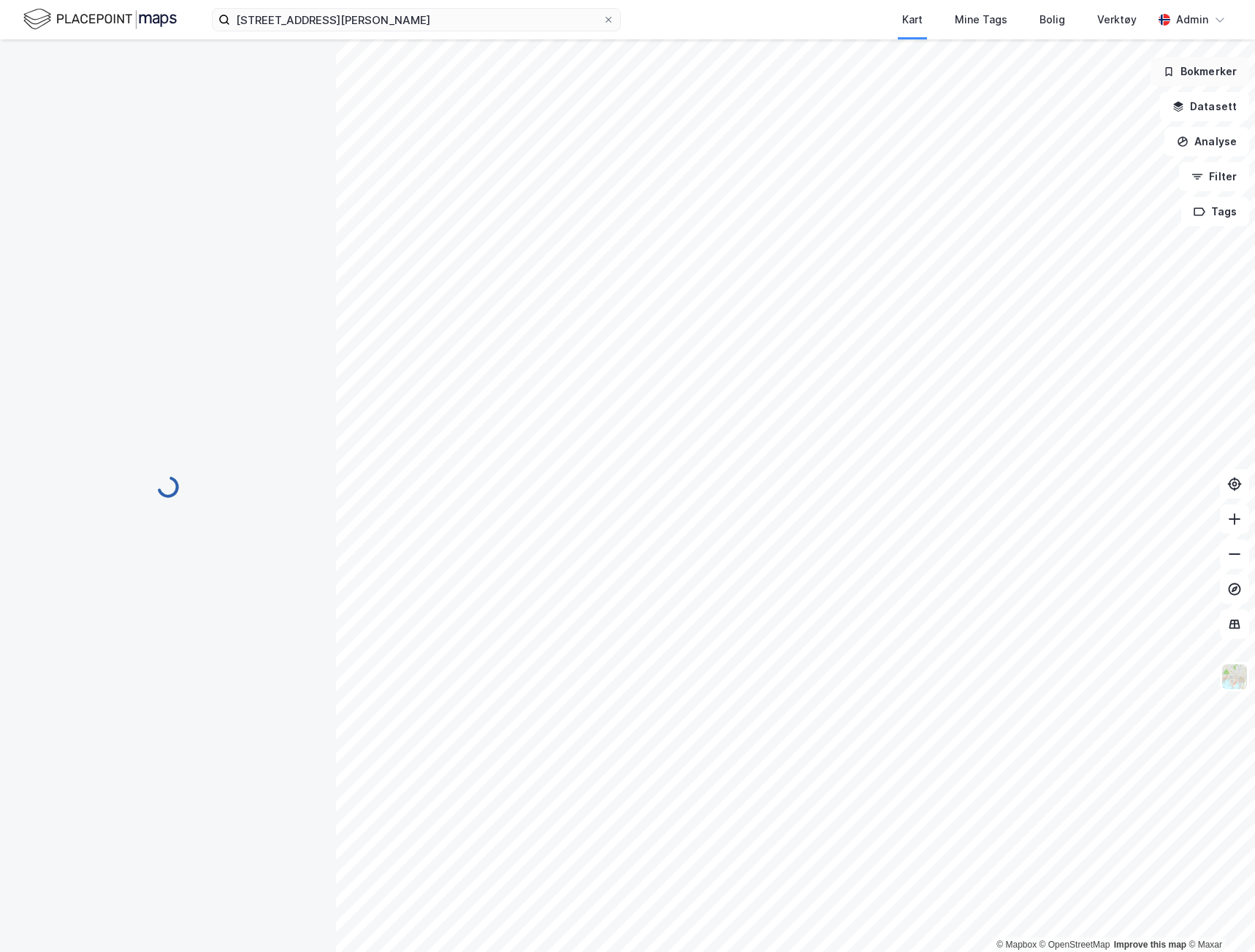
click at [1205, 65] on button "Bokmerker" at bounding box center [1200, 71] width 99 height 30
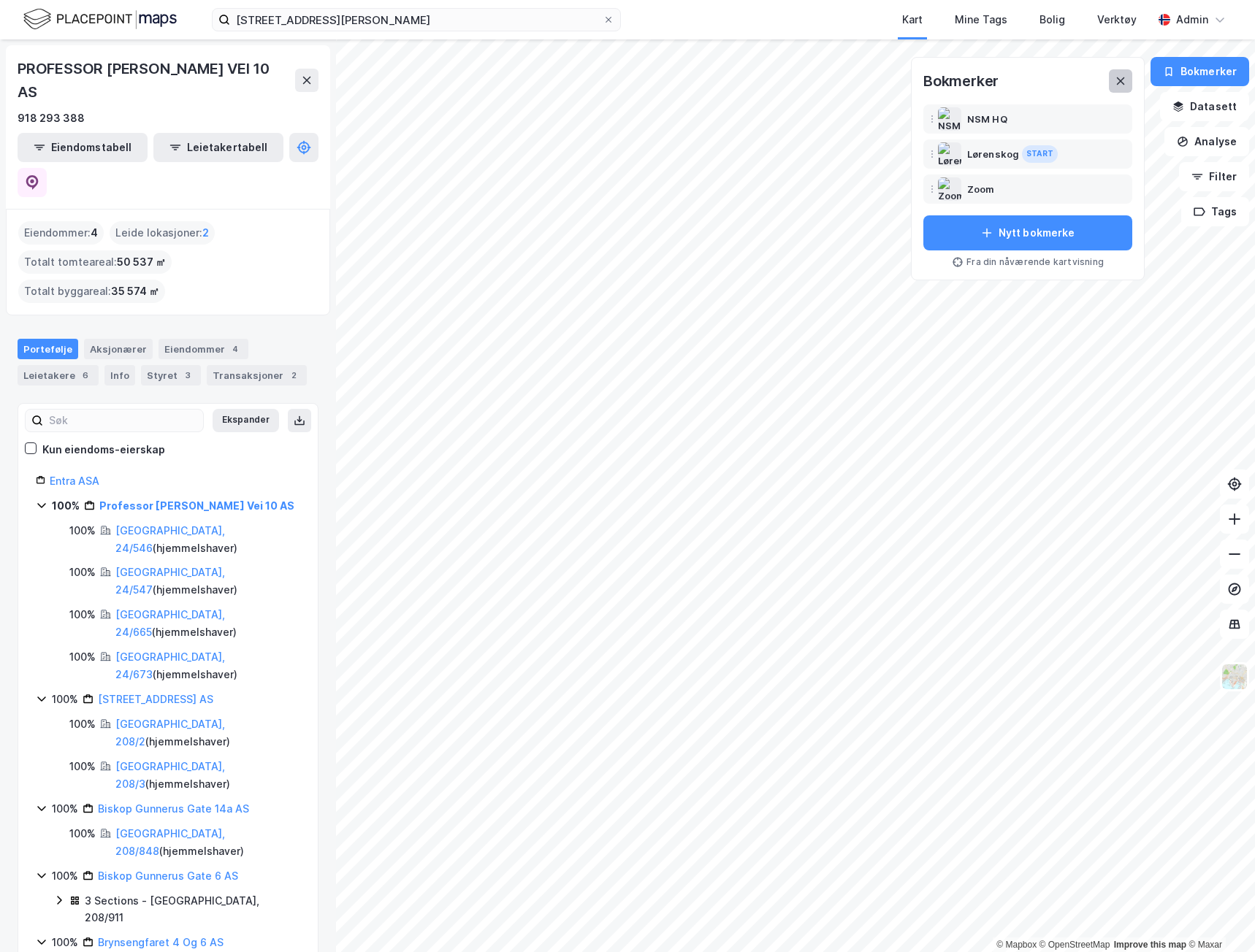
click at [1121, 86] on button at bounding box center [1120, 81] width 23 height 23
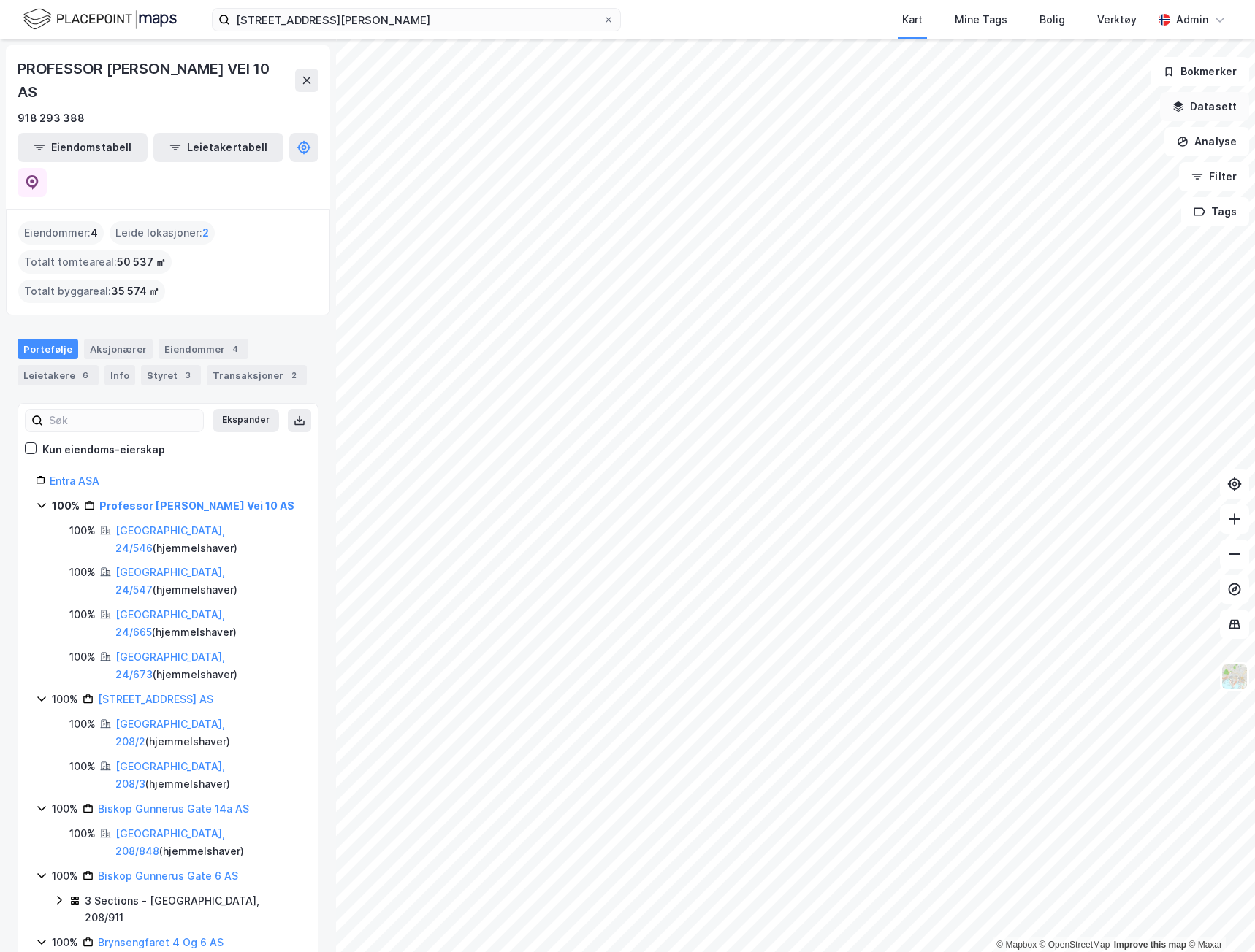
click at [1183, 110] on icon "button" at bounding box center [1178, 109] width 10 height 4
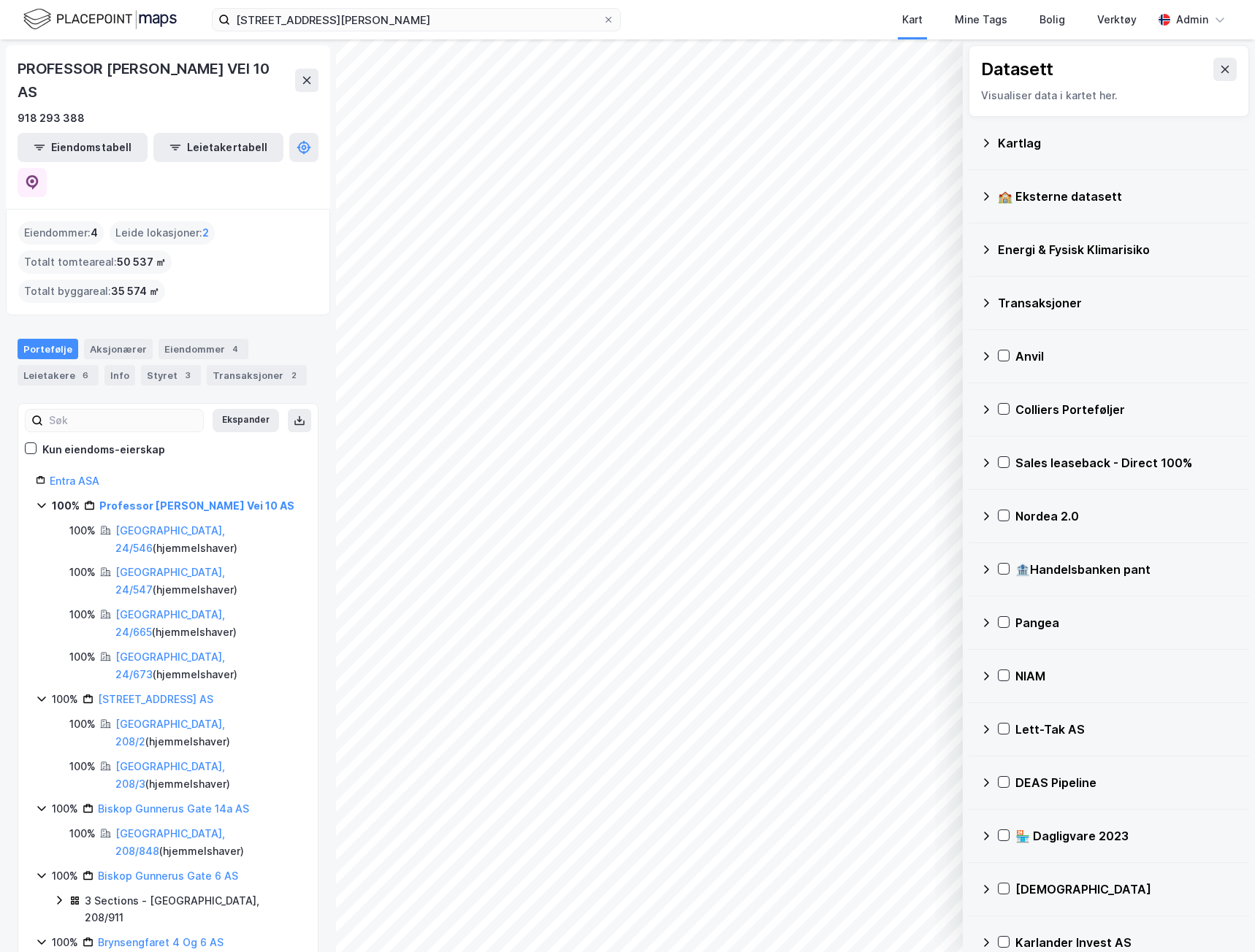
click at [1042, 153] on div "Kartlag" at bounding box center [1109, 143] width 257 height 35
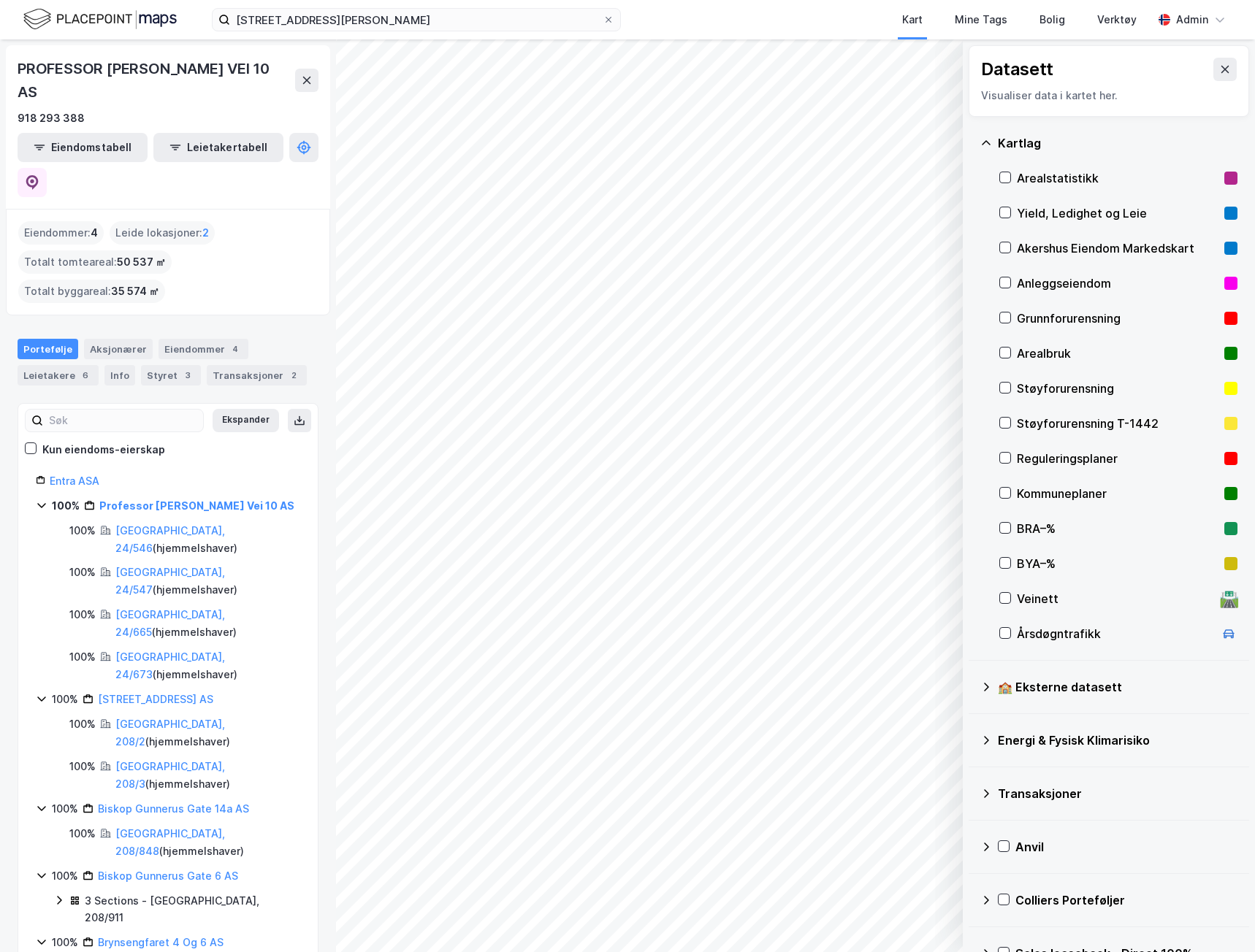
click at [1076, 207] on div "Yield, Ledighet og Leie" at bounding box center [1118, 213] width 202 height 18
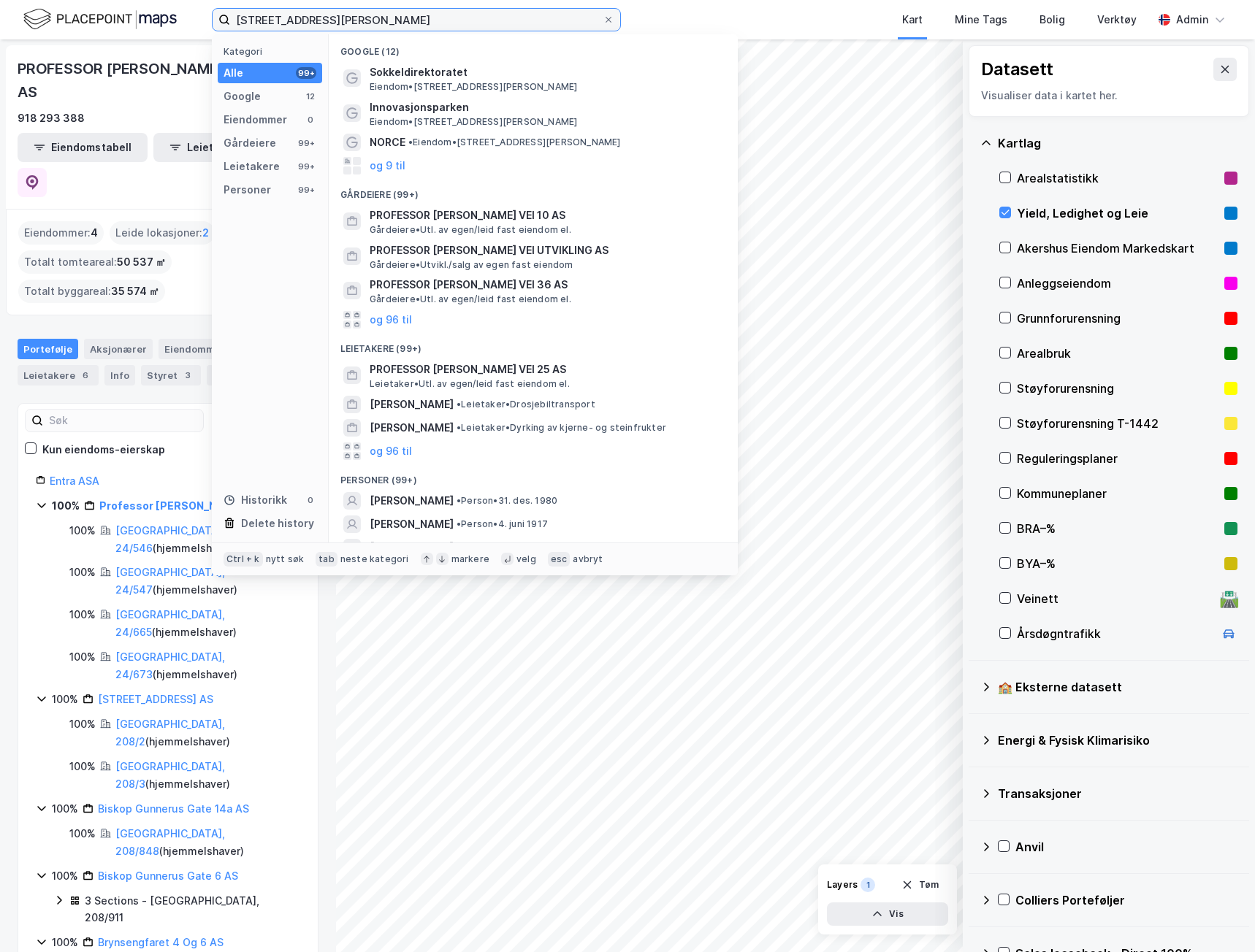
drag, startPoint x: 382, startPoint y: 21, endPoint x: 137, endPoint y: 49, distance: 246.6
click at [137, 49] on div "Professor [PERSON_NAME] vei 10 Kategori Alle 99+ Google 12 Eiendommer 0 Gårdeie…" at bounding box center [628, 476] width 1255 height 952
paste input "Hillevågsveien 10"
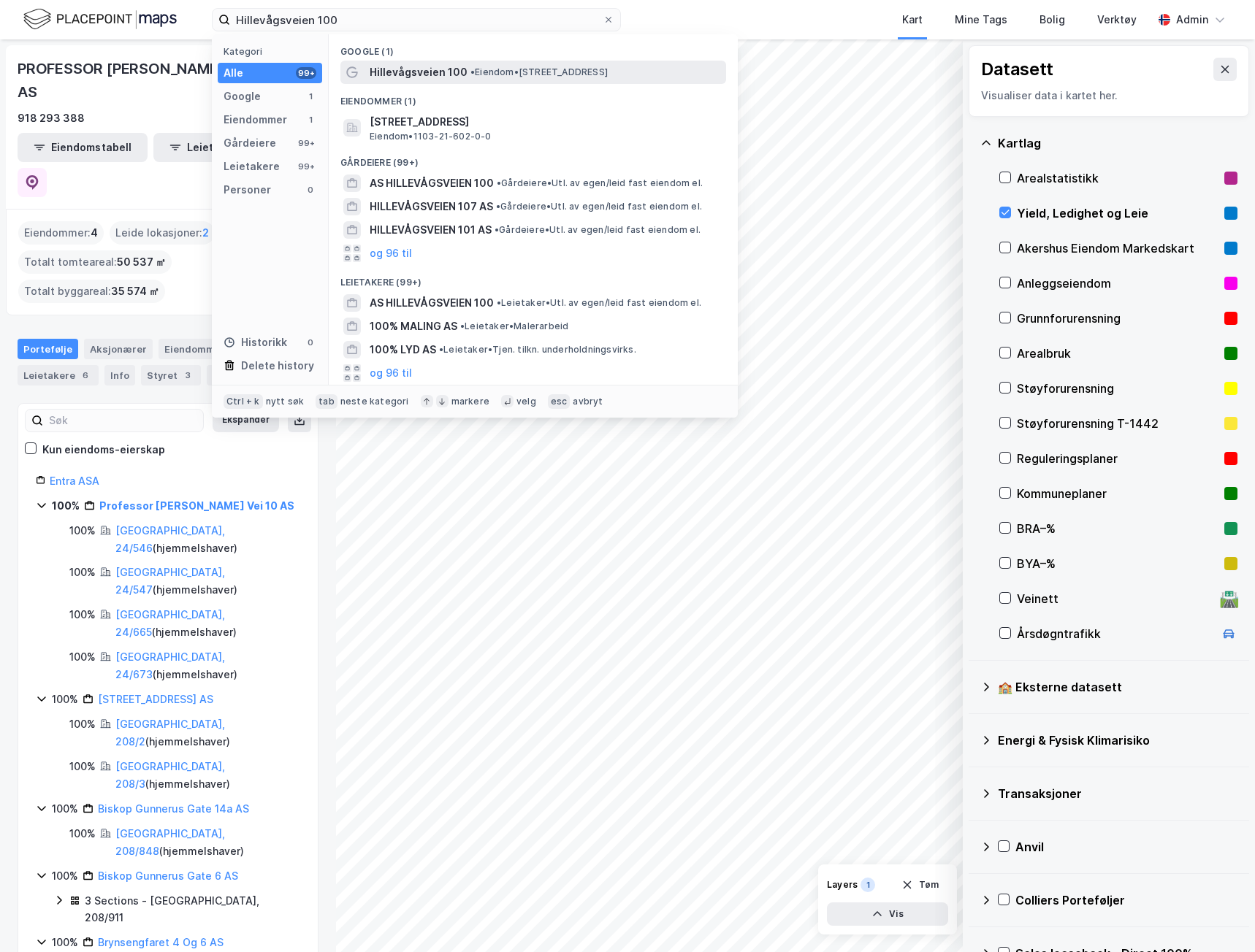
click at [555, 65] on div "Hillevågsveien 100 • Eiendom • [STREET_ADDRESS]" at bounding box center [546, 73] width 354 height 18
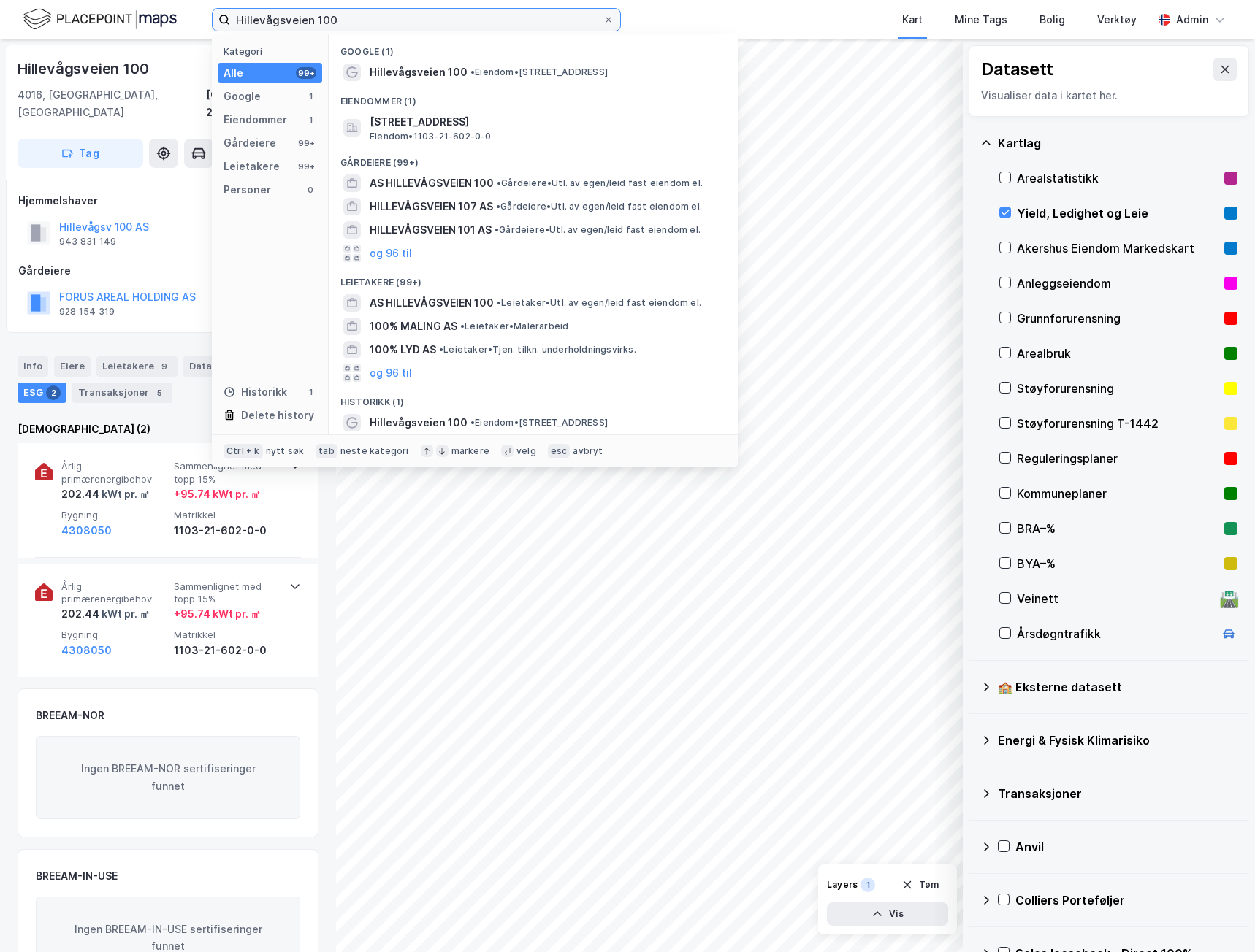
drag, startPoint x: 390, startPoint y: 22, endPoint x: 17, endPoint y: 30, distance: 373.1
click at [17, 29] on div "Hillevågsveien 100 Kategori Alle 99+ Google 1 Eiendommer 1 Gårdeiere 99+ Leieta…" at bounding box center [628, 19] width 1255 height 39
paste input "[STREET_ADDRESS]"
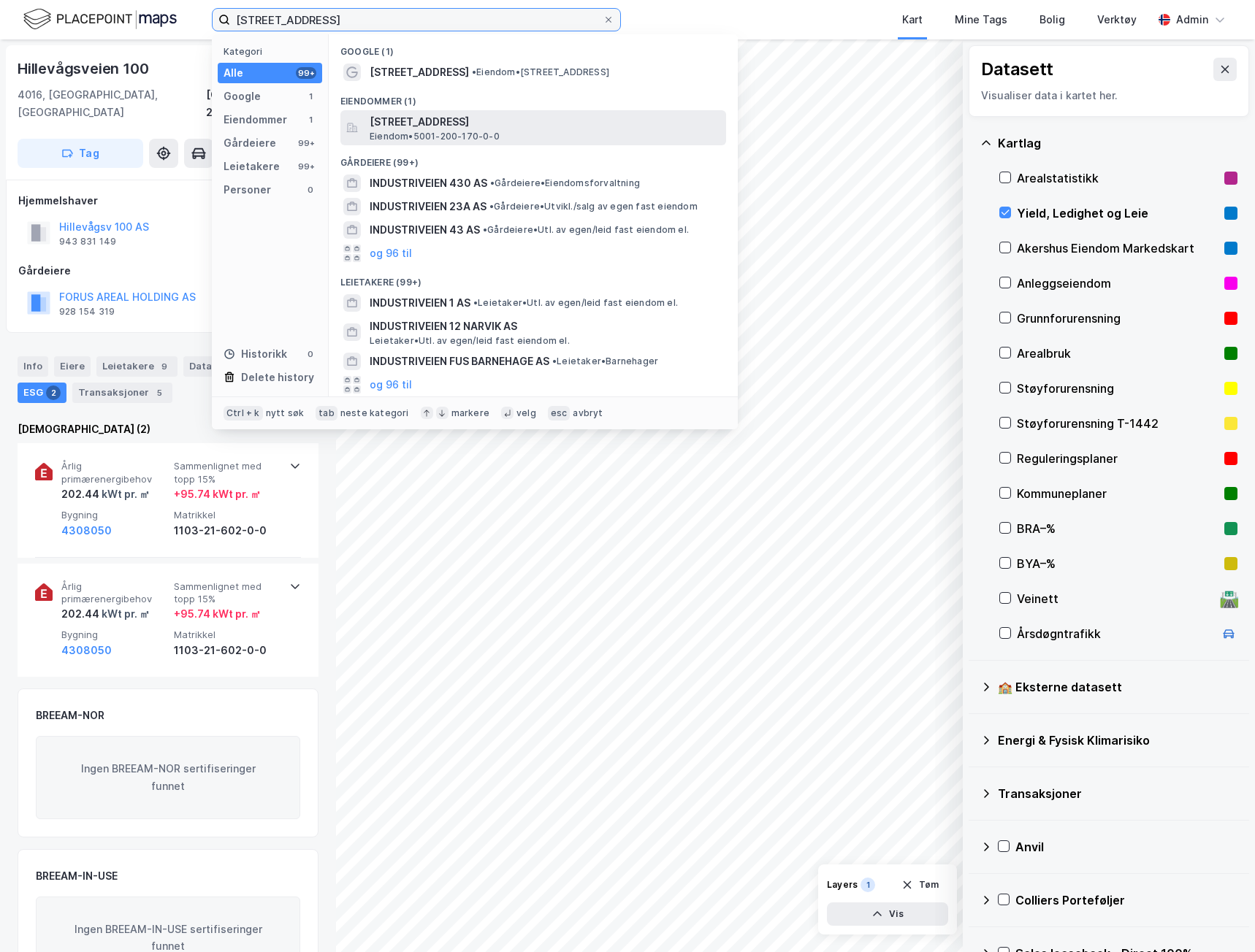
type input "[STREET_ADDRESS]"
click at [453, 131] on span "Eiendom • 5001-200-170-0-0" at bounding box center [434, 136] width 130 height 12
